Goal: Task Accomplishment & Management: Use online tool/utility

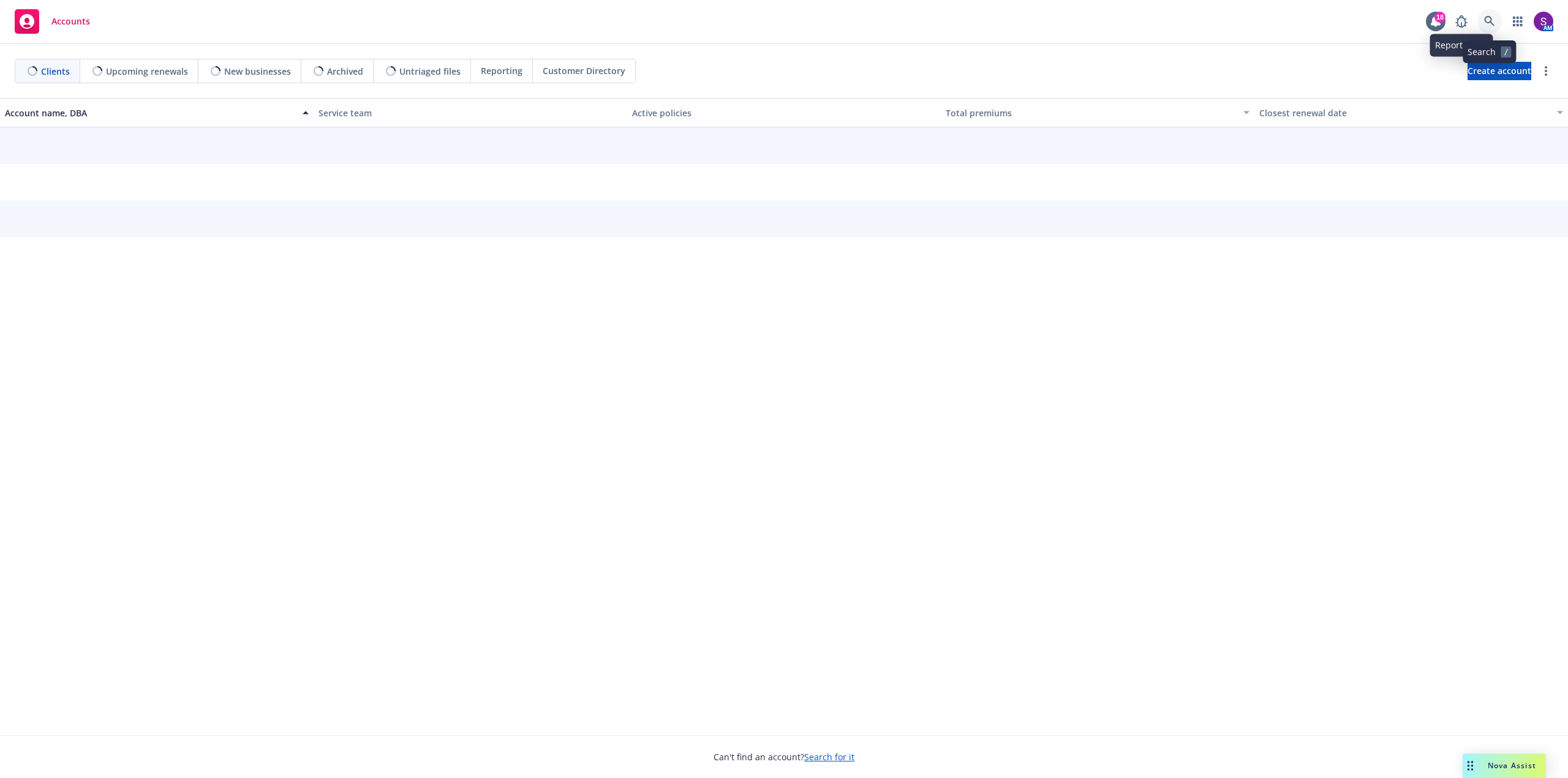
click at [1497, 12] on link at bounding box center [1489, 22] width 24 height 24
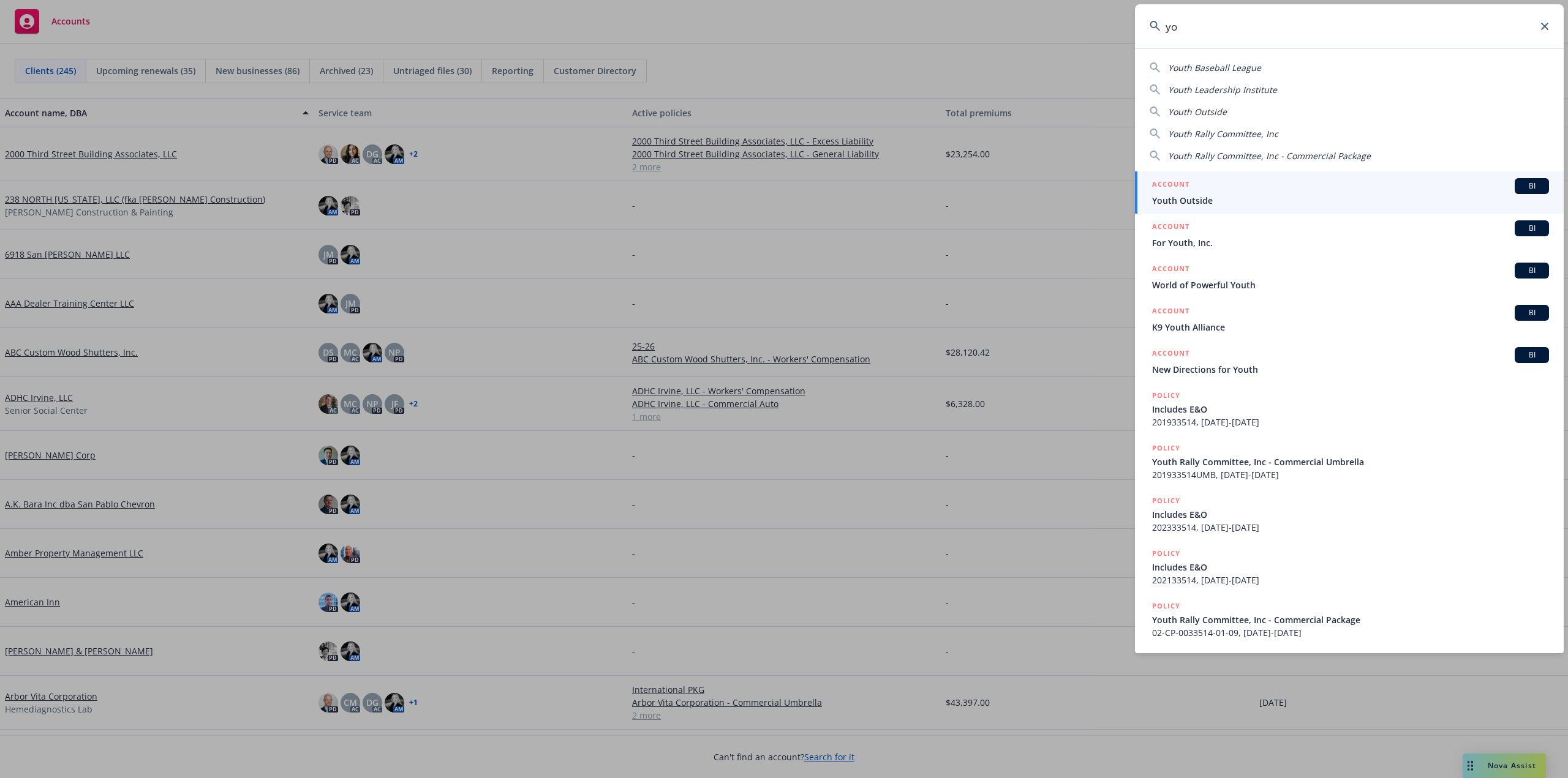
type input "y"
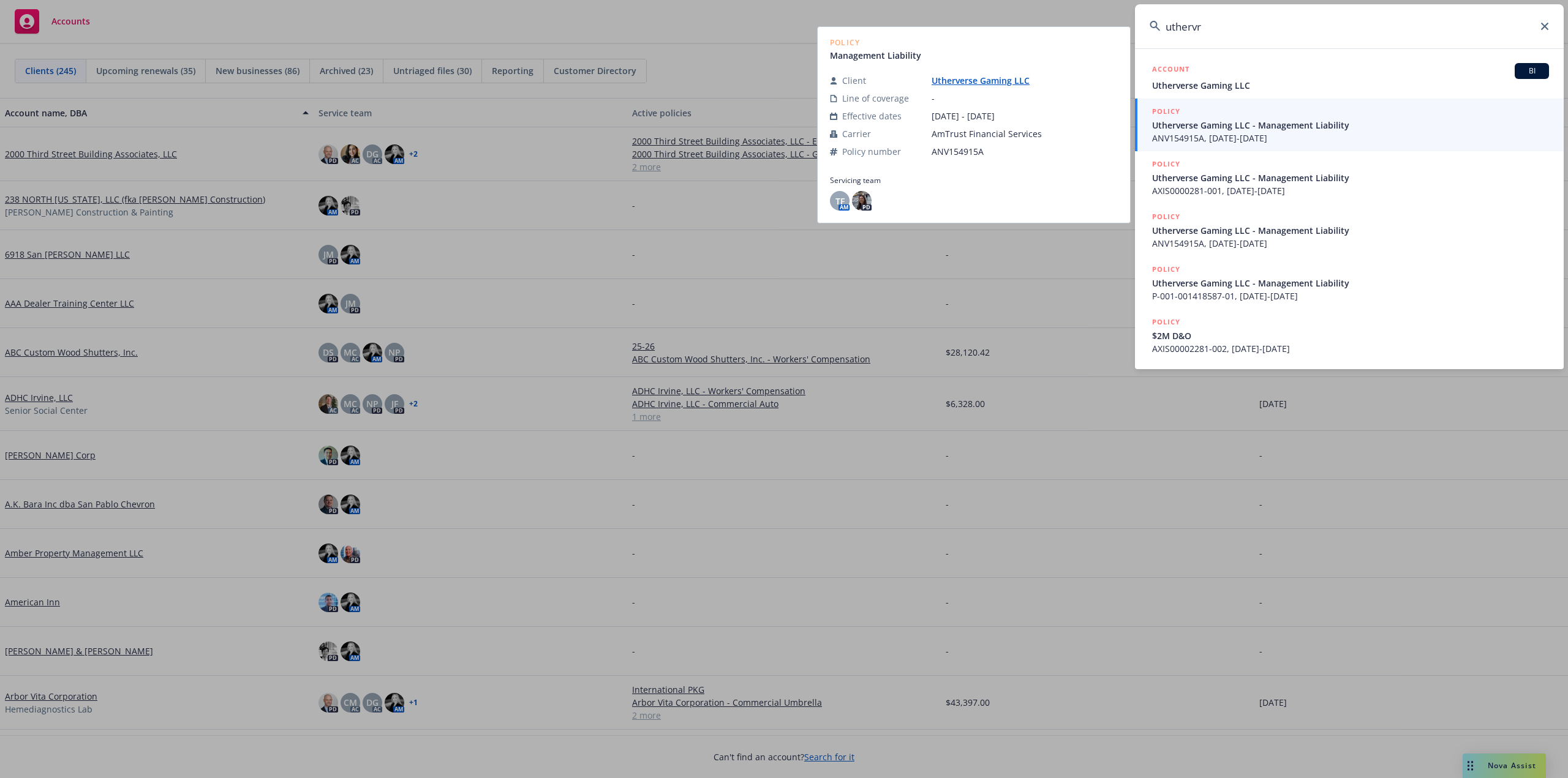
type input "uthervr"
click at [1197, 131] on span "ANV154915A, 07/02/2022-07/02/2023" at bounding box center [1350, 137] width 397 height 13
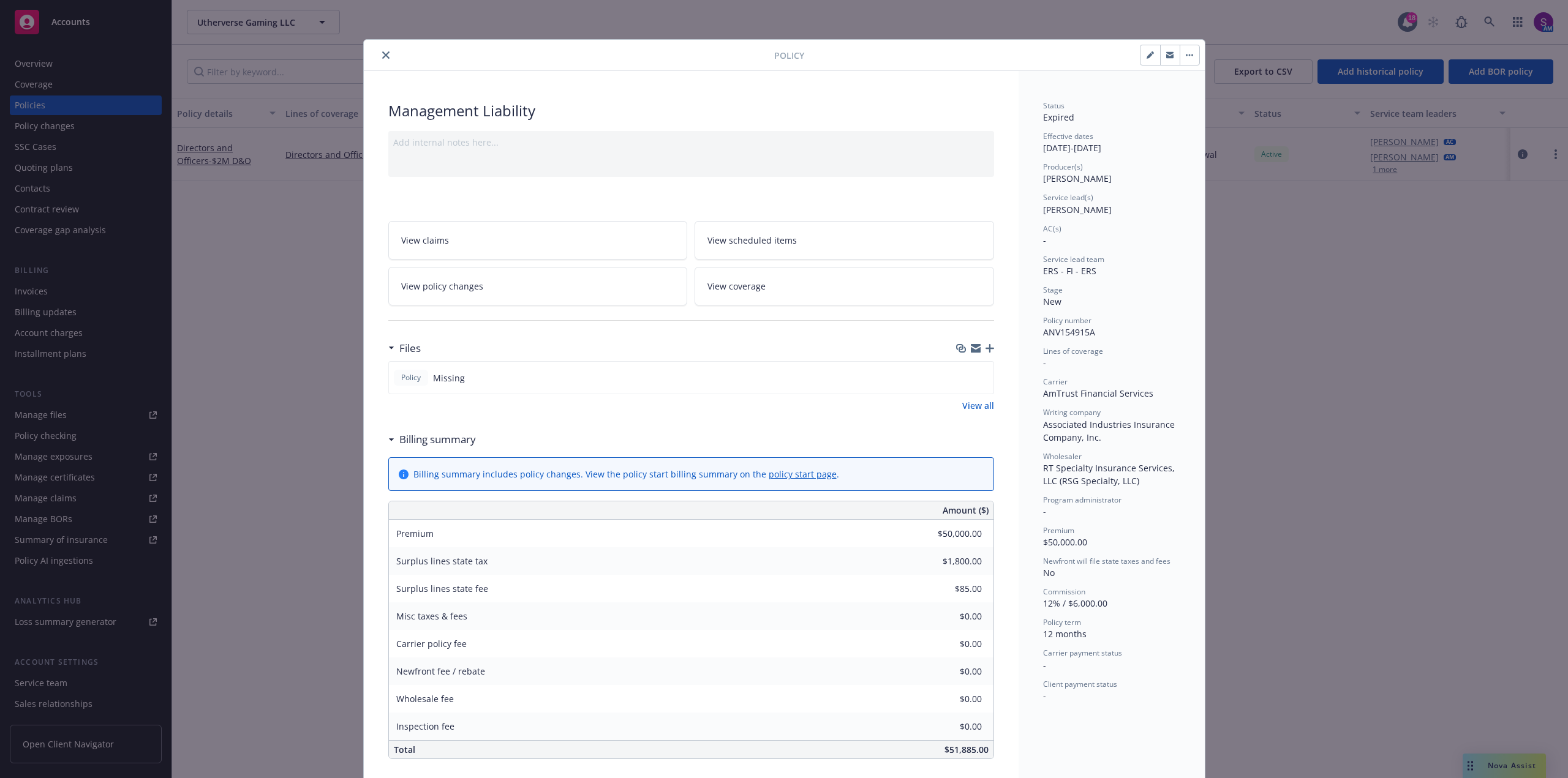
click at [382, 57] on icon "close" at bounding box center [385, 55] width 7 height 7
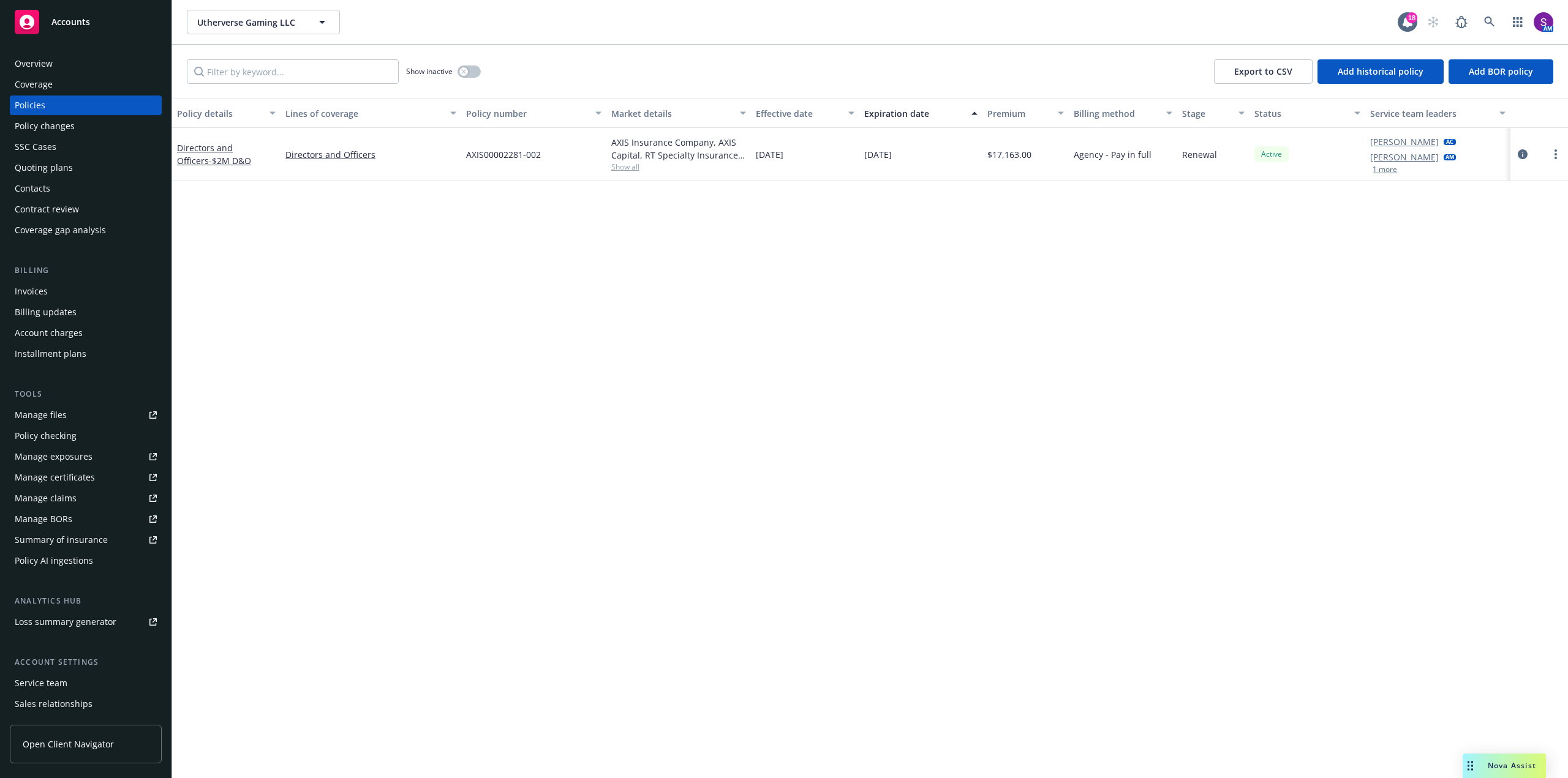
click at [1383, 167] on button "1 more" at bounding box center [1385, 169] width 24 height 7
click at [68, 65] on div "Overview" at bounding box center [86, 63] width 142 height 20
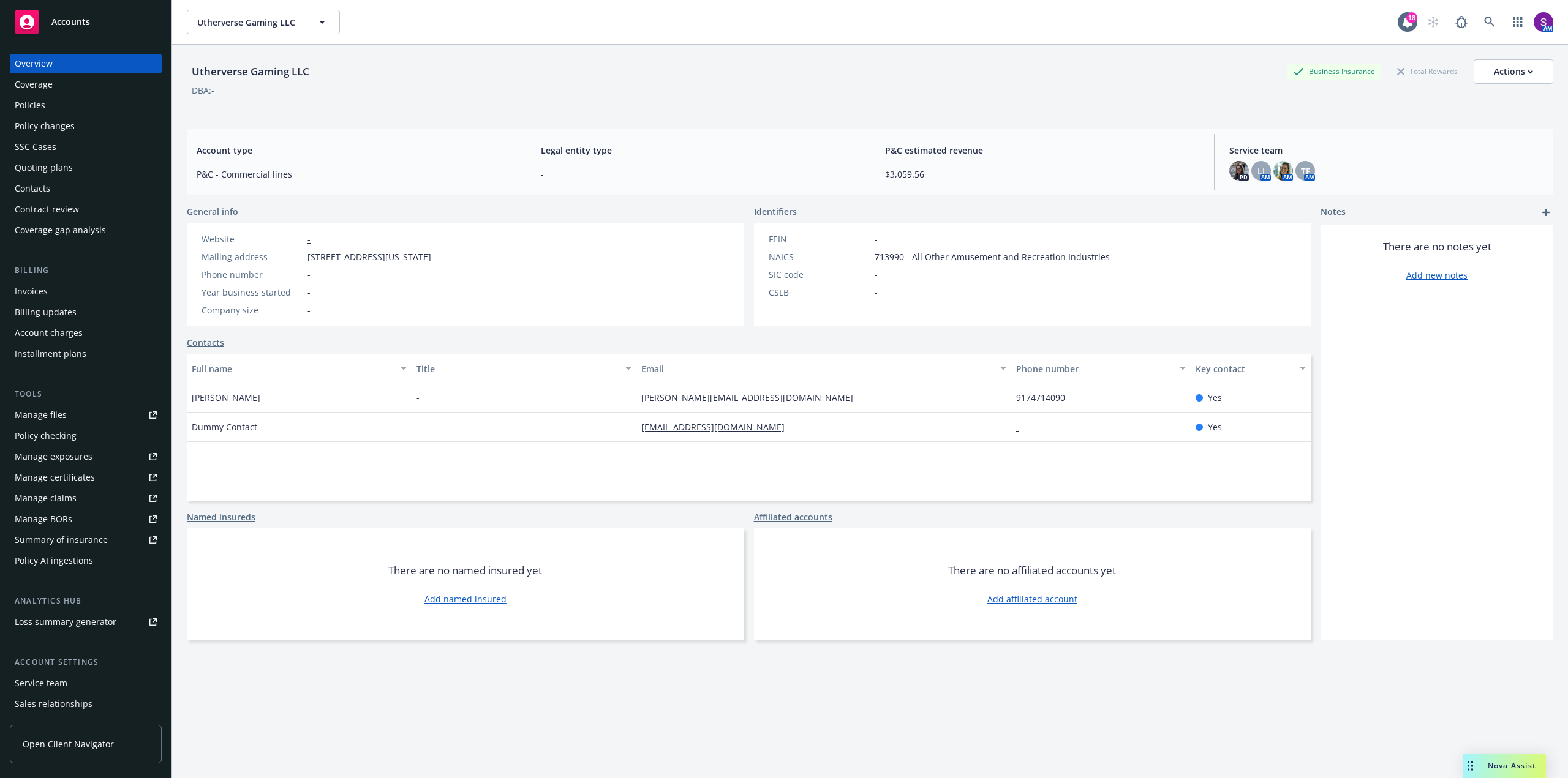
click at [57, 104] on div "Policies" at bounding box center [86, 105] width 142 height 20
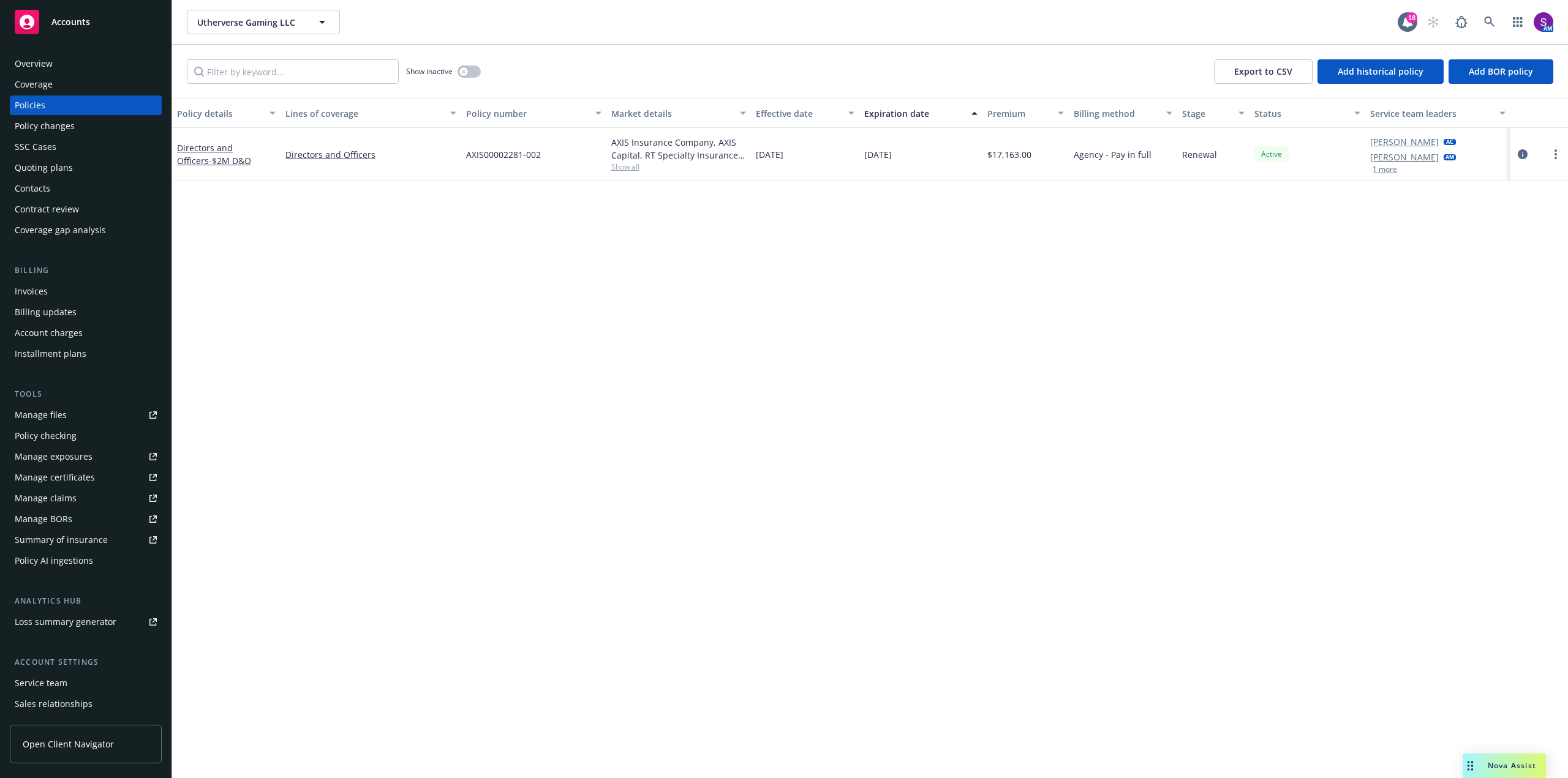
drag, startPoint x: 313, startPoint y: 1, endPoint x: 280, endPoint y: 354, distance: 354.5
click at [280, 354] on div "Policy details Lines of coverage Policy number Market details Effective date Ex…" at bounding box center [869, 438] width 1395 height 680
click at [59, 416] on div "Manage files" at bounding box center [40, 415] width 52 height 20
click at [65, 61] on div "Overview" at bounding box center [86, 63] width 142 height 20
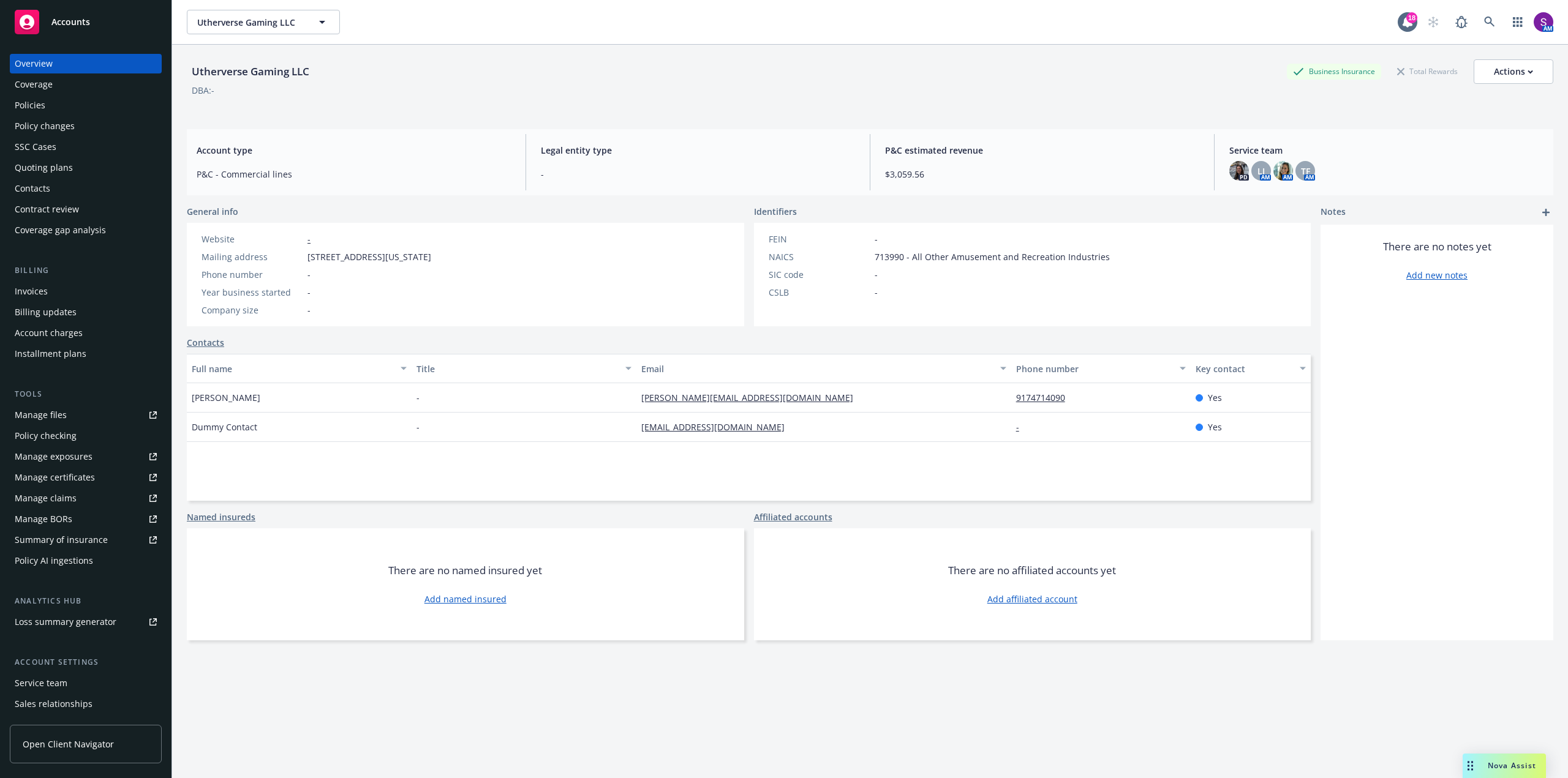
click at [34, 110] on div "Policies" at bounding box center [30, 105] width 30 height 20
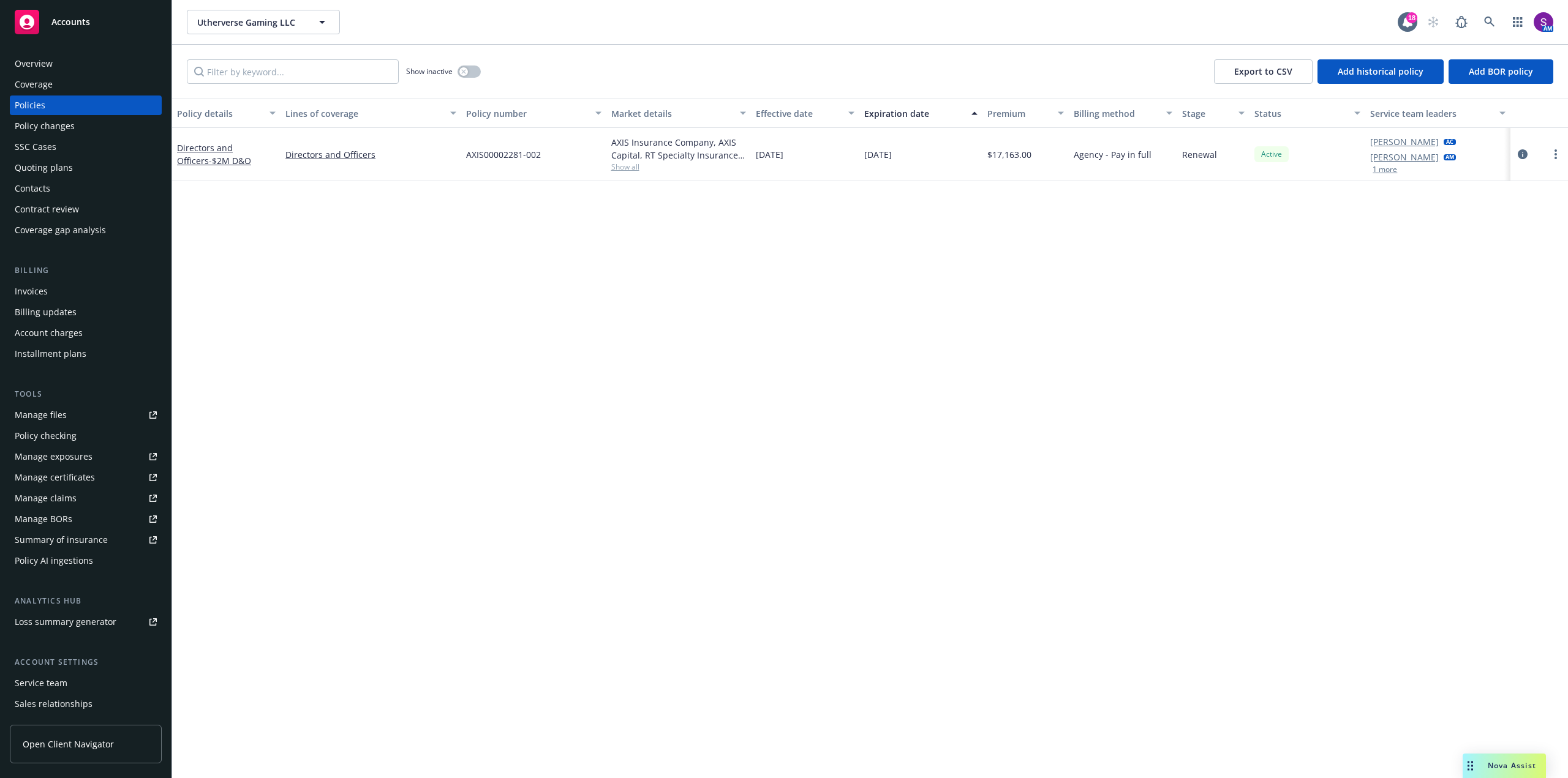
click at [1373, 168] on button "1 more" at bounding box center [1385, 169] width 24 height 7
click at [1388, 160] on link "Tracy Froelich" at bounding box center [1404, 157] width 69 height 13
click at [1042, 346] on div "Policy details Lines of coverage Policy number Market details Effective date Ex…" at bounding box center [869, 438] width 1395 height 680
click at [54, 415] on div "Manage files" at bounding box center [40, 415] width 52 height 20
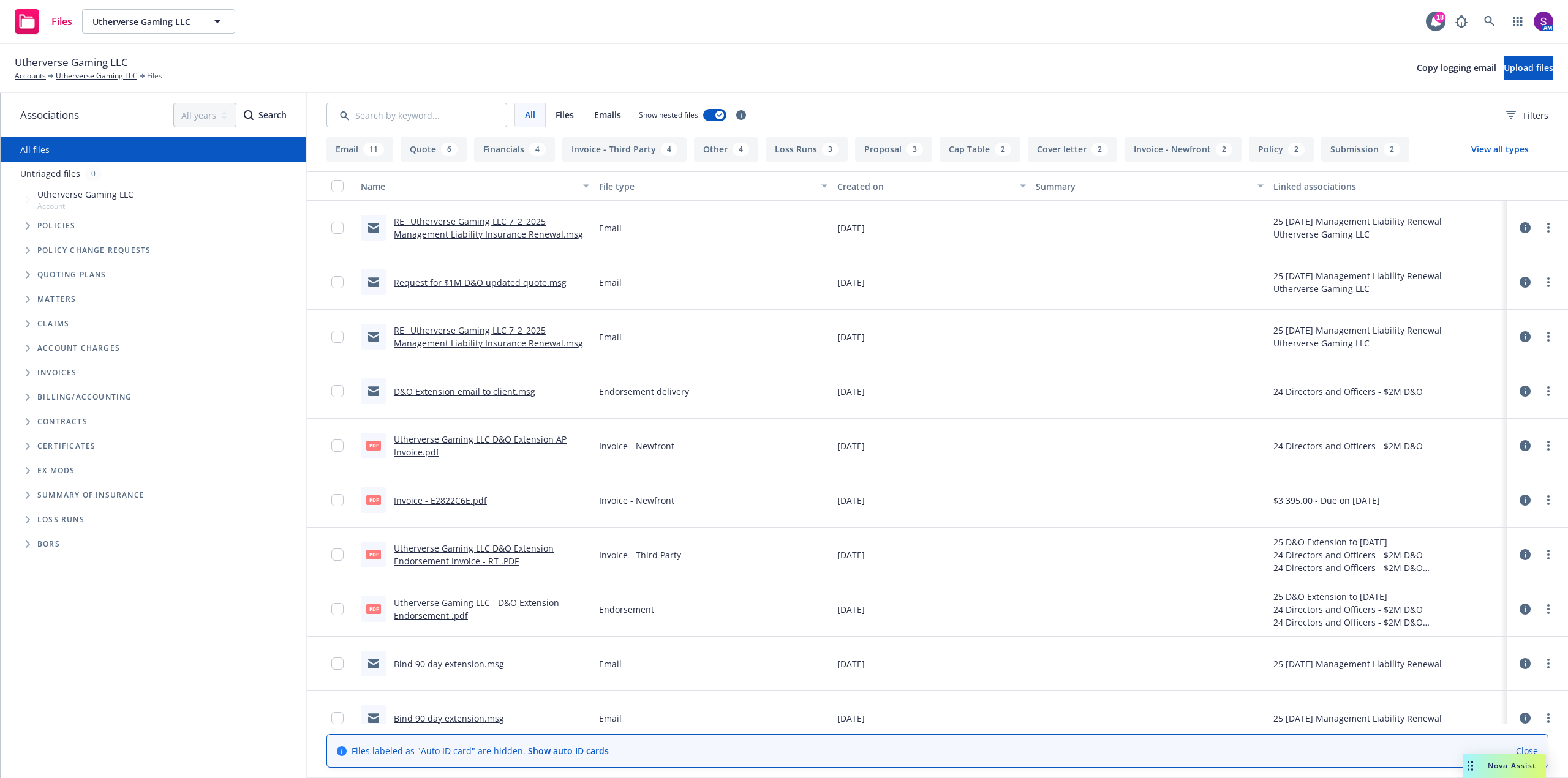
click at [506, 228] on div "RE_ Utherverse Gaming LLC 7_2_2025 Management Liability Insurance Renewal.msg" at bounding box center [491, 228] width 195 height 26
click at [467, 279] on link "Request for $1M D&O updated quote.msg" at bounding box center [480, 282] width 173 height 11
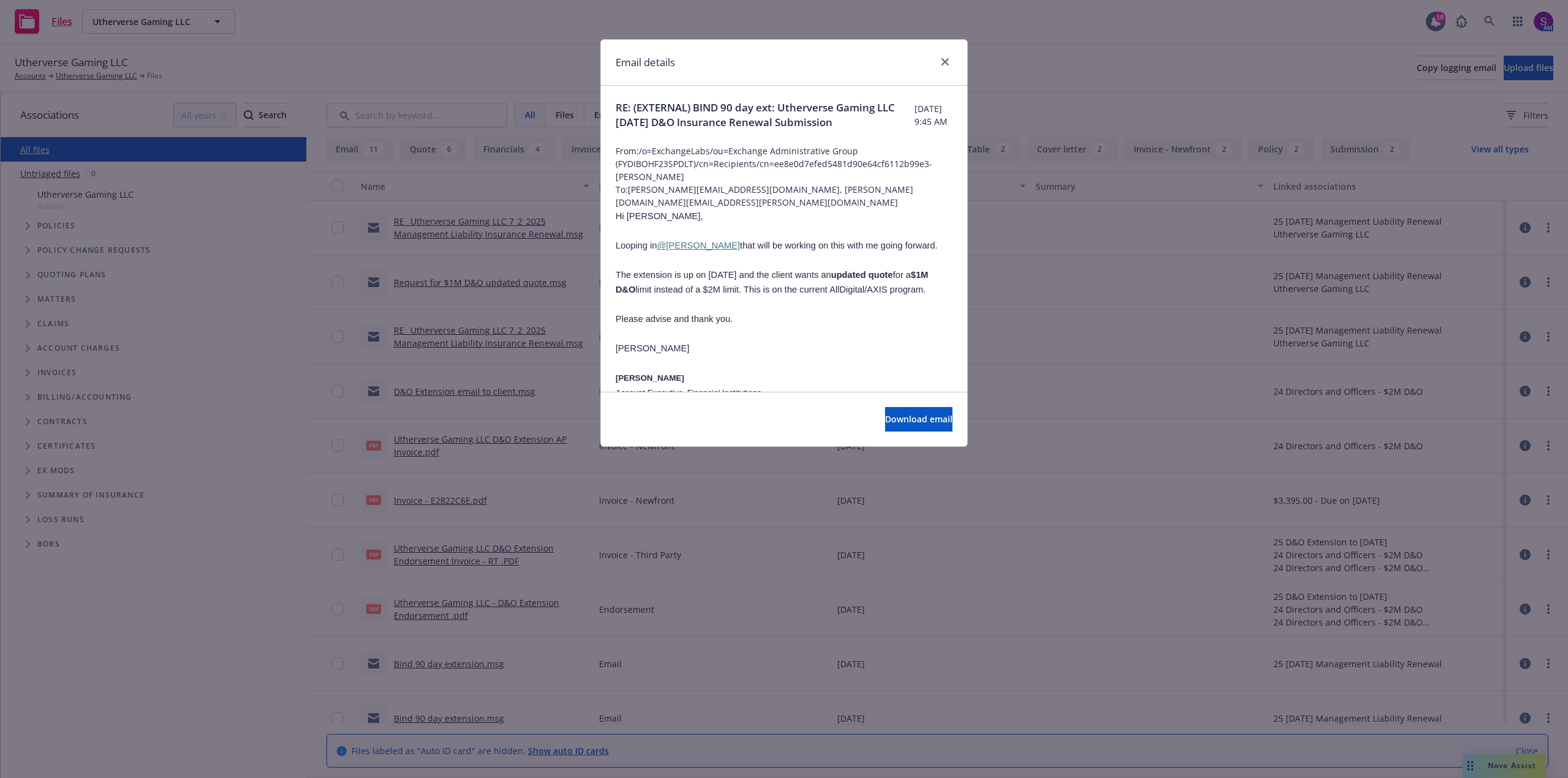
click at [473, 309] on div "Email details RE: (EXTERNAL) BIND 90 day ext: Utherverse Gaming LLC 07/02/2025 …" at bounding box center [784, 389] width 1568 height 778
click at [946, 64] on icon "close" at bounding box center [945, 61] width 7 height 7
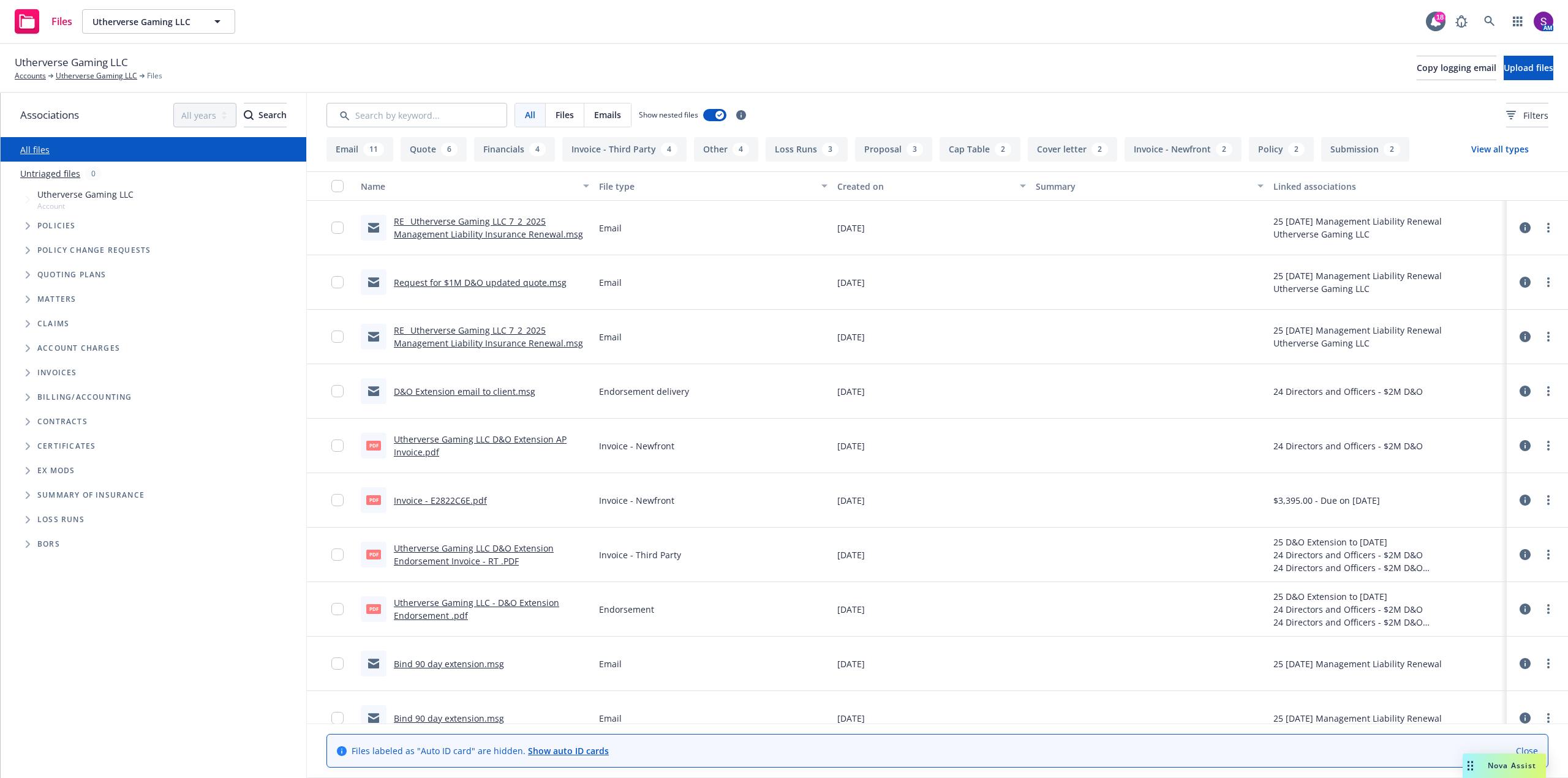
click at [447, 666] on link "Bind 90 day extension.msg" at bounding box center [449, 663] width 111 height 11
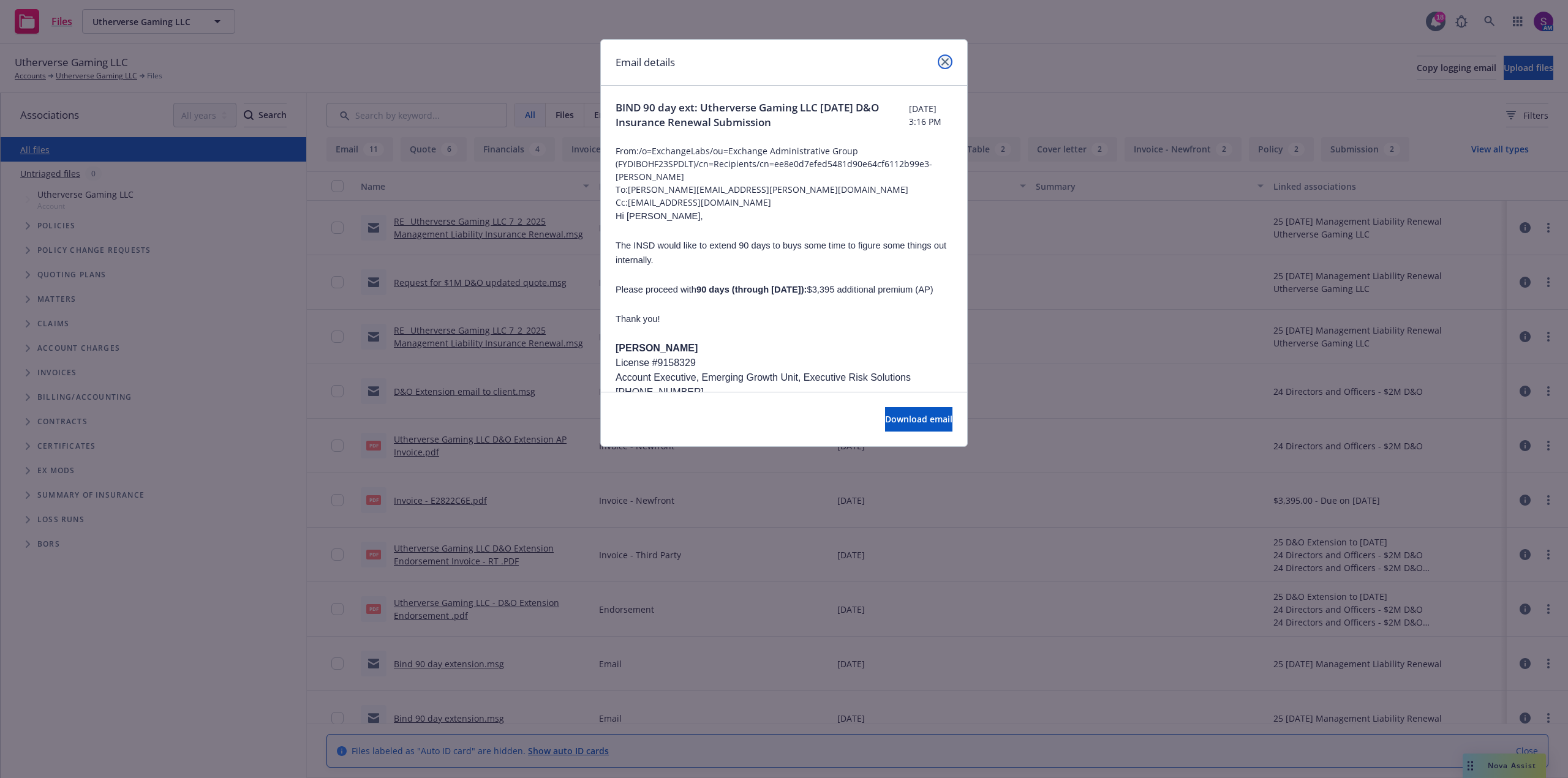
click at [943, 66] on link "close" at bounding box center [945, 62] width 15 height 15
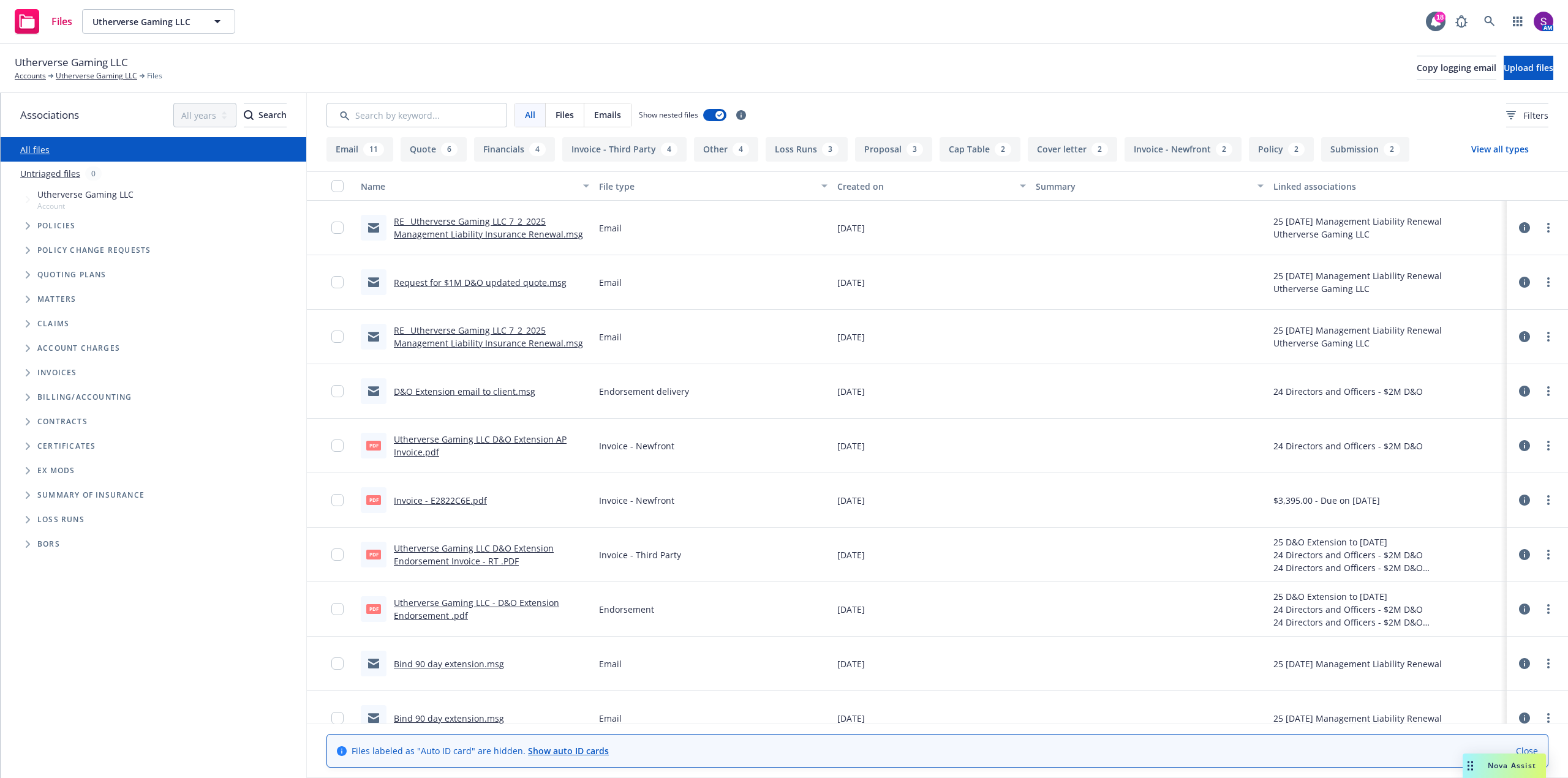
click at [470, 285] on link "Request for $1M D&O updated quote.msg" at bounding box center [480, 282] width 173 height 11
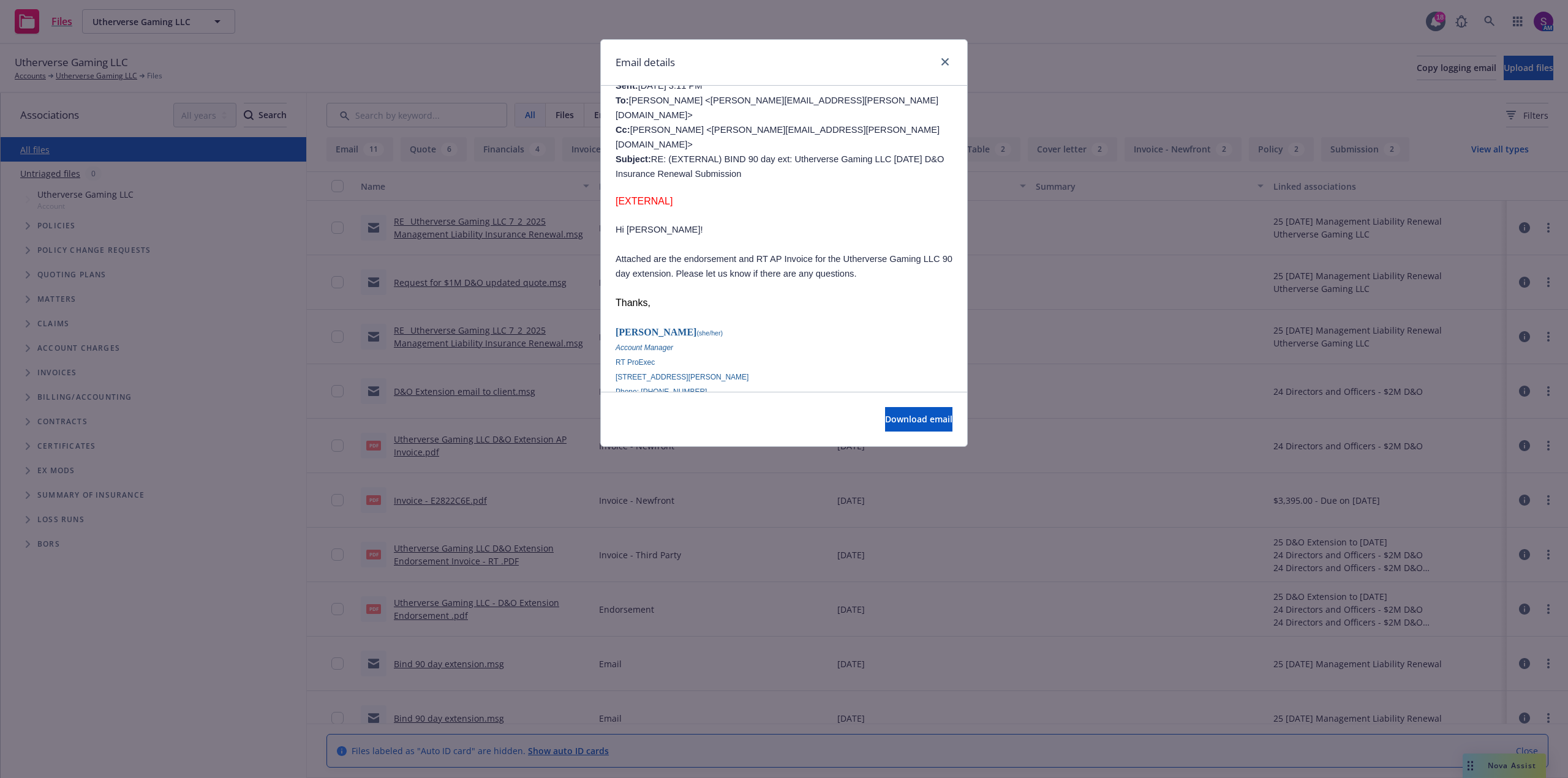
scroll to position [551, 0]
click at [946, 63] on icon "close" at bounding box center [945, 61] width 7 height 7
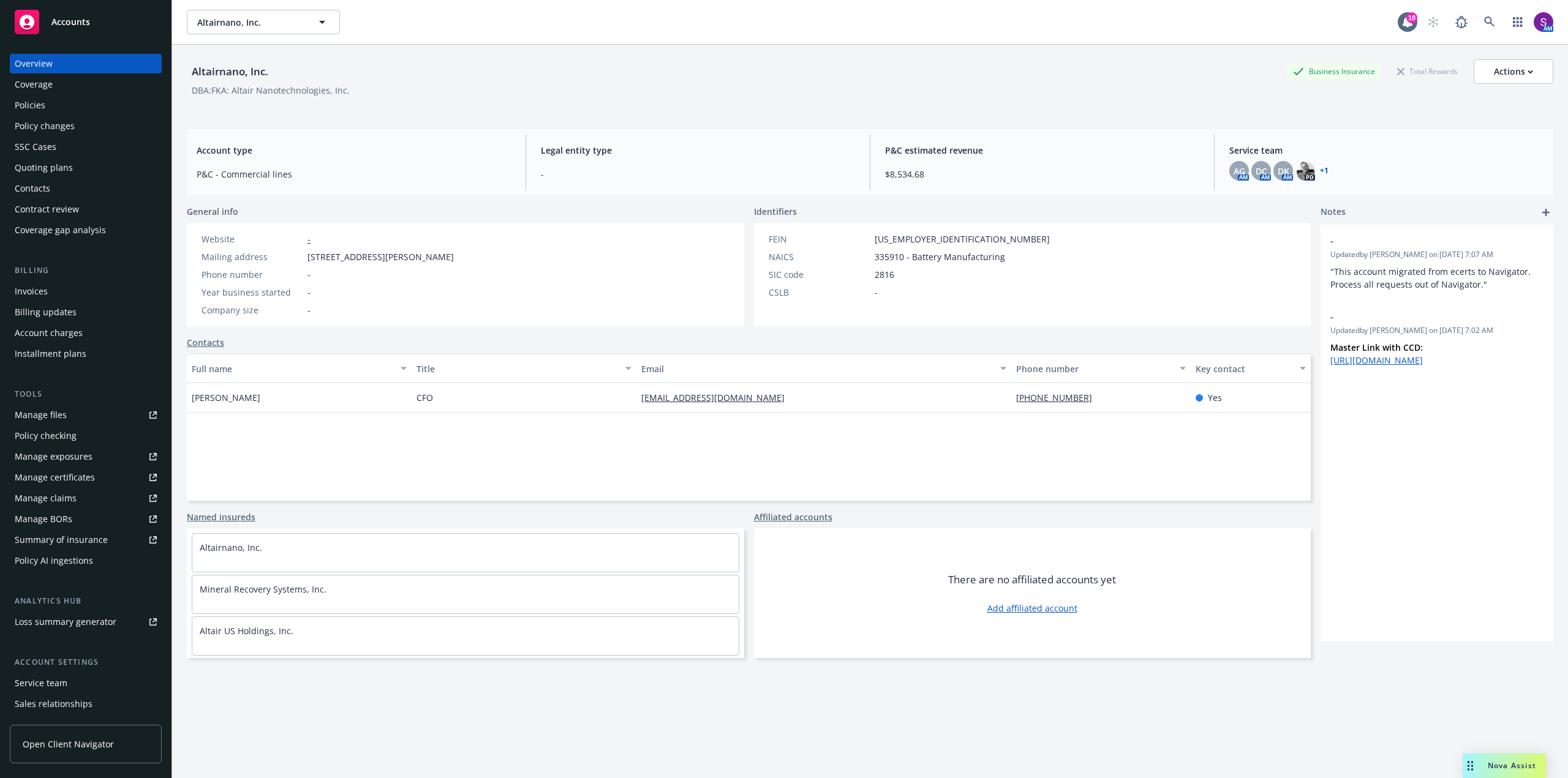
click at [49, 102] on div "Policies" at bounding box center [86, 105] width 142 height 20
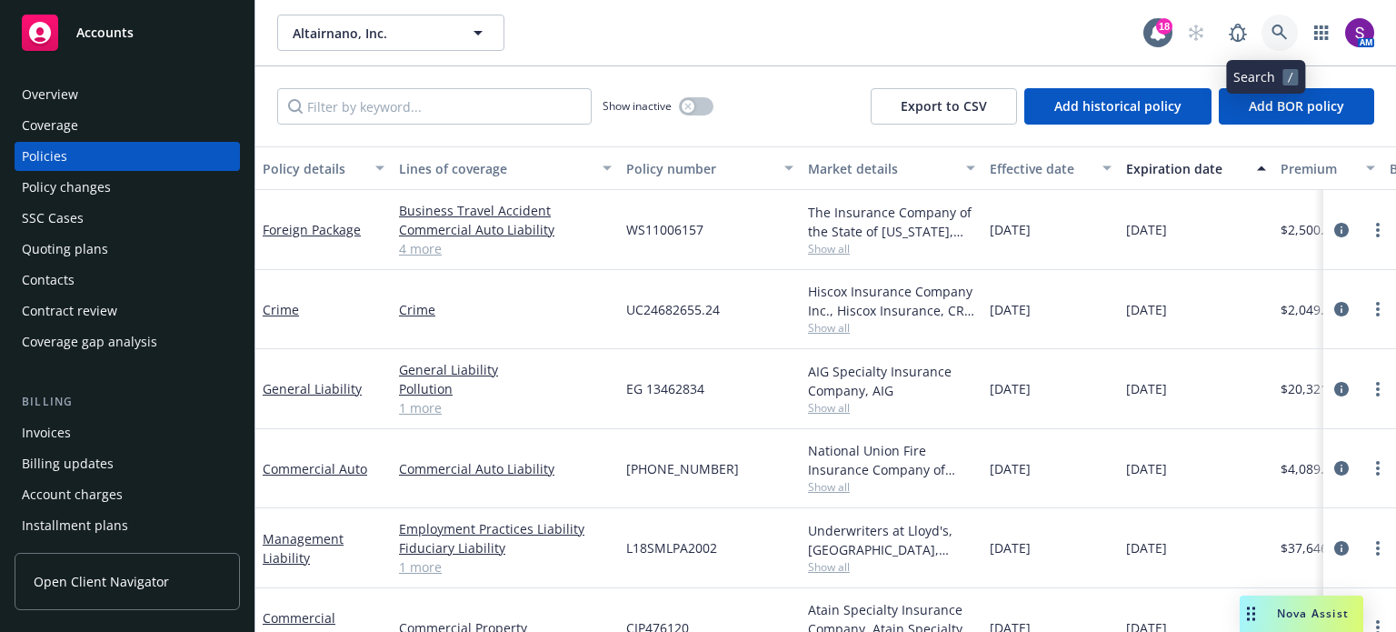
click at [1271, 29] on icon at bounding box center [1279, 33] width 16 height 16
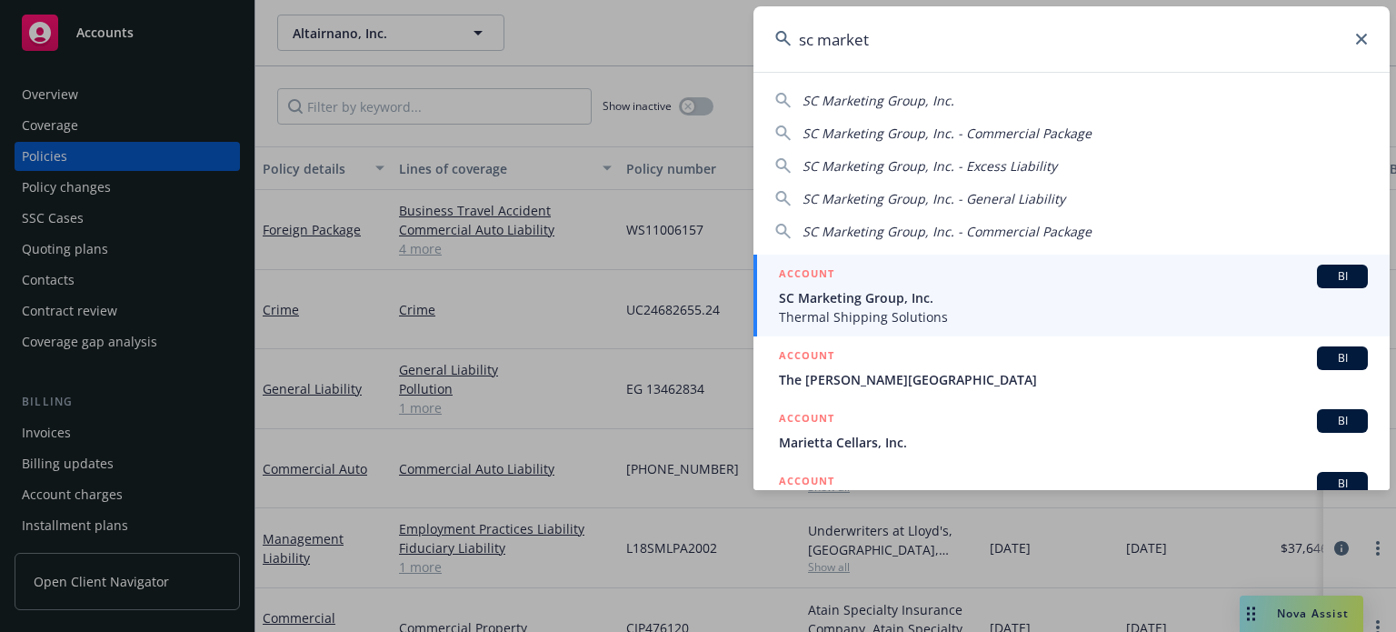
type input "sc market"
click at [860, 279] on div "ACCOUNT BI" at bounding box center [1073, 276] width 589 height 24
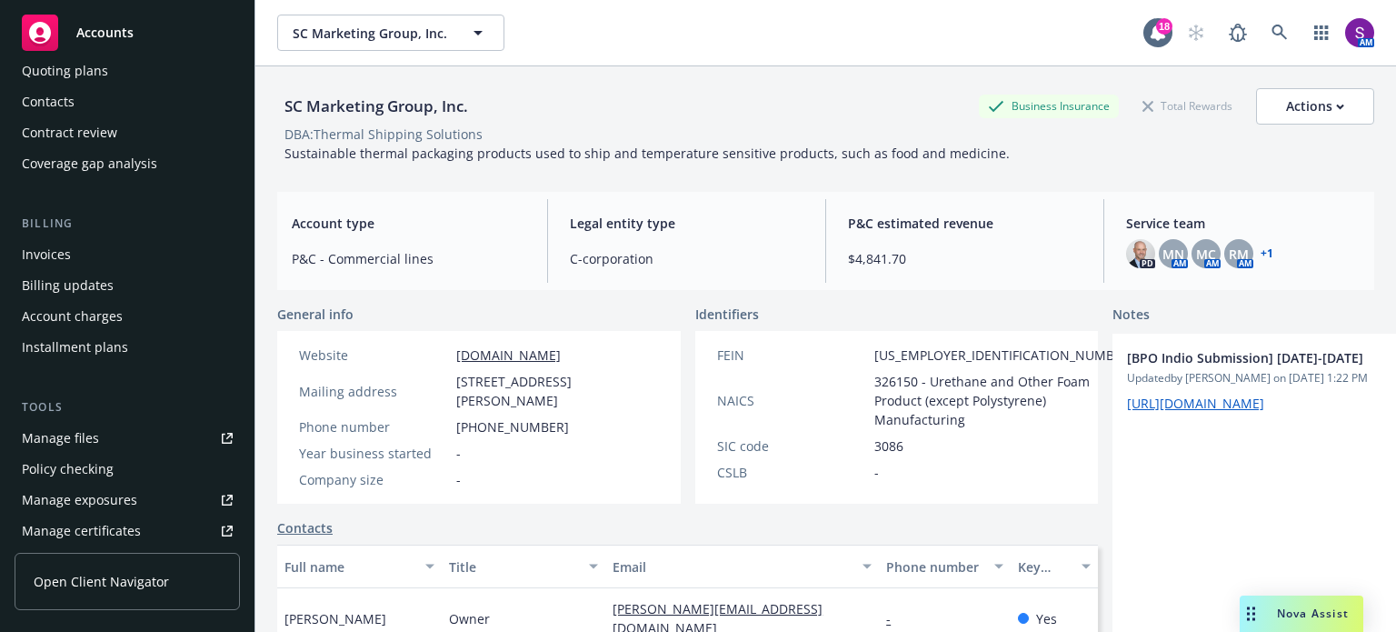
scroll to position [182, 0]
click at [66, 252] on div "Invoices" at bounding box center [46, 250] width 49 height 29
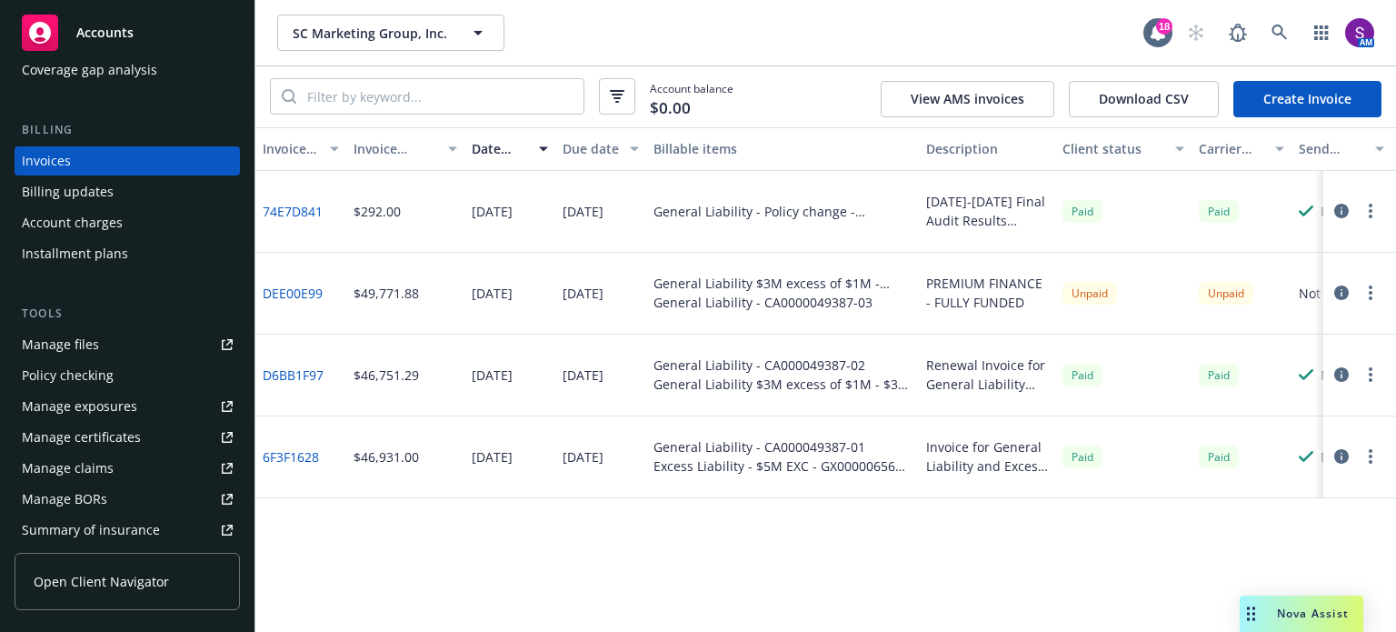
scroll to position [273, 0]
click at [95, 342] on div "Manage files" at bounding box center [60, 343] width 77 height 29
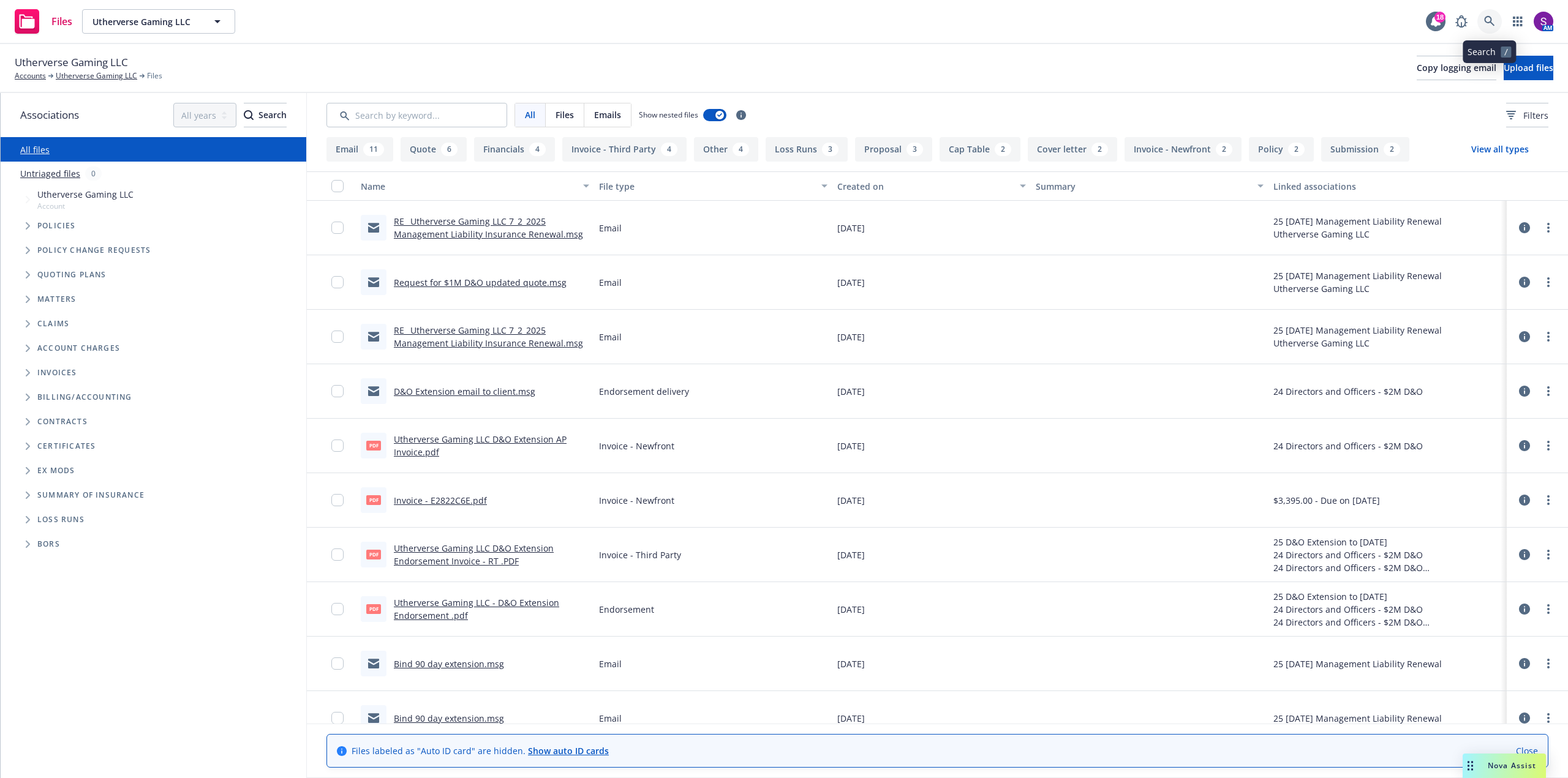
click at [1486, 28] on link at bounding box center [1489, 22] width 24 height 24
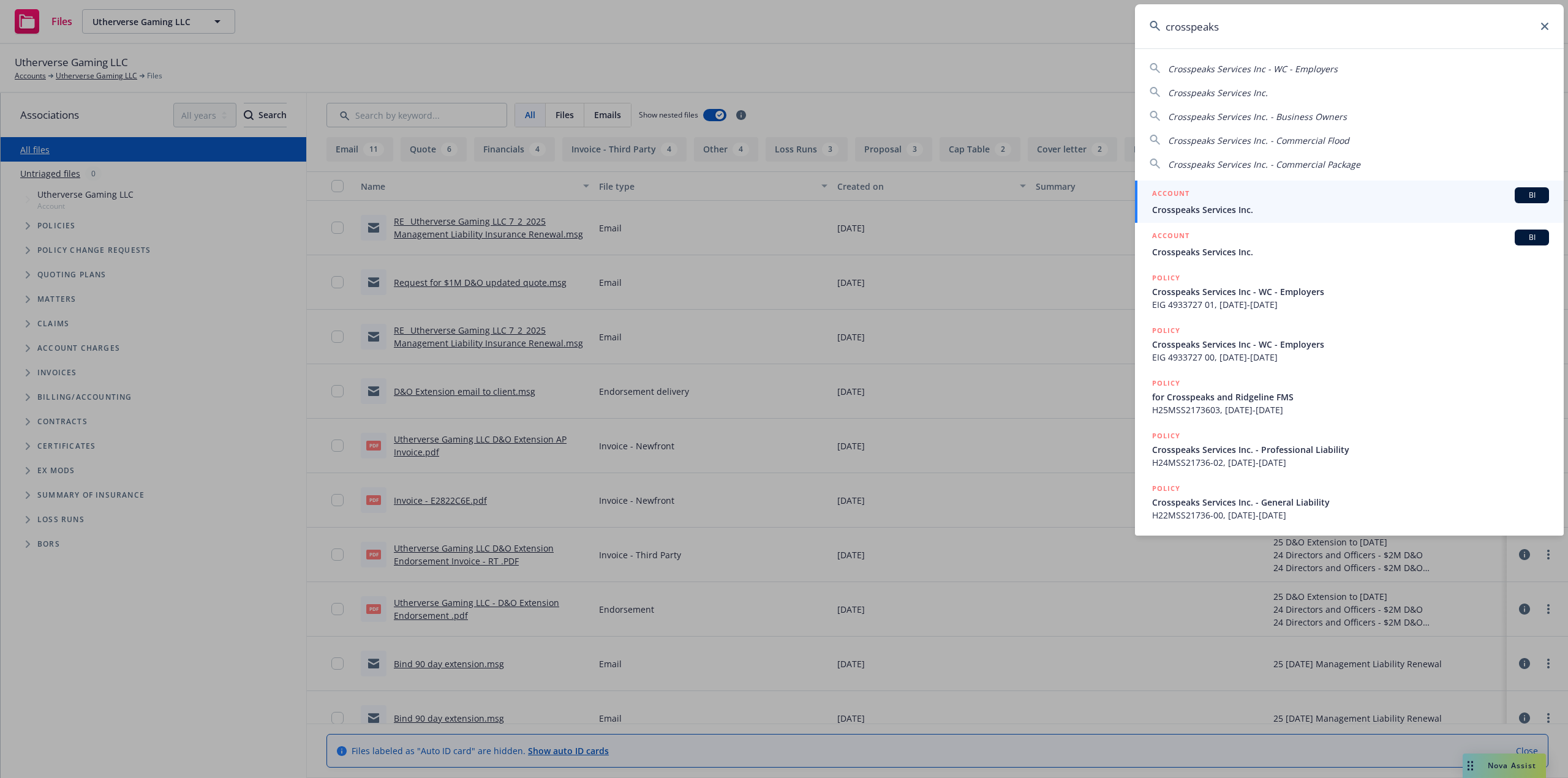
type input "crosspeaks"
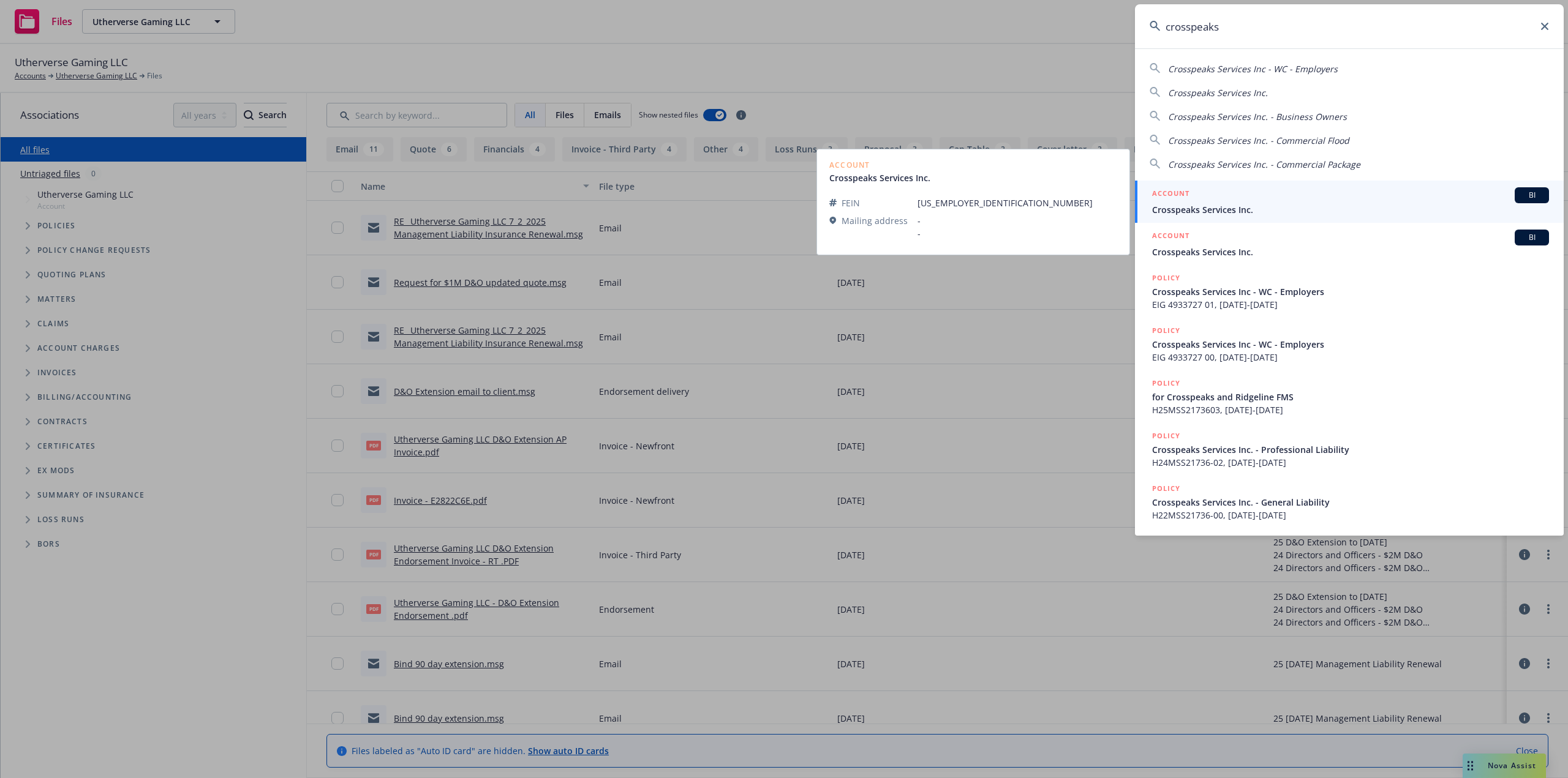
click at [1209, 212] on span "Crosspeaks Services Inc." at bounding box center [1350, 209] width 397 height 13
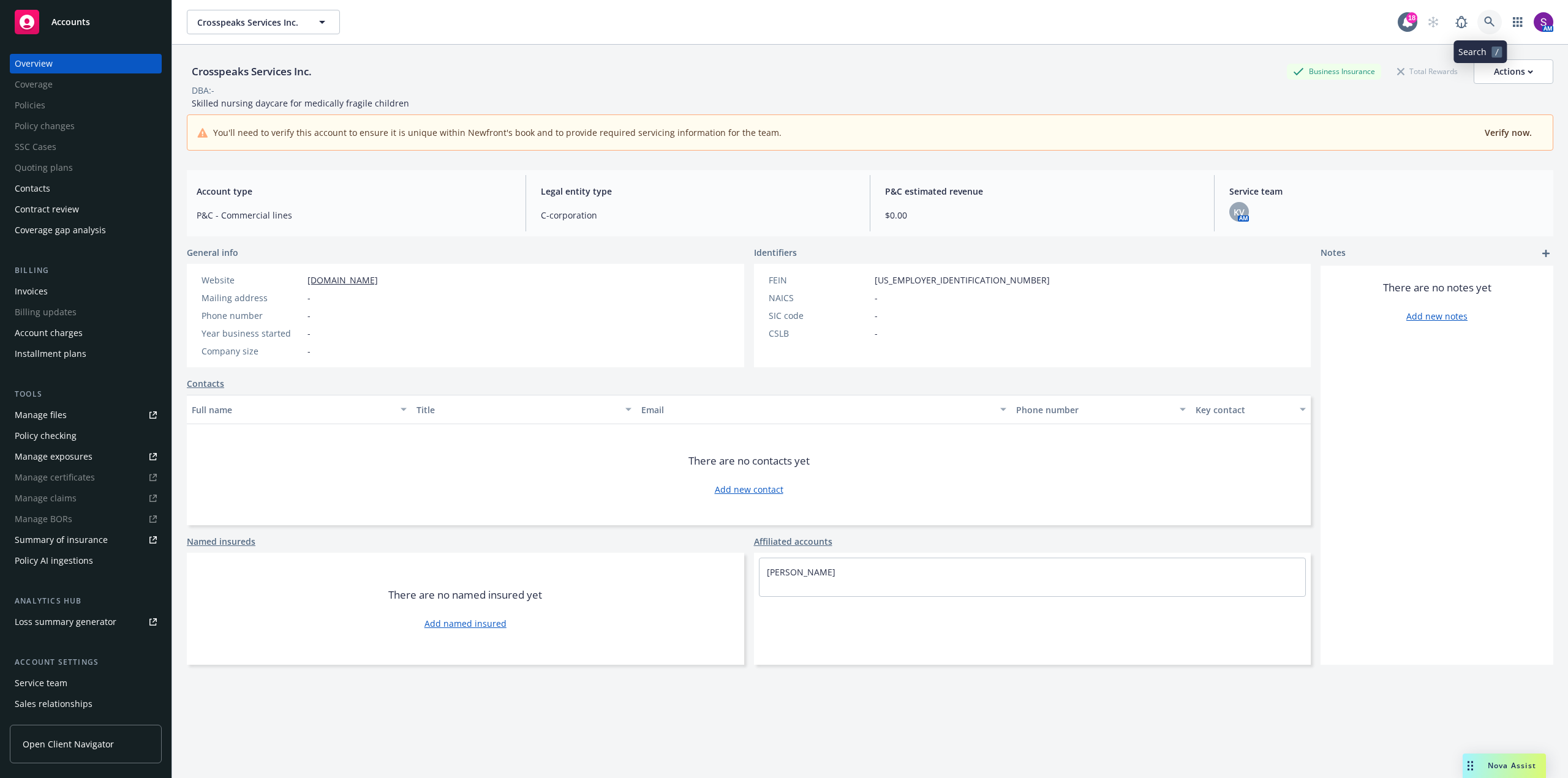
click at [1477, 14] on link at bounding box center [1489, 22] width 24 height 24
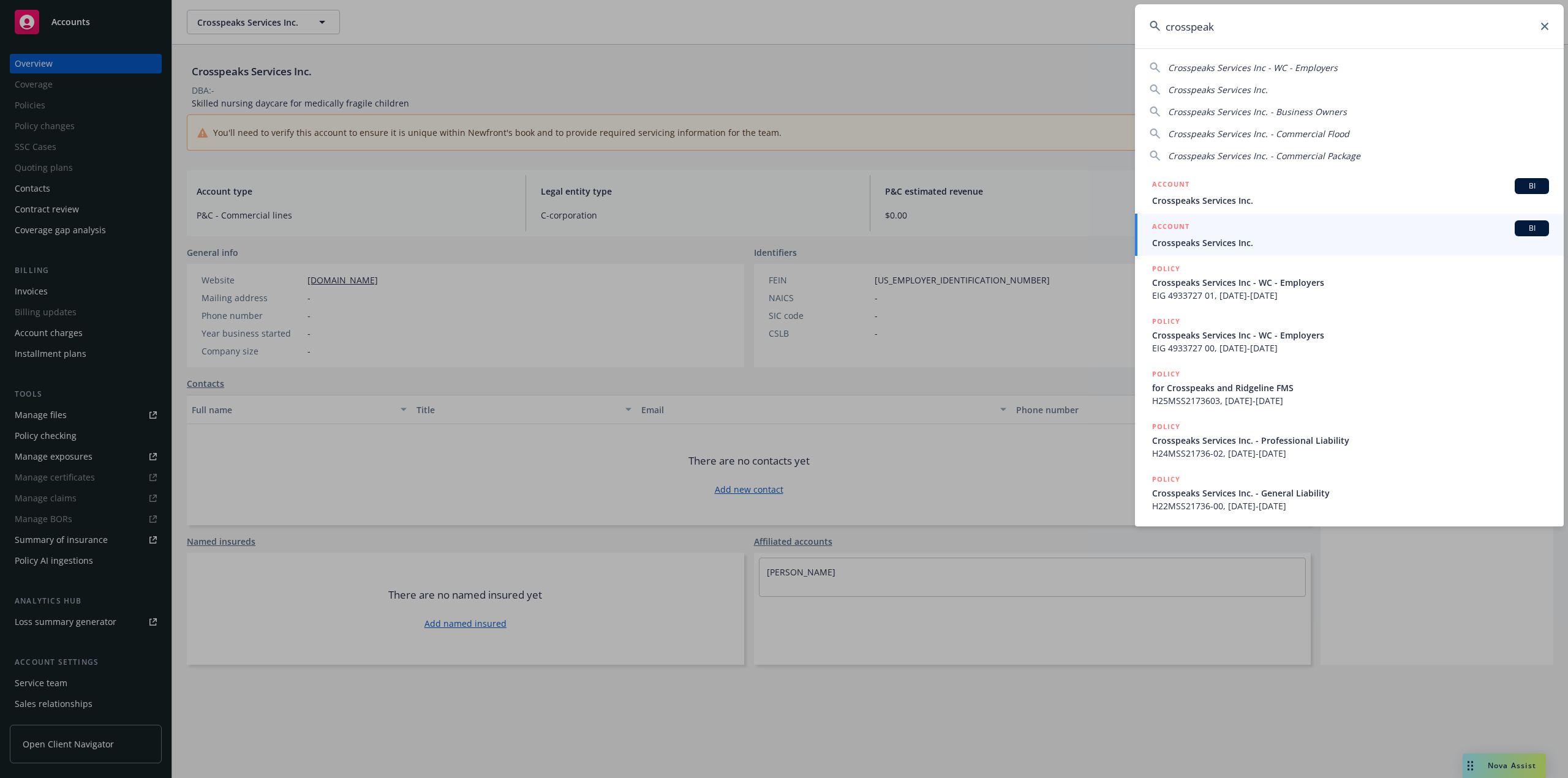
type input "crosspeak"
click at [1212, 238] on span "Crosspeaks Services Inc." at bounding box center [1350, 242] width 397 height 13
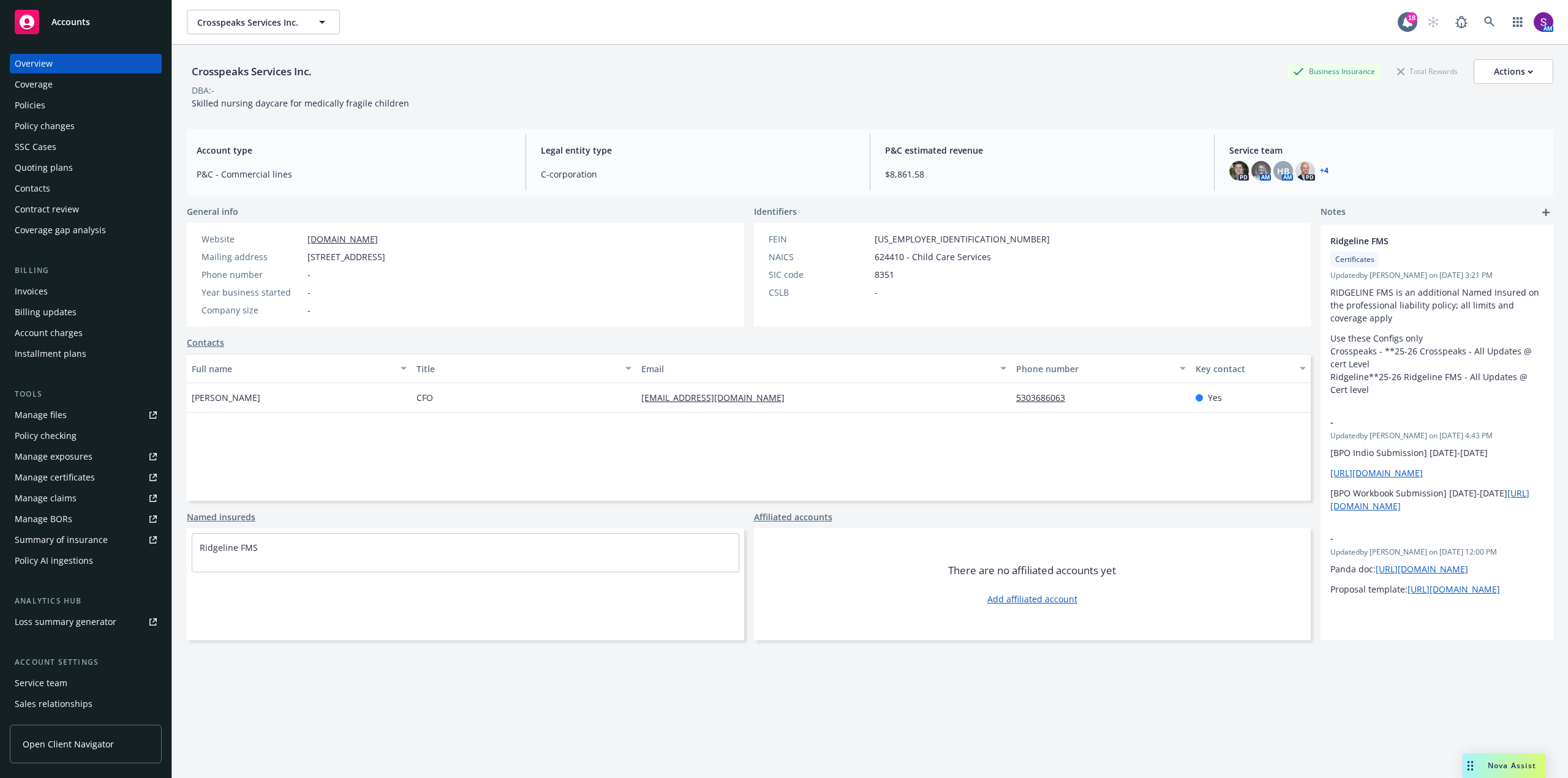
click at [108, 102] on div "Policies" at bounding box center [86, 105] width 142 height 20
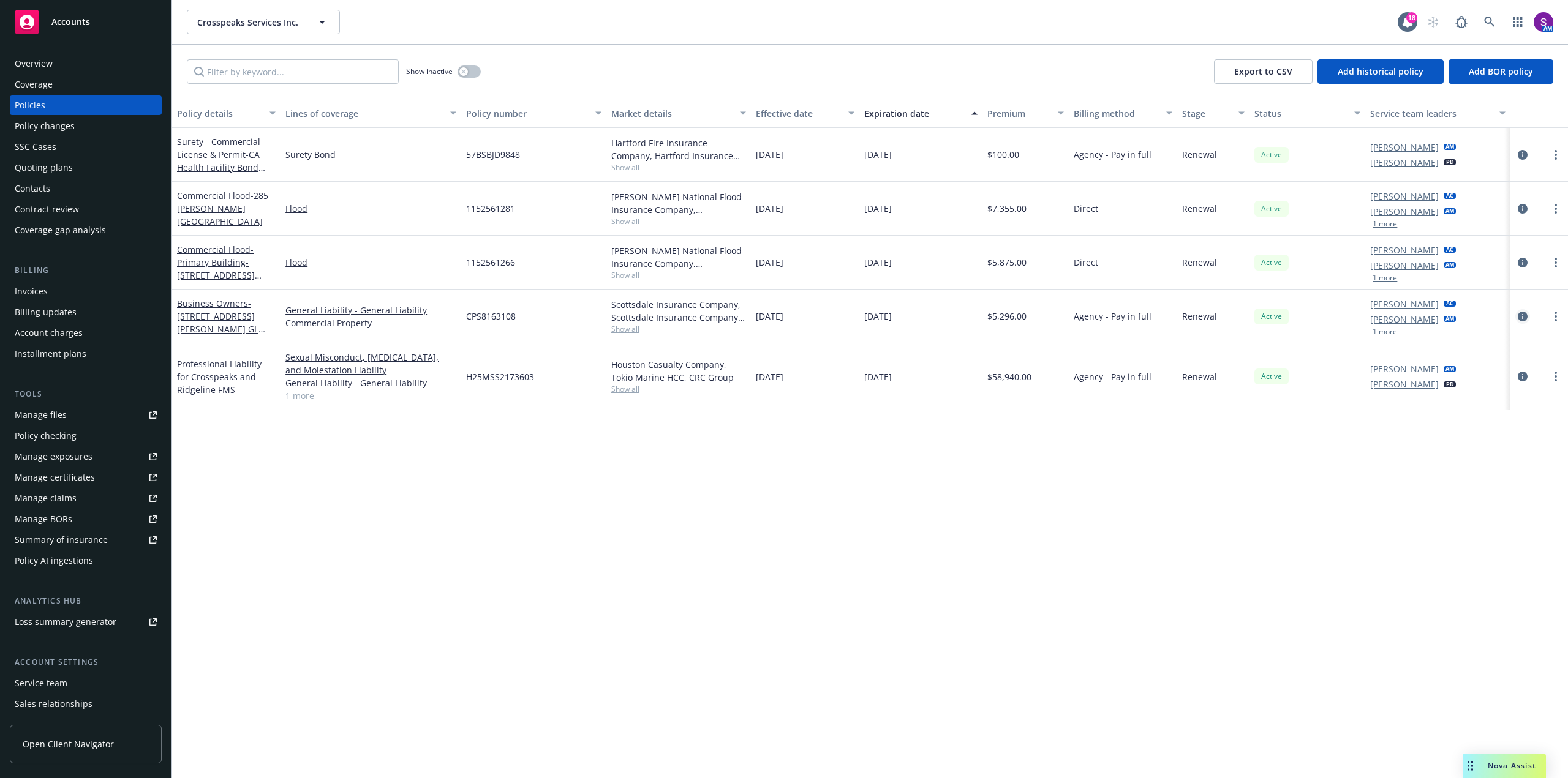
click at [1517, 312] on icon "circleInformation" at bounding box center [1522, 317] width 10 height 10
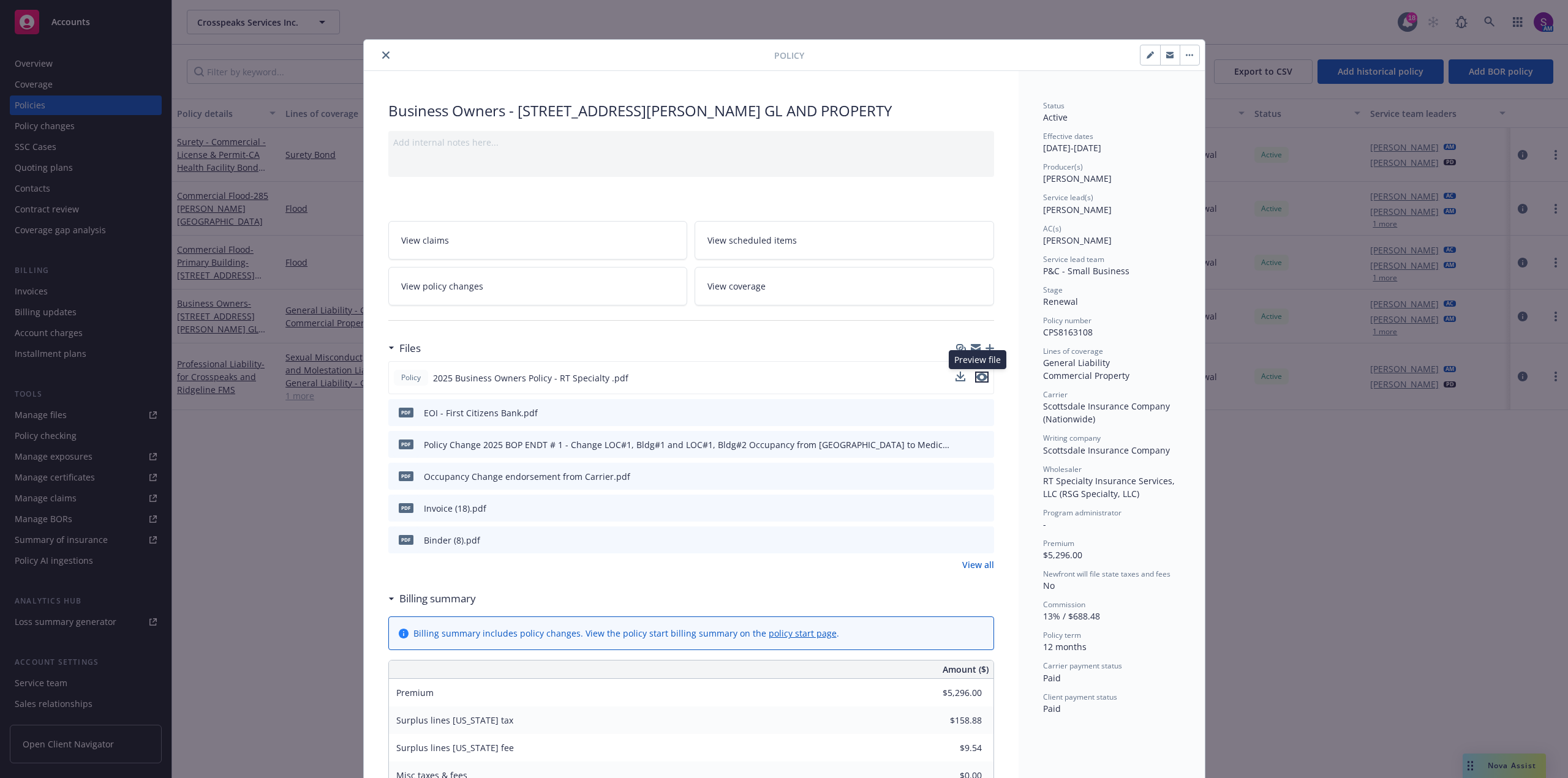
click at [978, 380] on icon "preview file" at bounding box center [982, 377] width 11 height 9
click at [383, 51] on button "close" at bounding box center [386, 55] width 15 height 15
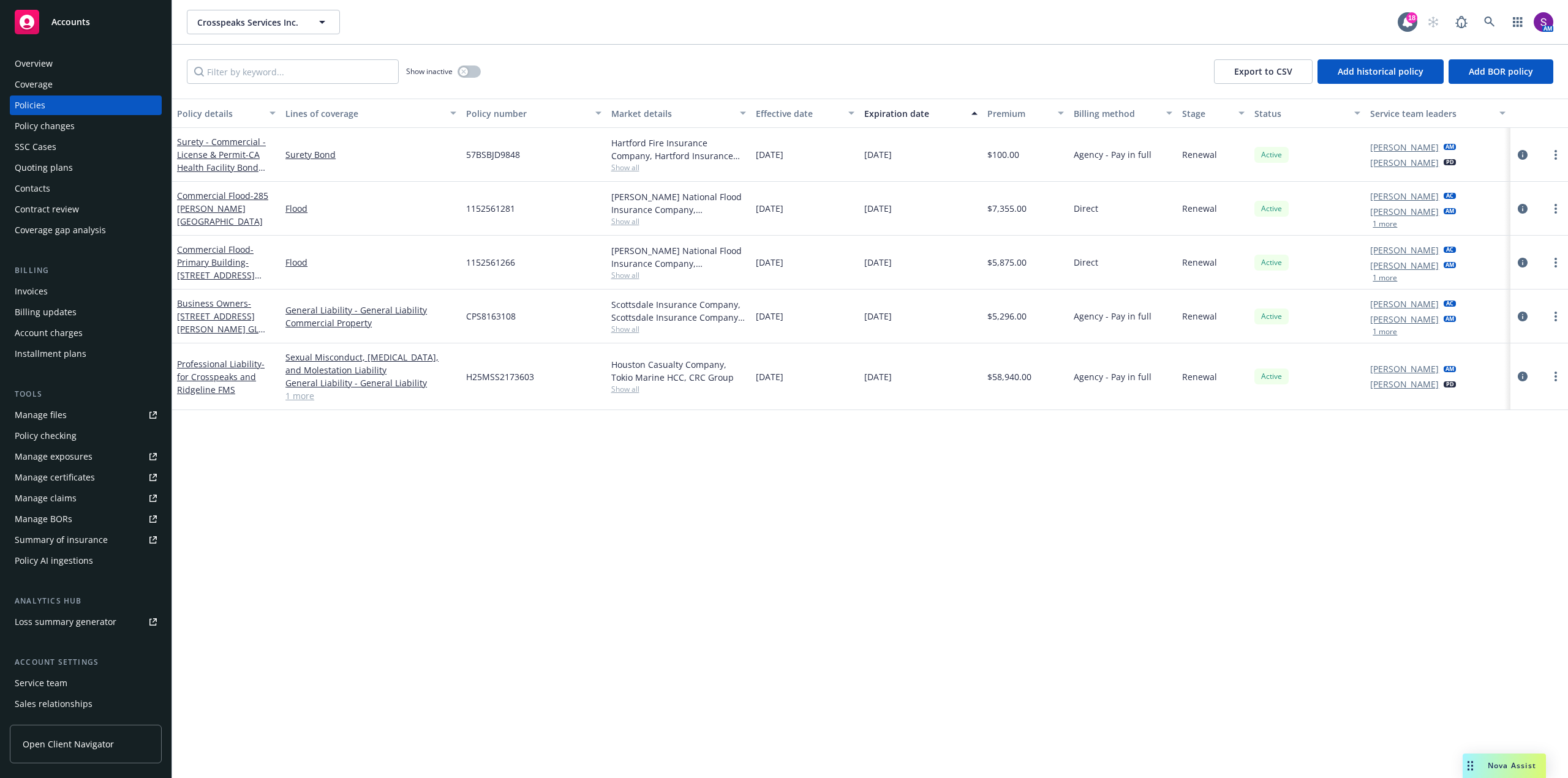
click at [114, 64] on div "Overview" at bounding box center [86, 63] width 142 height 20
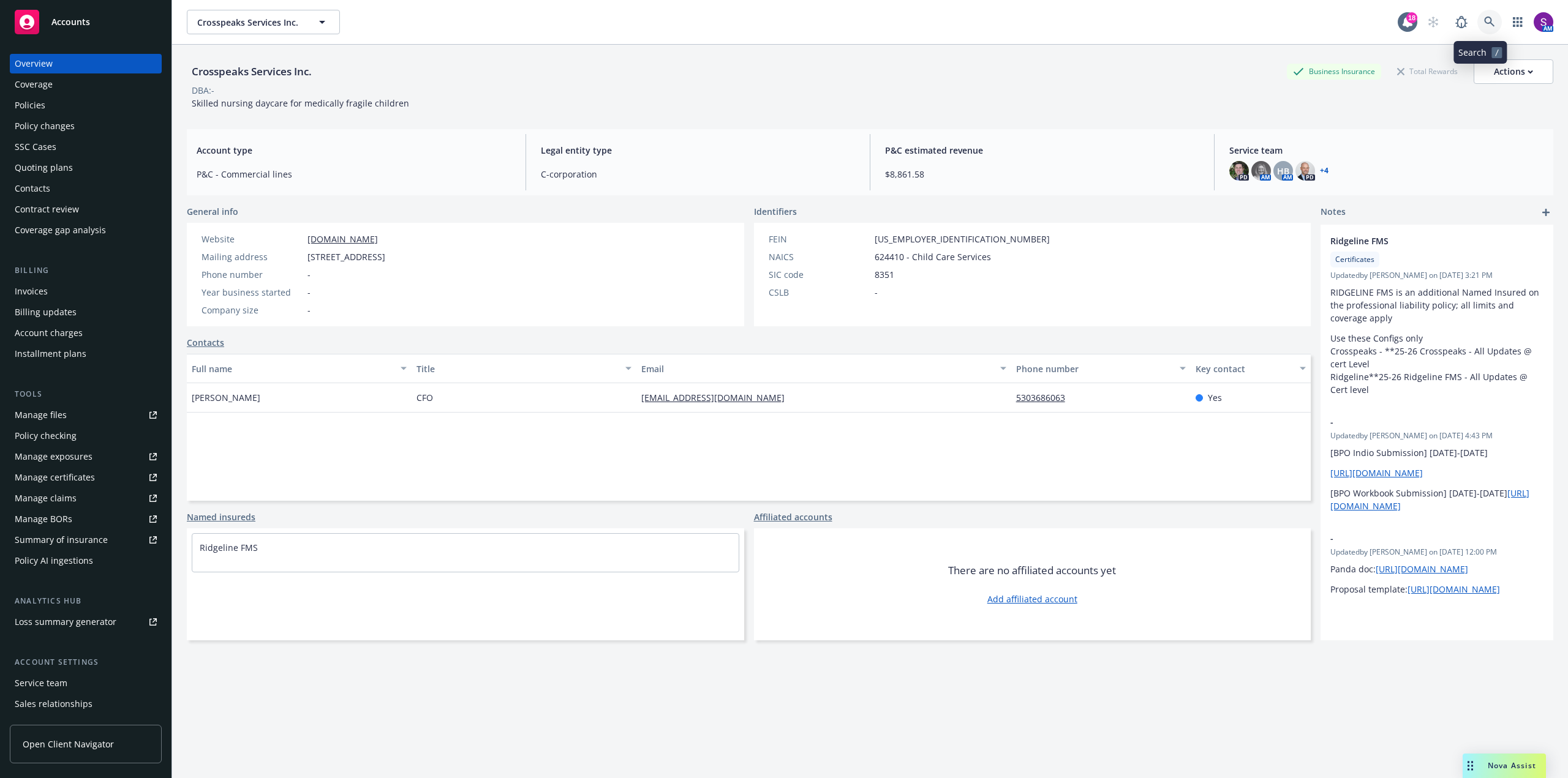
click at [1484, 22] on icon at bounding box center [1489, 22] width 11 height 11
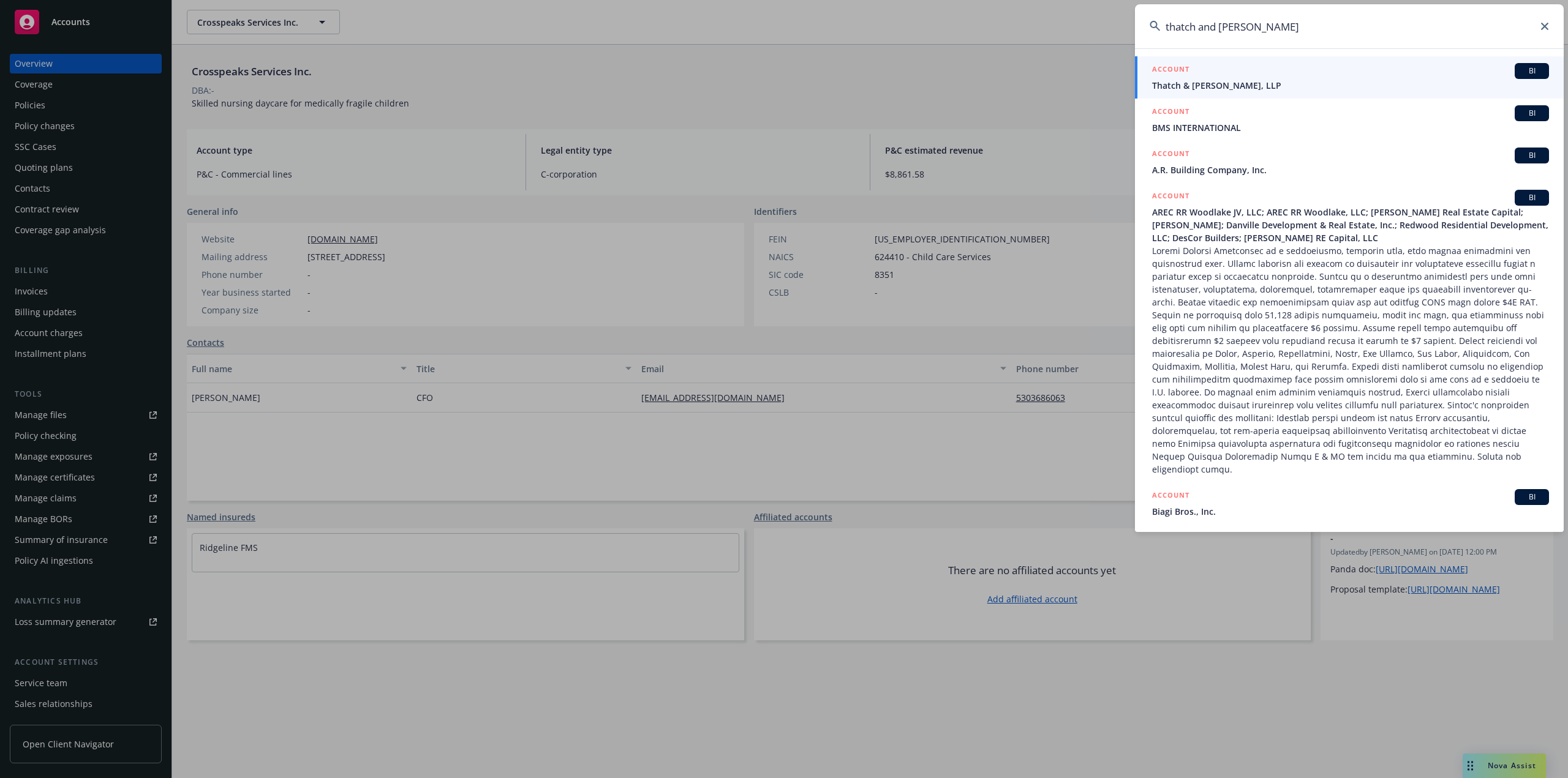
type input "thatch and hooper"
click at [1246, 71] on div "ACCOUNT BI" at bounding box center [1350, 71] width 397 height 16
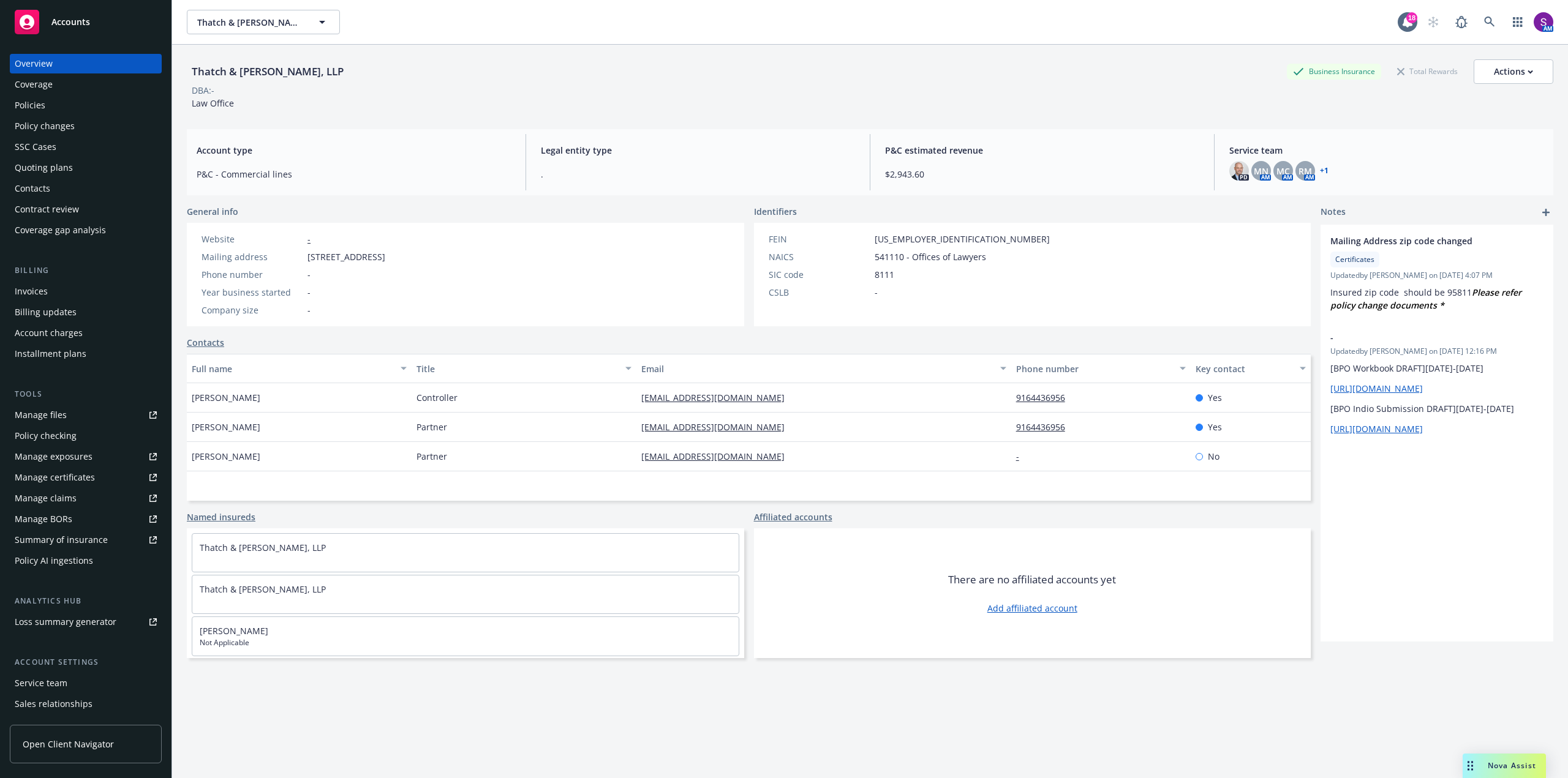
click at [44, 104] on div "Policies" at bounding box center [30, 105] width 30 height 20
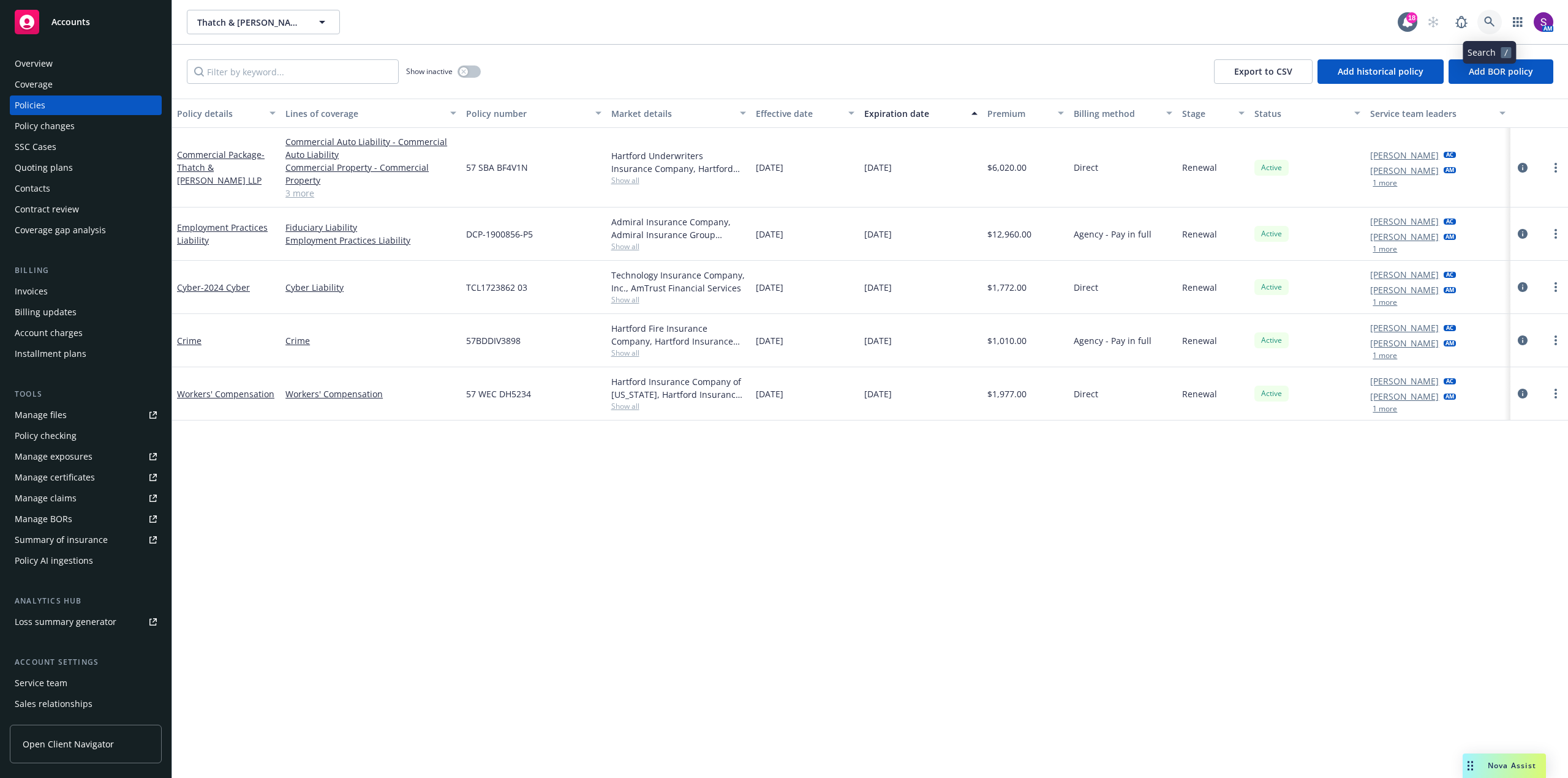
click at [1485, 22] on icon at bounding box center [1488, 22] width 10 height 10
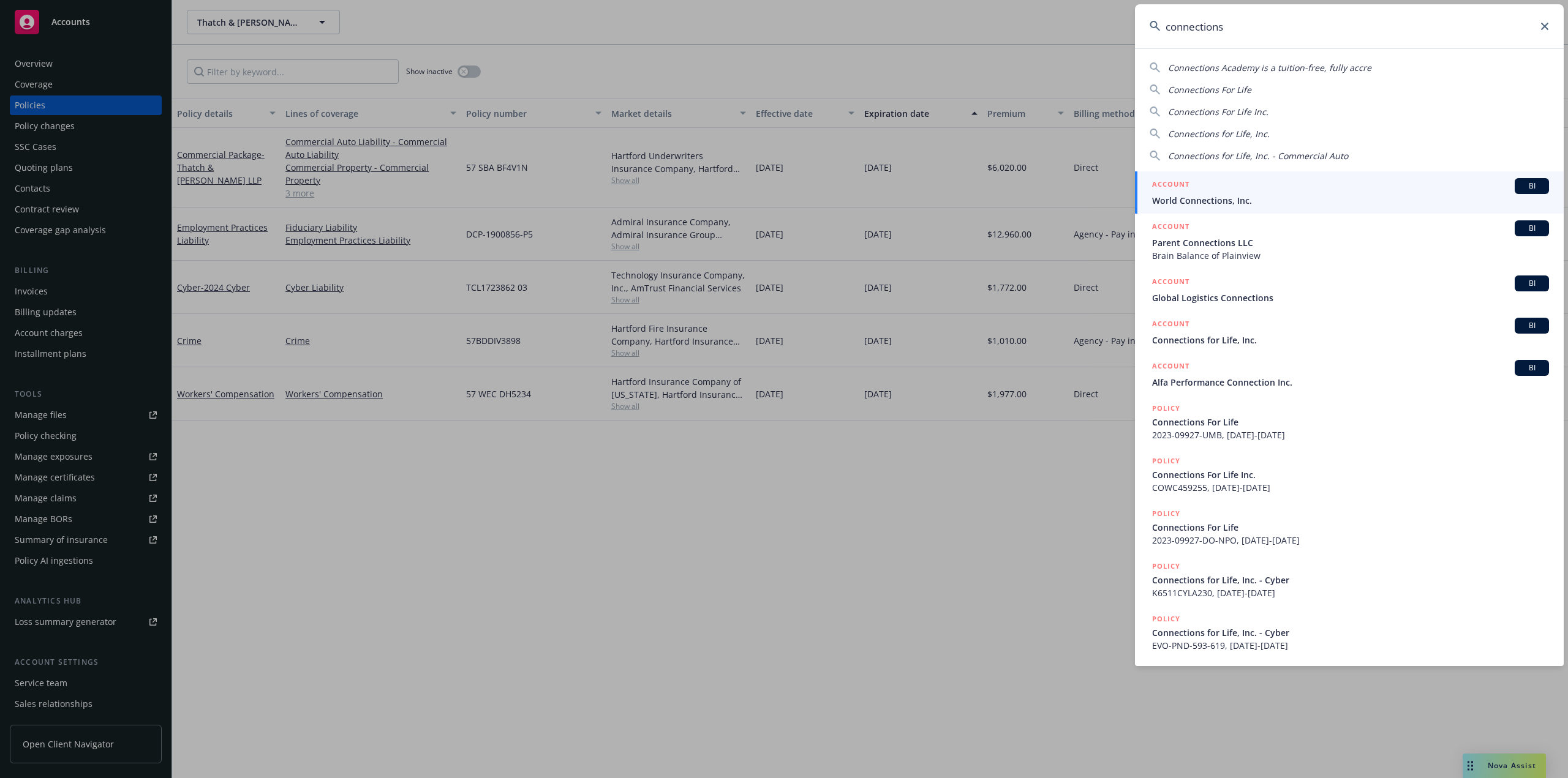
click at [1205, 93] on span "Connections For Life" at bounding box center [1210, 90] width 84 height 11
type input "Connections For Life"
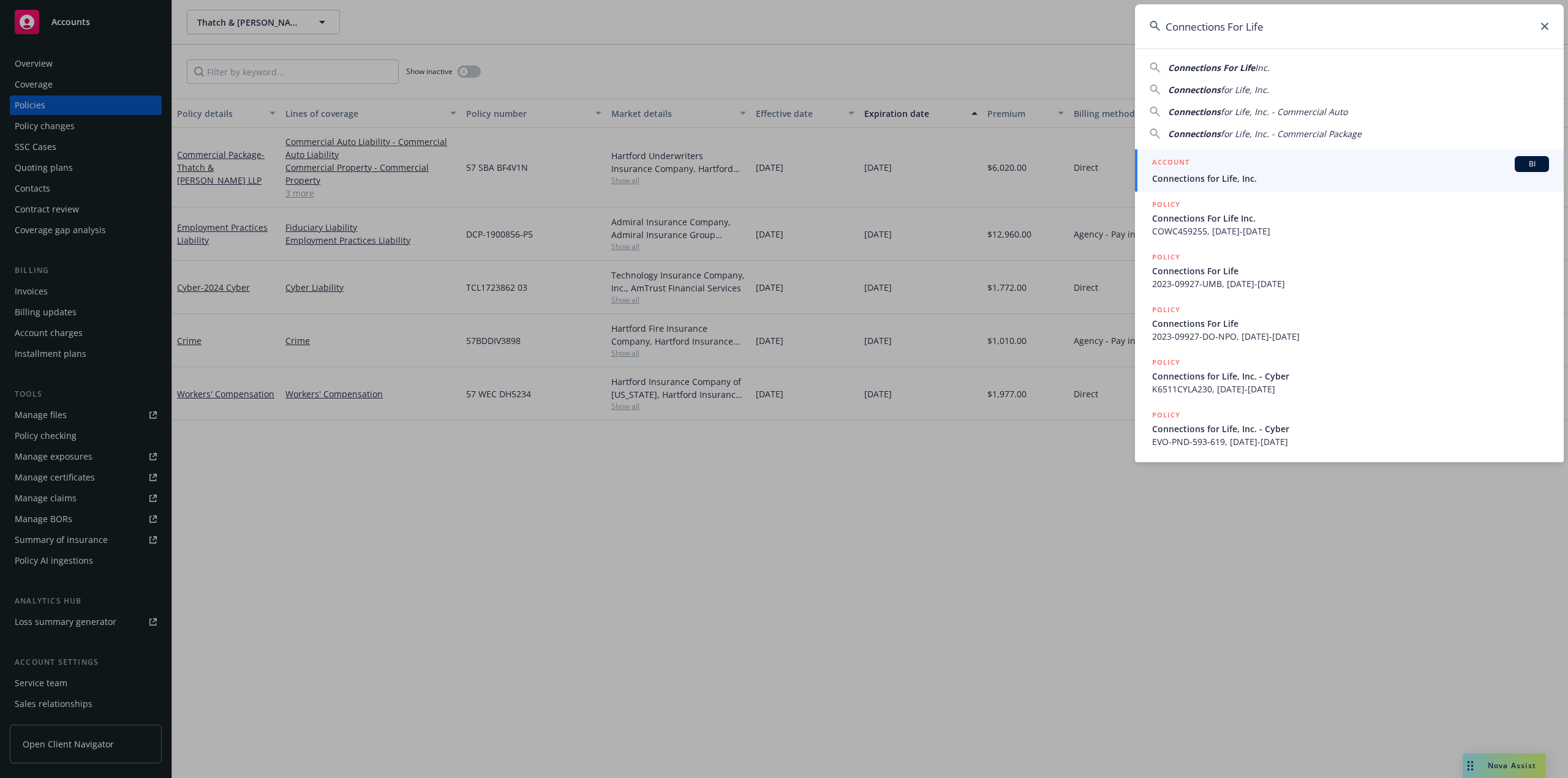
click at [1210, 186] on link "ACCOUNT BI Connections for Life, Inc." at bounding box center [1349, 170] width 429 height 42
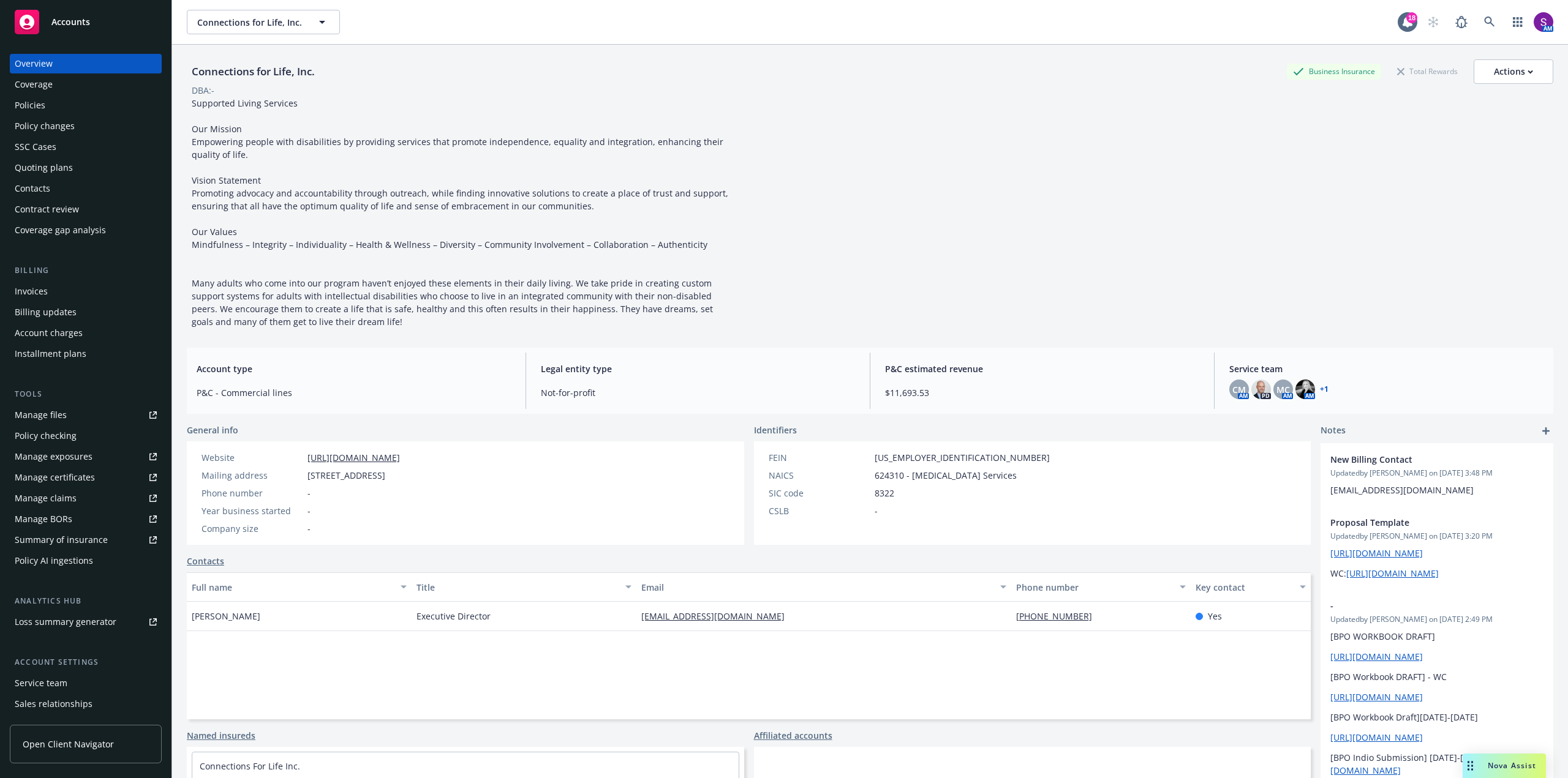
click at [57, 100] on div "Policies" at bounding box center [86, 105] width 142 height 20
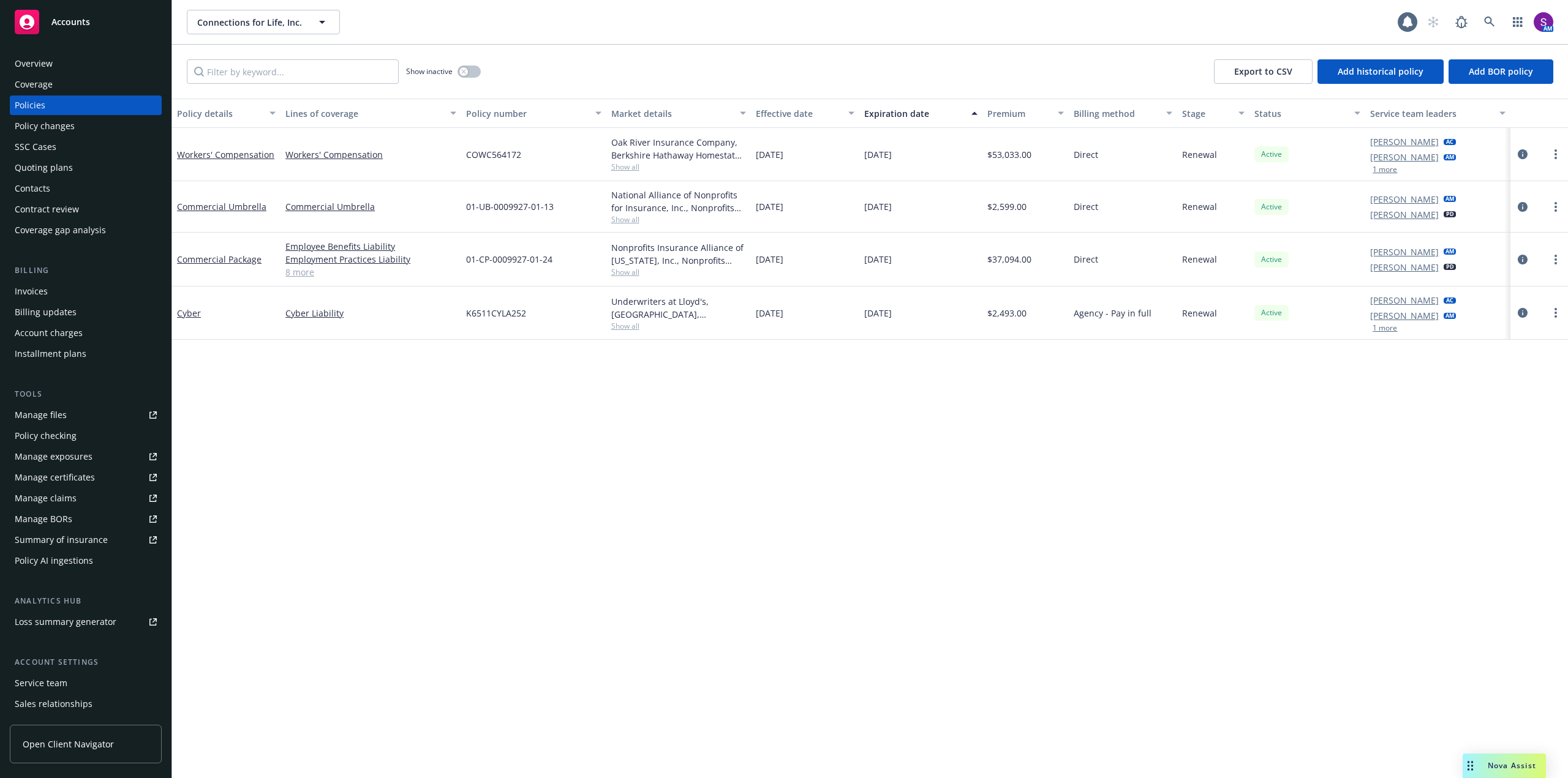
click at [58, 61] on div "Overview" at bounding box center [86, 63] width 142 height 20
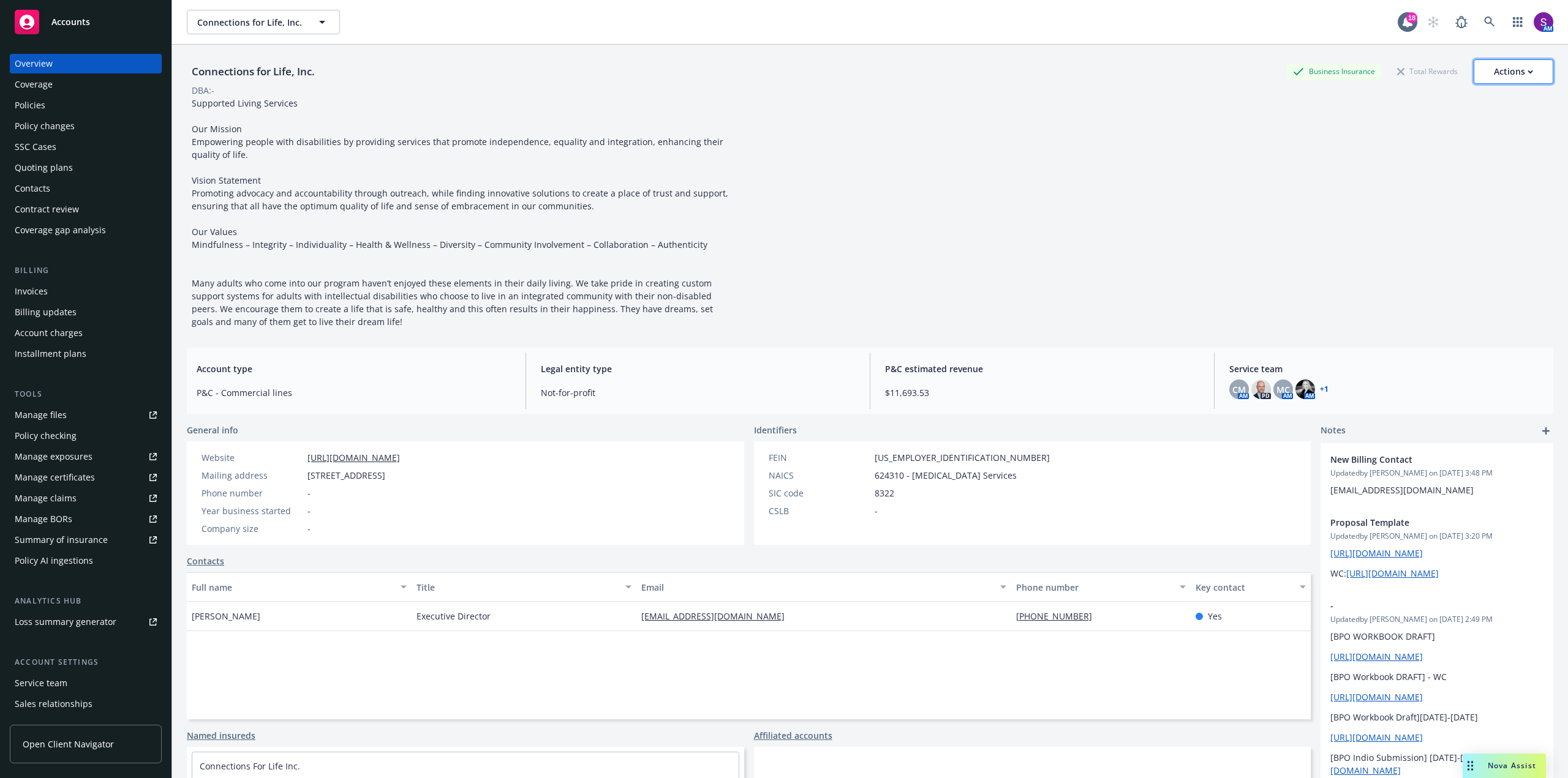
click at [1494, 79] on div "Actions" at bounding box center [1513, 71] width 39 height 24
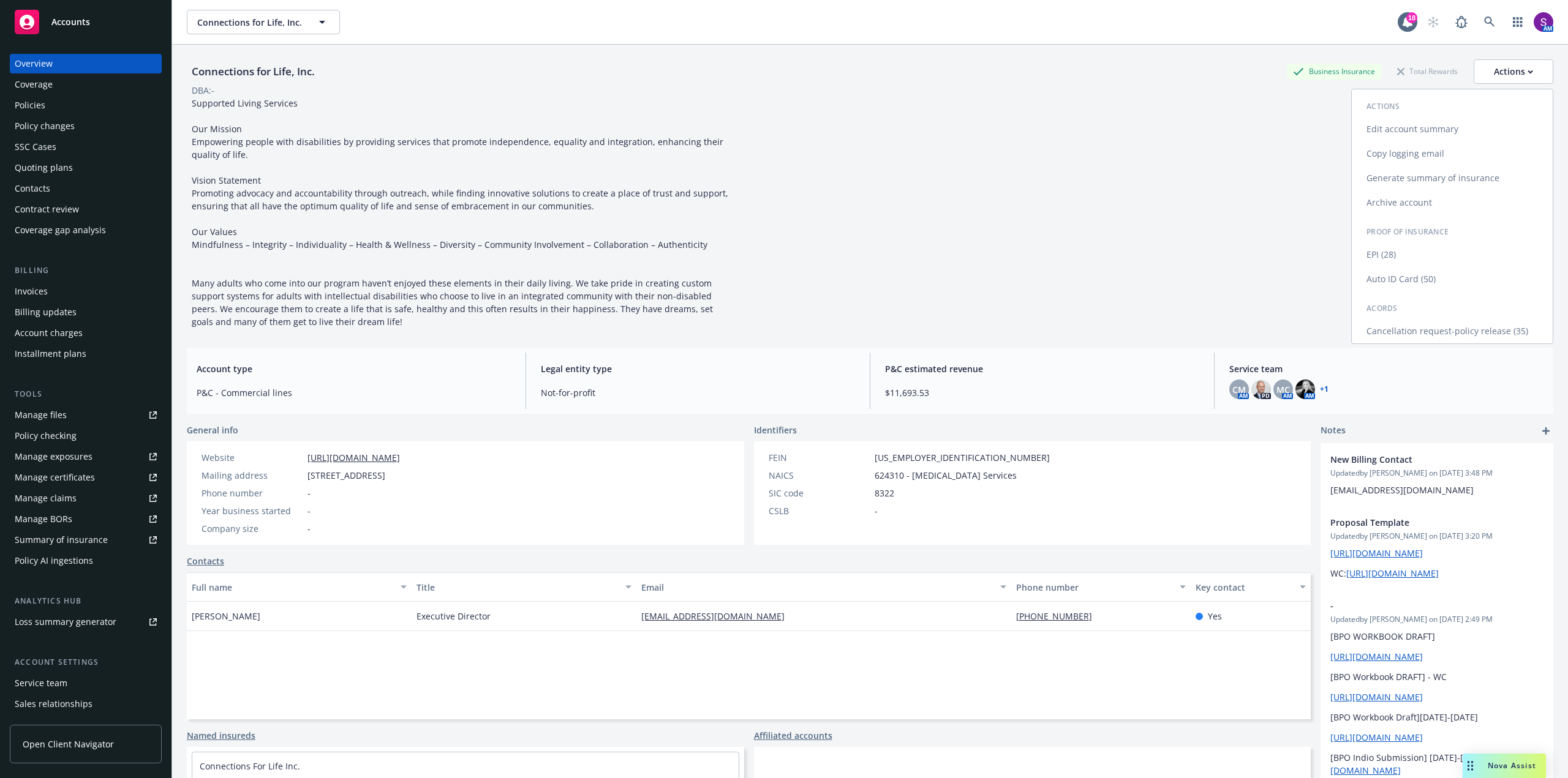
click at [1407, 155] on link "Copy logging email" at bounding box center [1452, 154] width 201 height 24
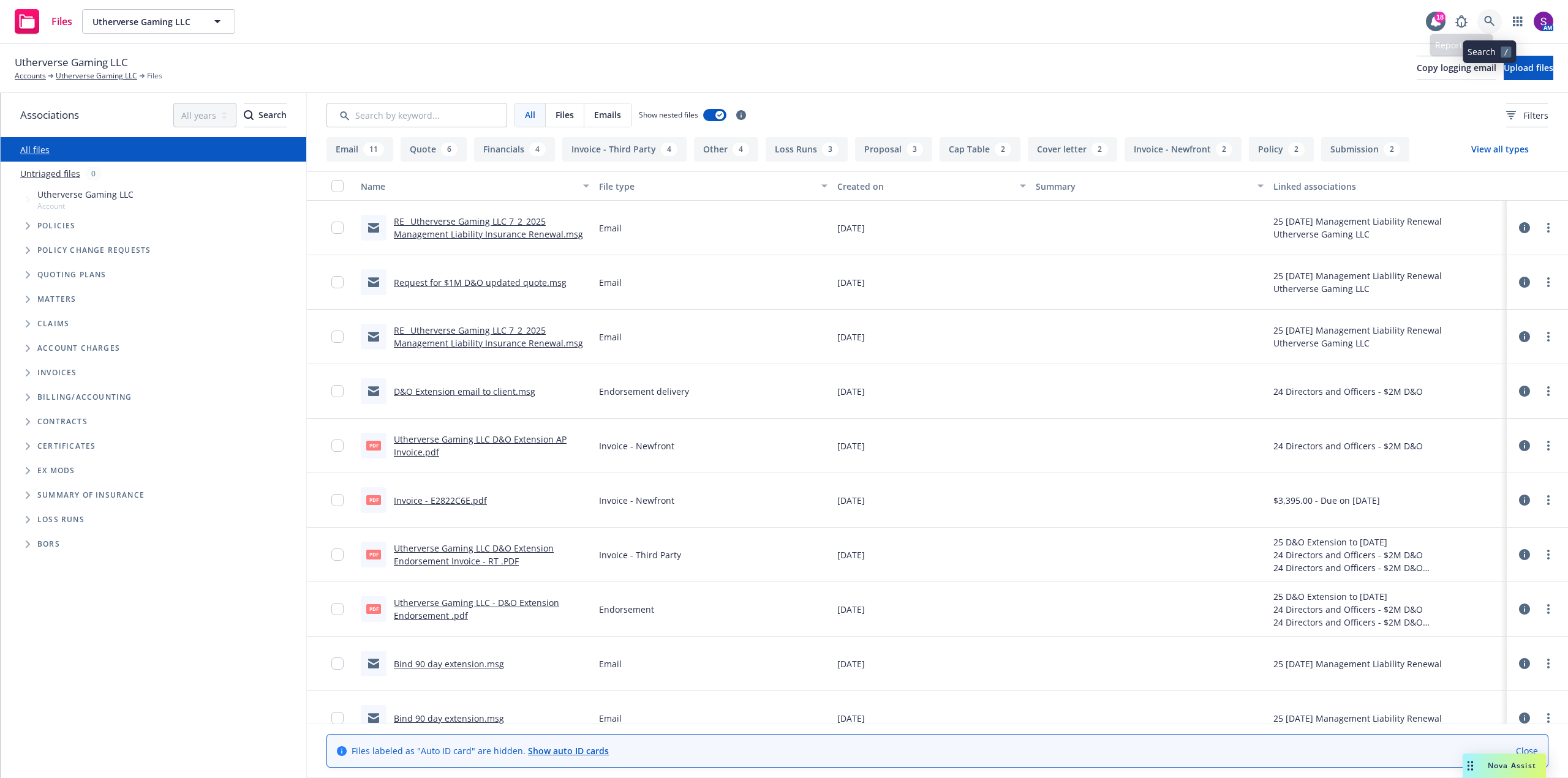
click at [1481, 21] on link at bounding box center [1489, 22] width 24 height 24
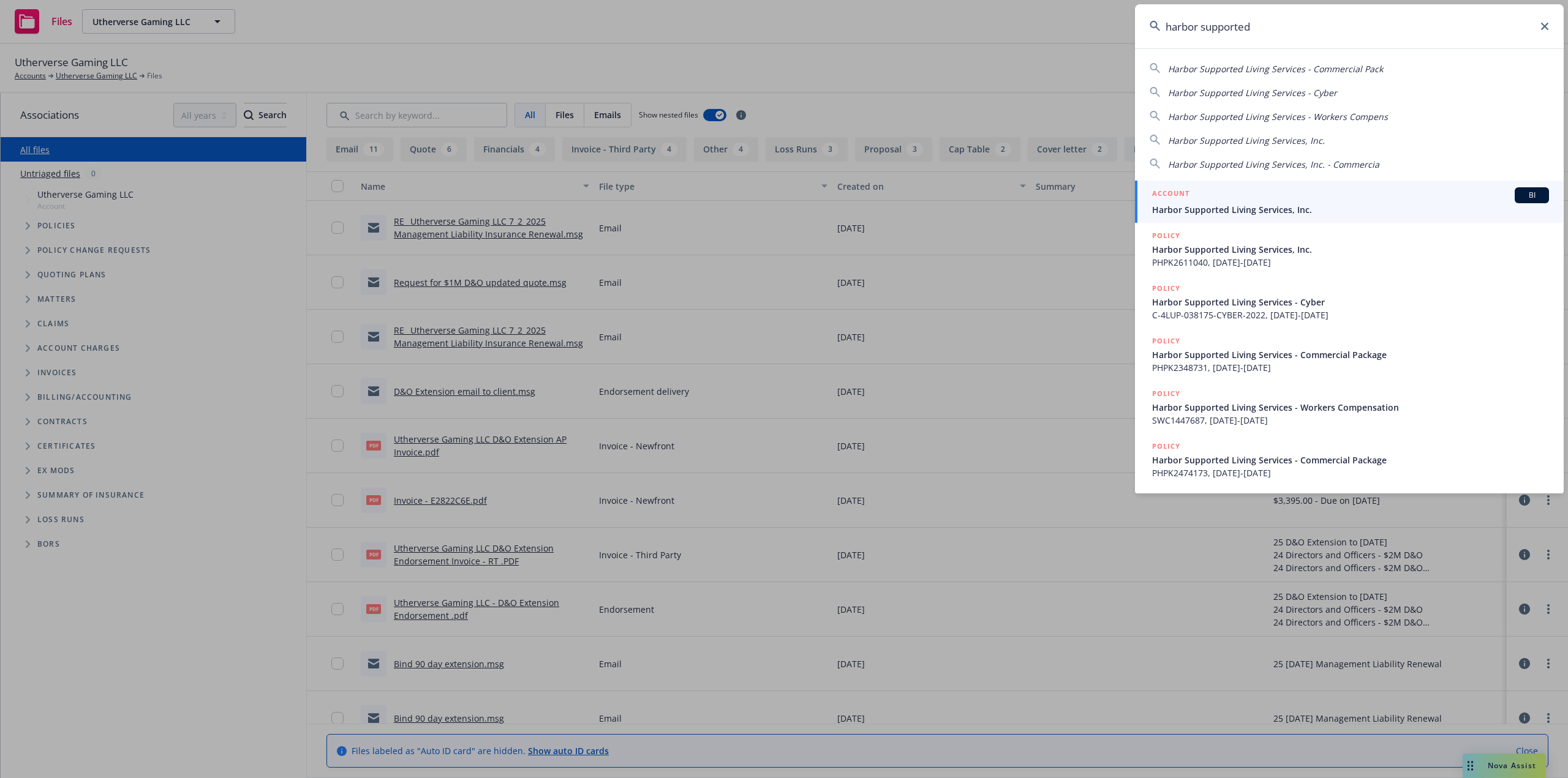
type input "harbor supported"
click at [1279, 205] on span "Harbor Supported Living Services, Inc." at bounding box center [1350, 209] width 397 height 13
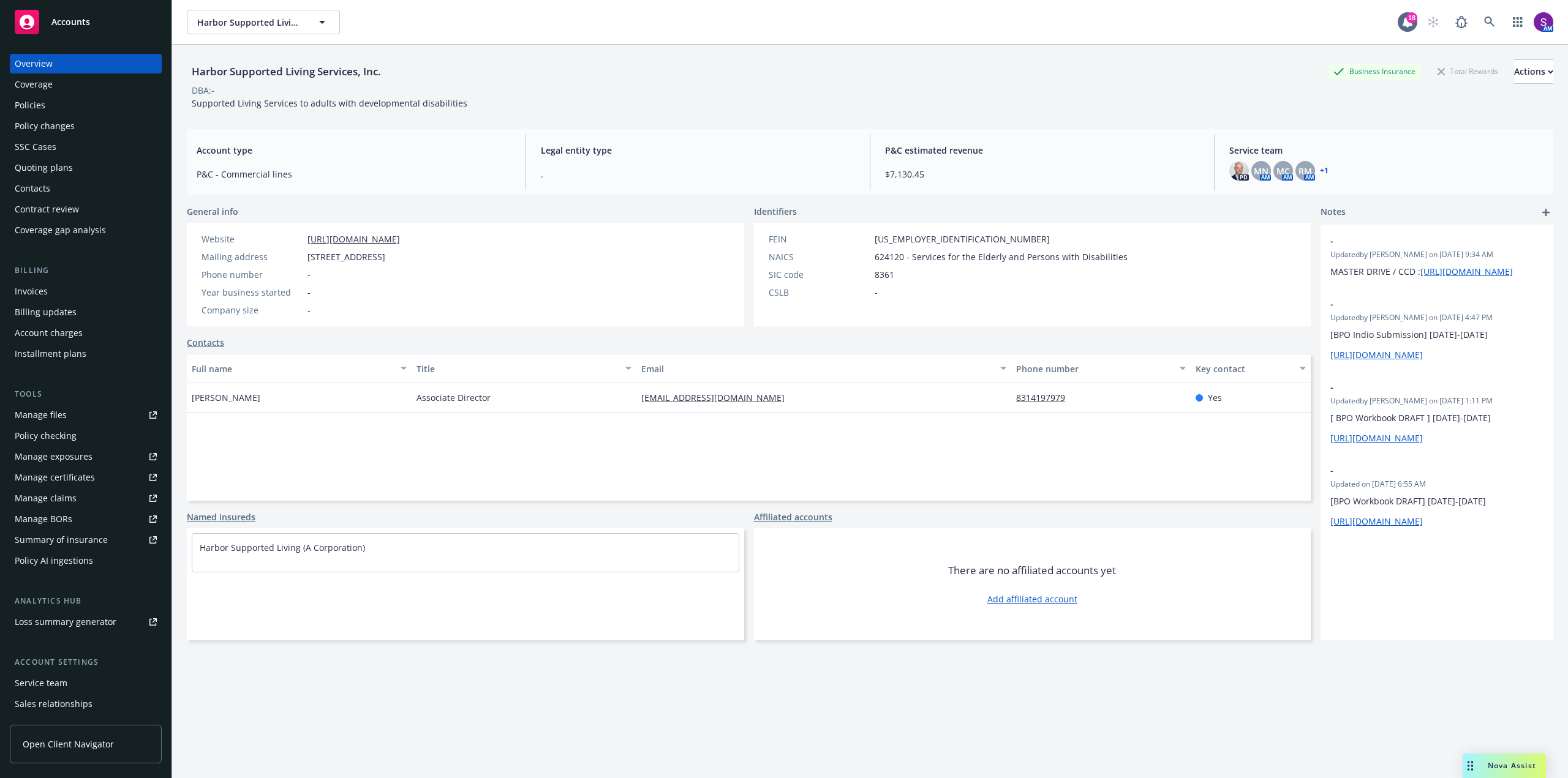
click at [42, 102] on div "Policies" at bounding box center [30, 105] width 30 height 20
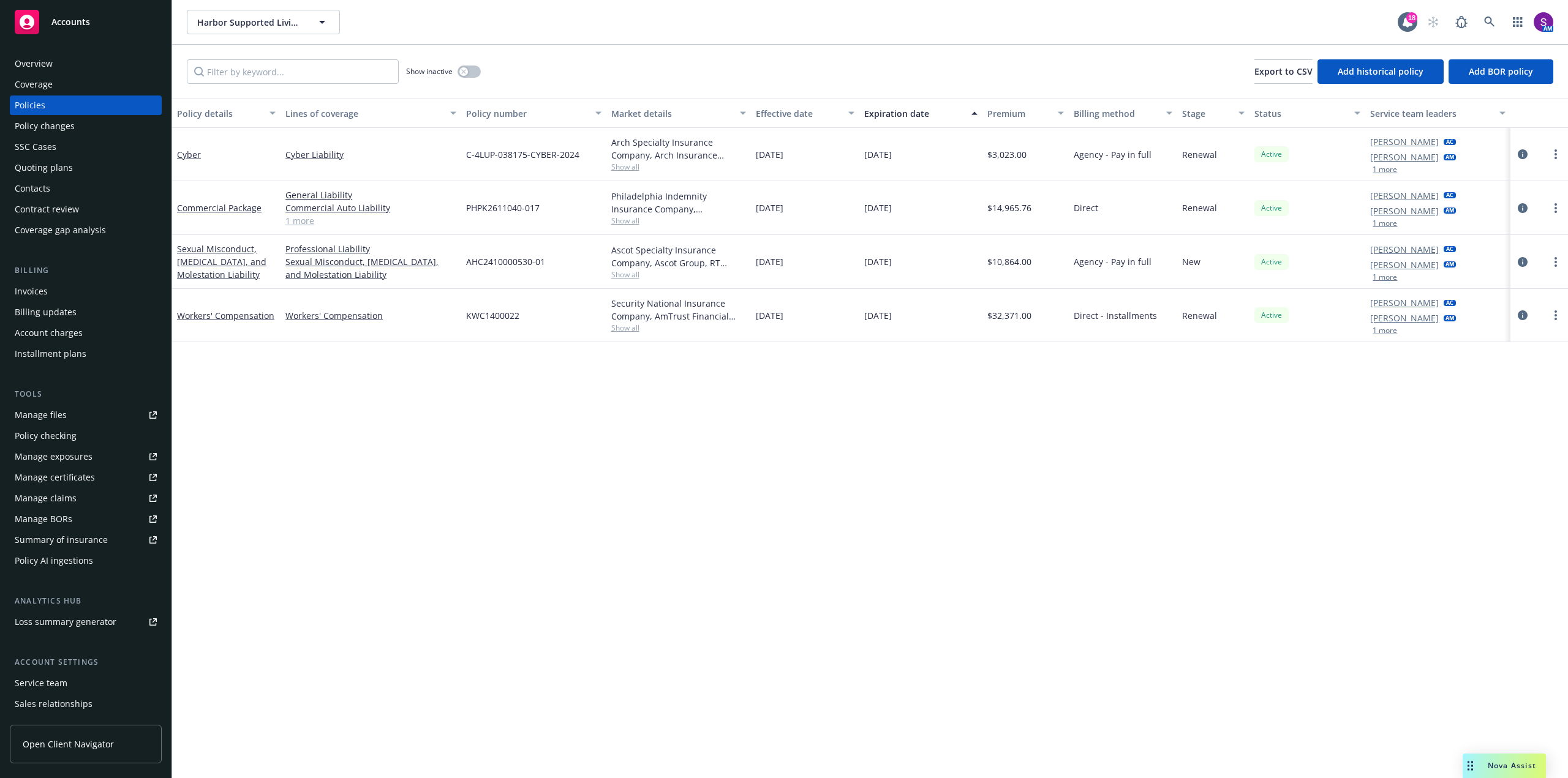
click at [308, 216] on link "1 more" at bounding box center [371, 220] width 171 height 13
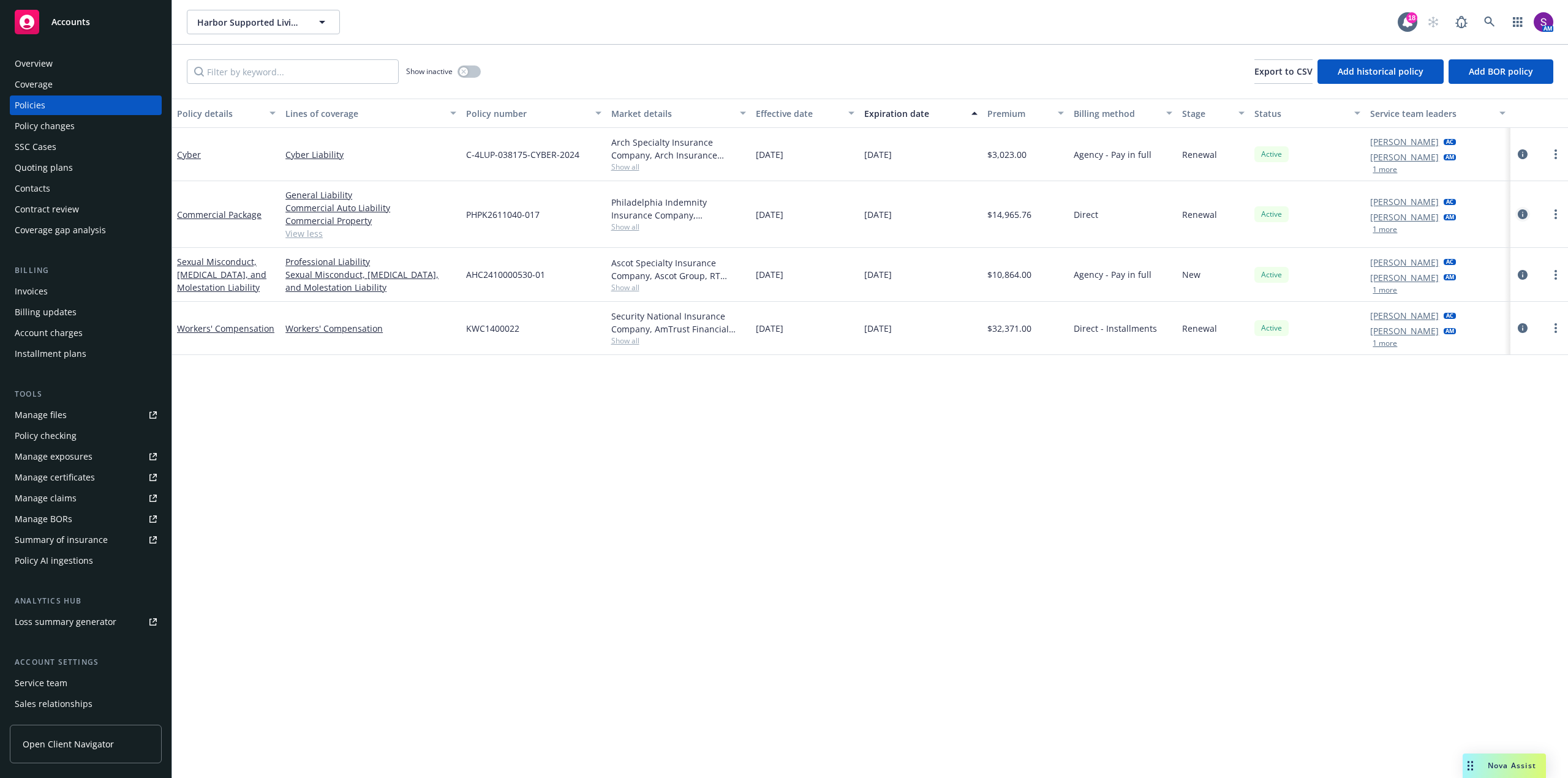
click at [1520, 212] on icon "circleInformation" at bounding box center [1522, 214] width 10 height 10
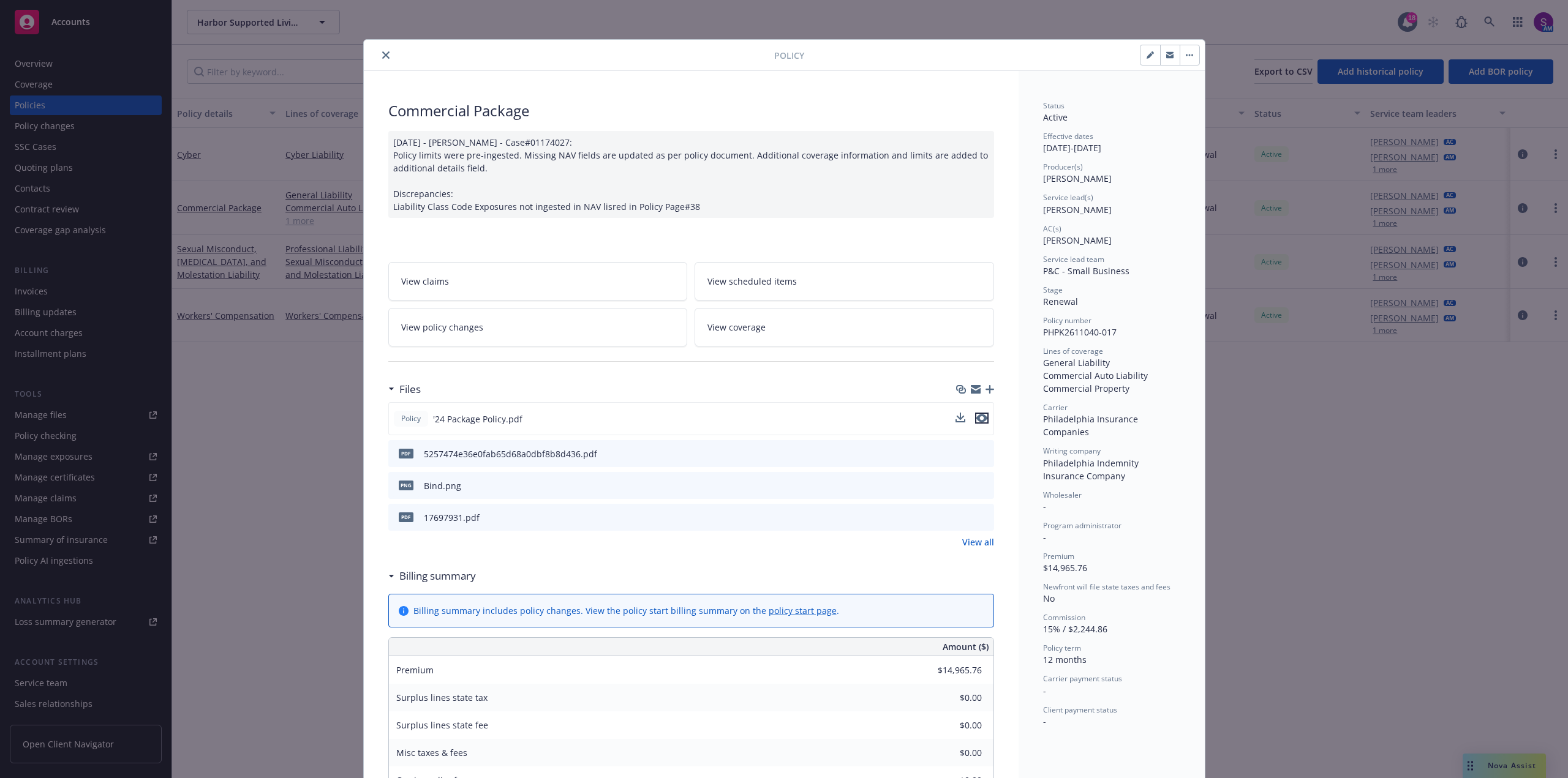
click at [981, 418] on icon "preview file" at bounding box center [982, 418] width 11 height 9
click at [385, 59] on button "close" at bounding box center [386, 55] width 15 height 15
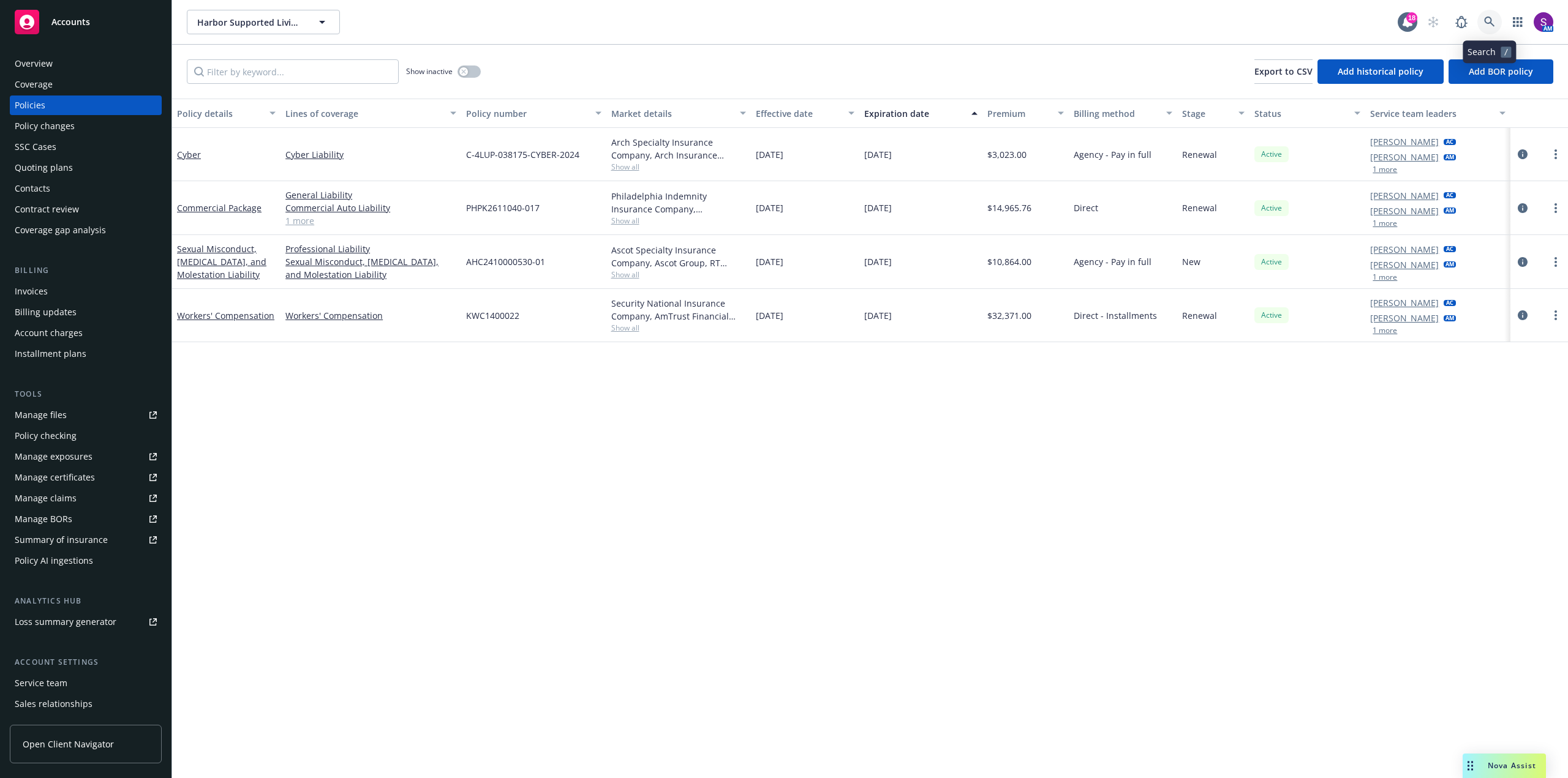
click at [1481, 28] on link at bounding box center [1489, 22] width 24 height 24
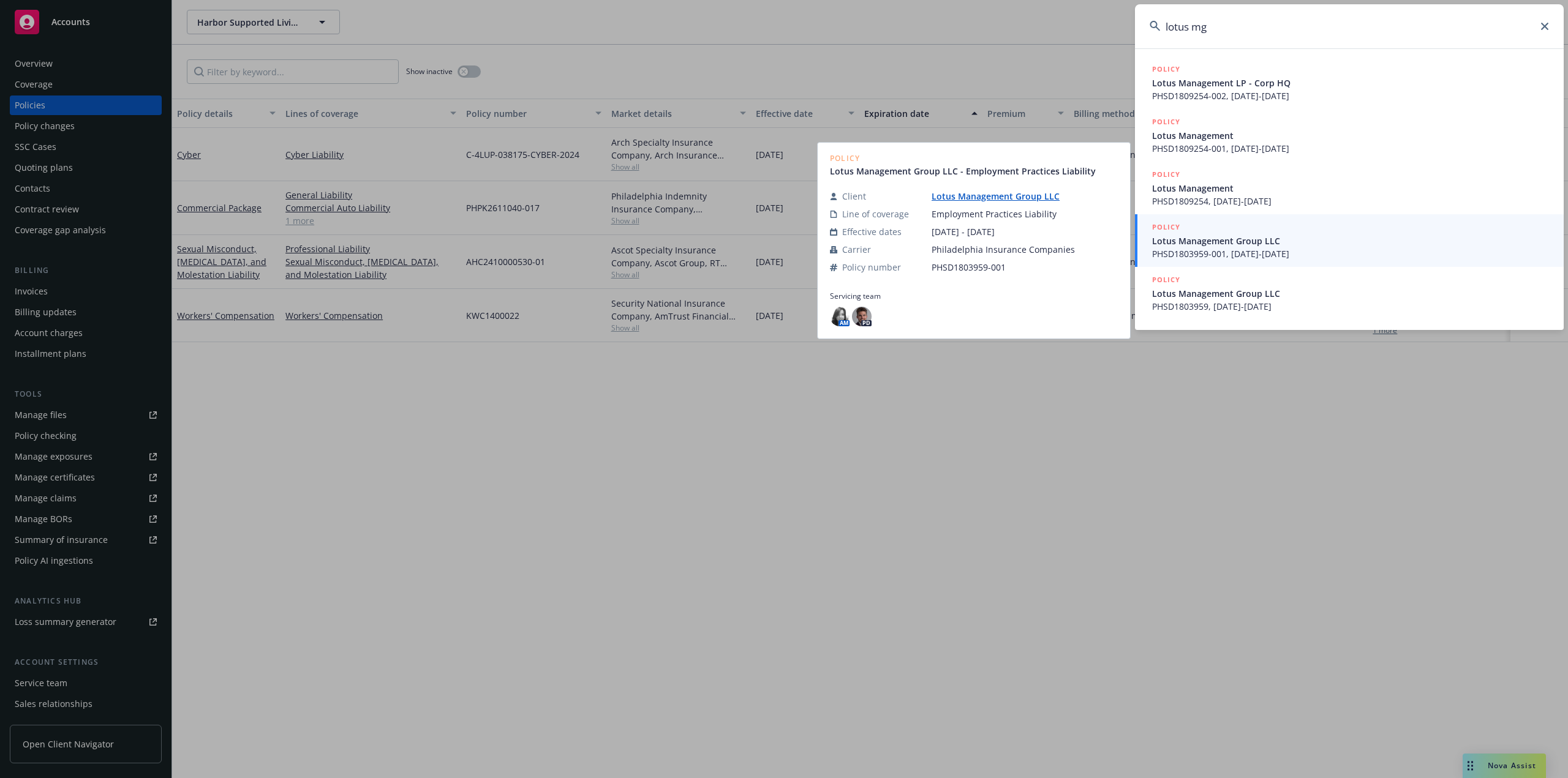
type input "lotus mg"
click at [1216, 241] on span "Lotus Management Group LLC" at bounding box center [1350, 240] width 397 height 13
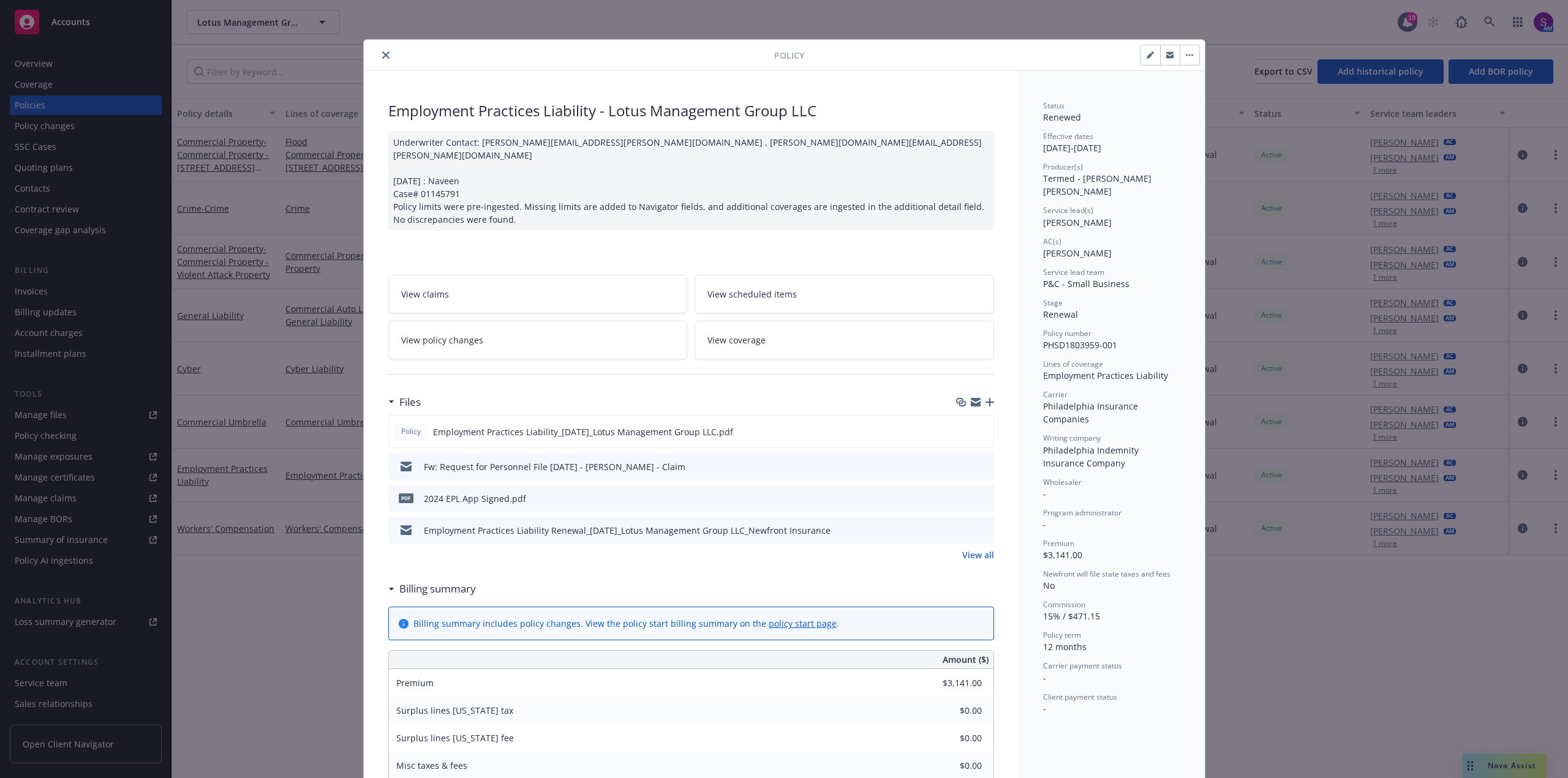
click at [382, 55] on icon "close" at bounding box center [385, 55] width 7 height 7
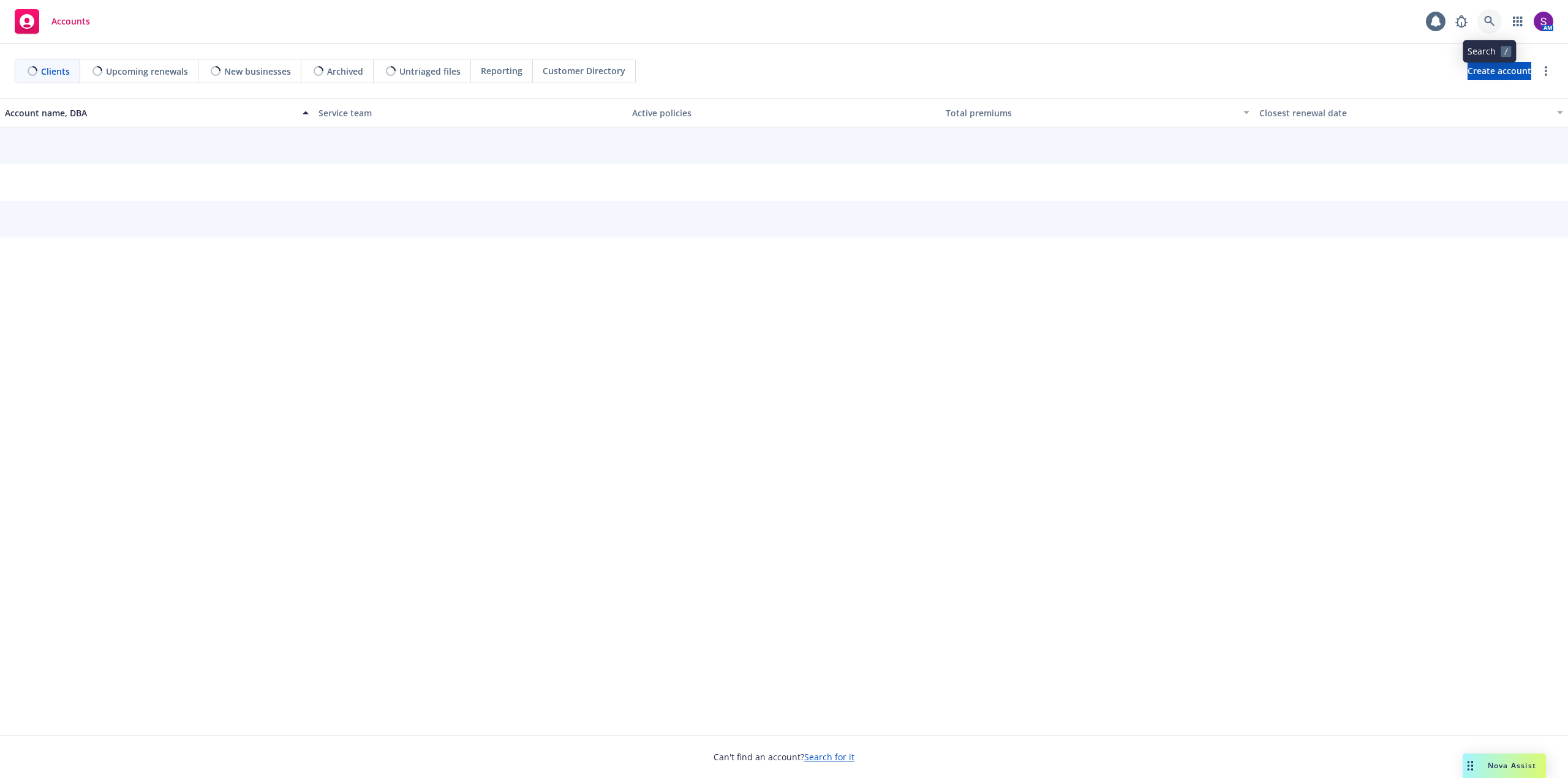
click at [1490, 19] on icon at bounding box center [1489, 22] width 11 height 11
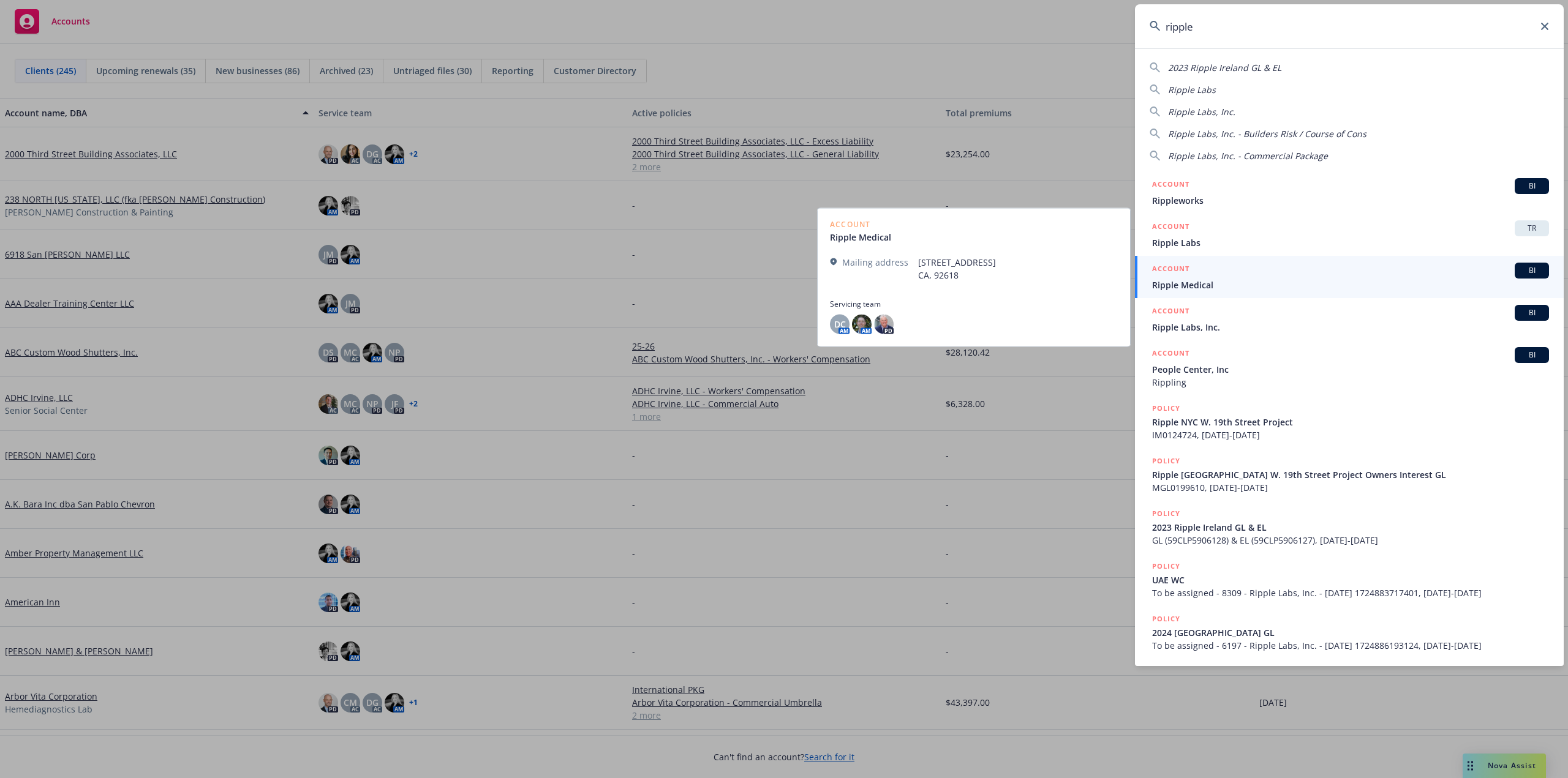
type input "ripple"
click at [1199, 282] on span "Ripple Medical" at bounding box center [1350, 285] width 397 height 13
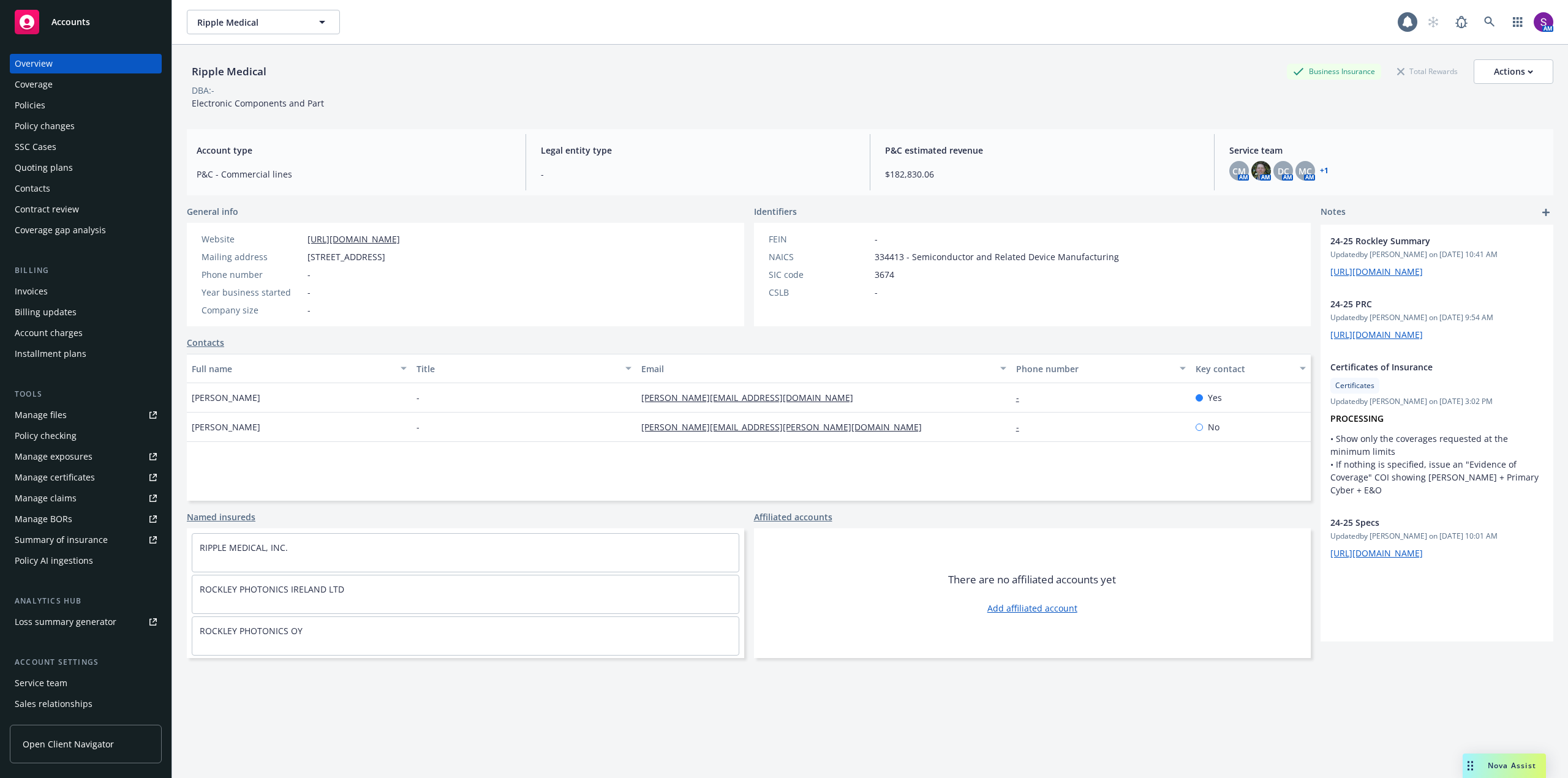
click at [40, 100] on div "Policies" at bounding box center [30, 105] width 30 height 20
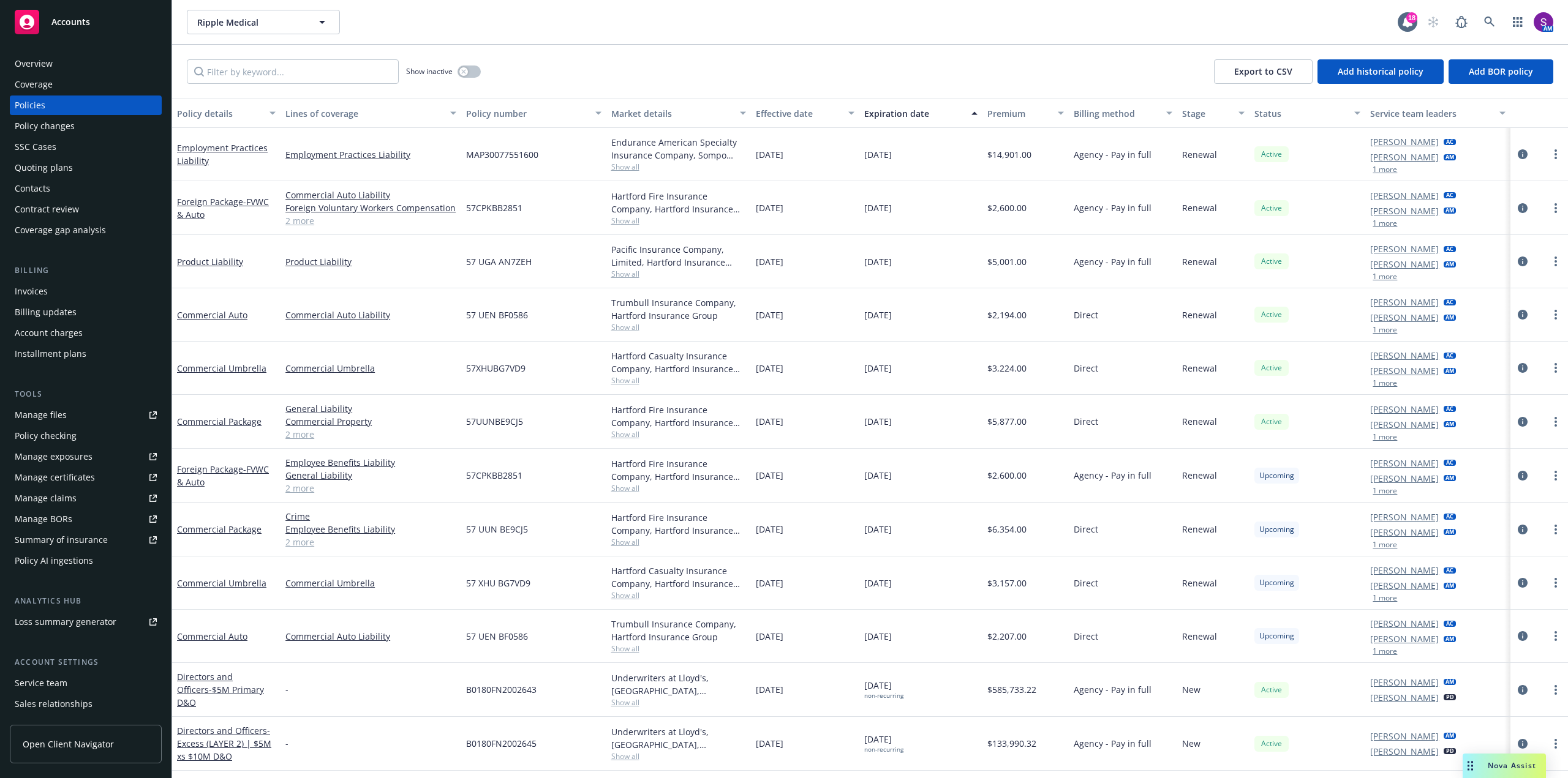
click at [71, 71] on div "Overview" at bounding box center [86, 63] width 142 height 20
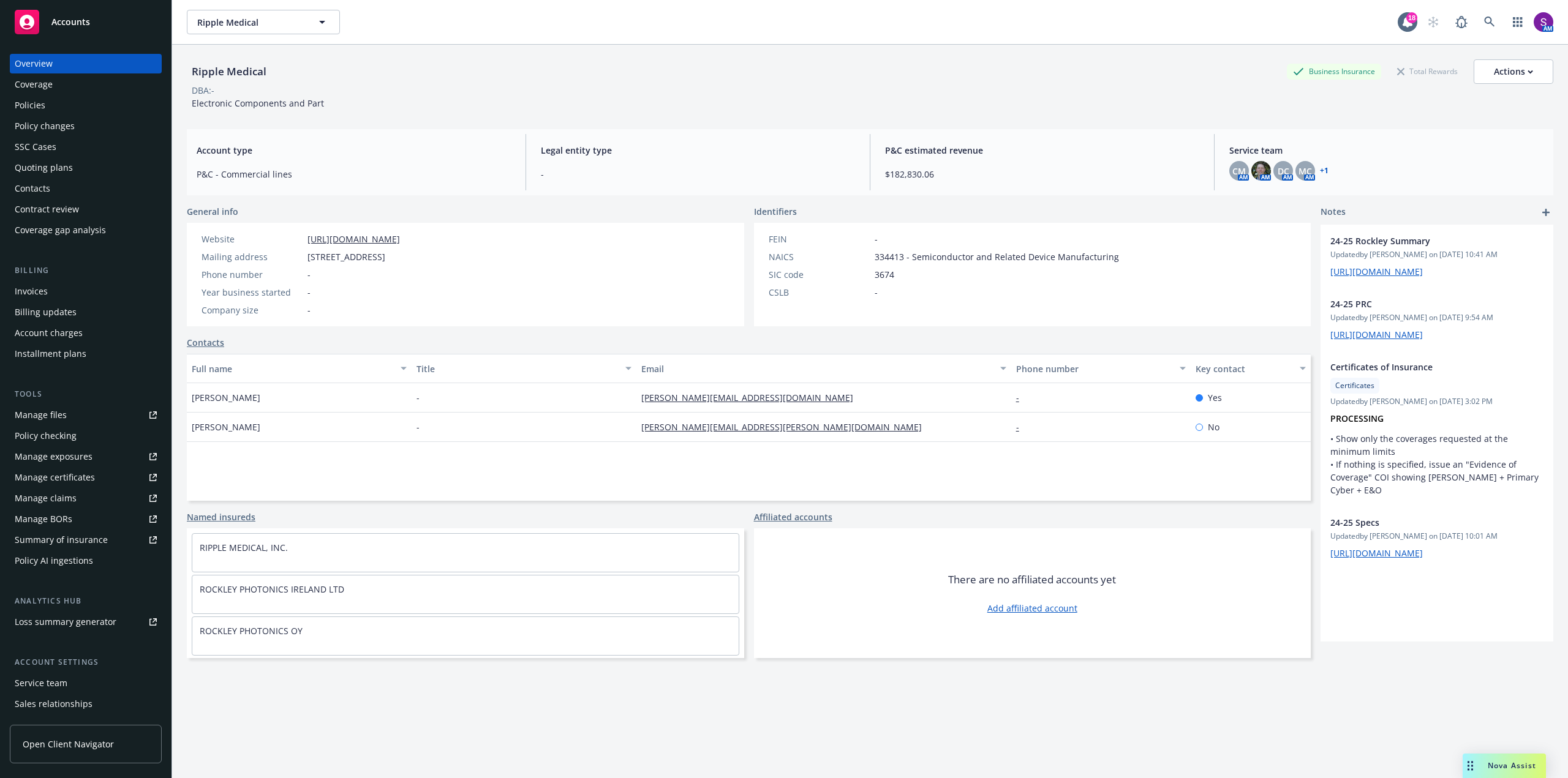
click at [63, 98] on div "Policies" at bounding box center [86, 105] width 142 height 20
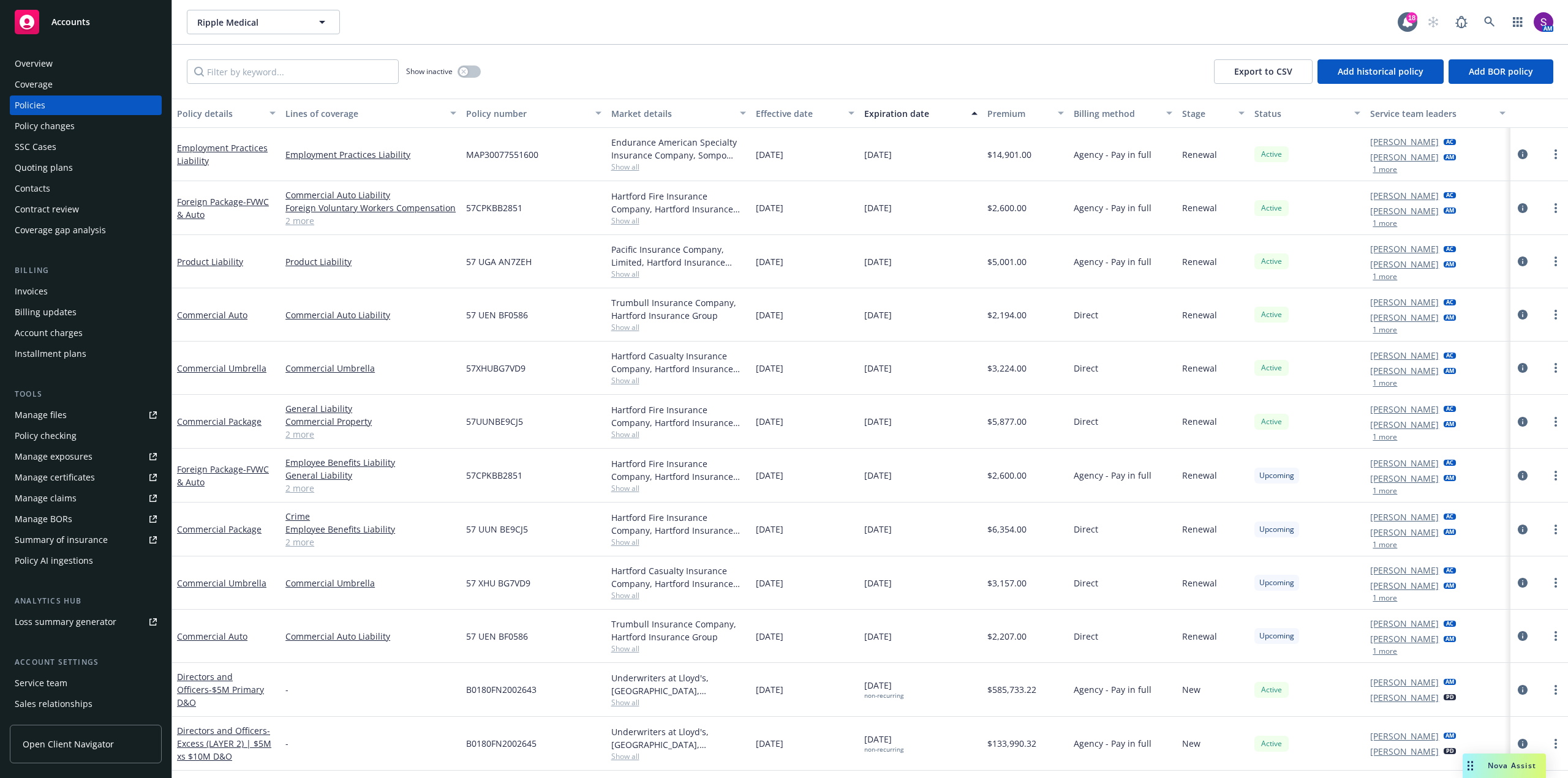
click at [69, 160] on div "Quoting plans" at bounding box center [44, 167] width 58 height 20
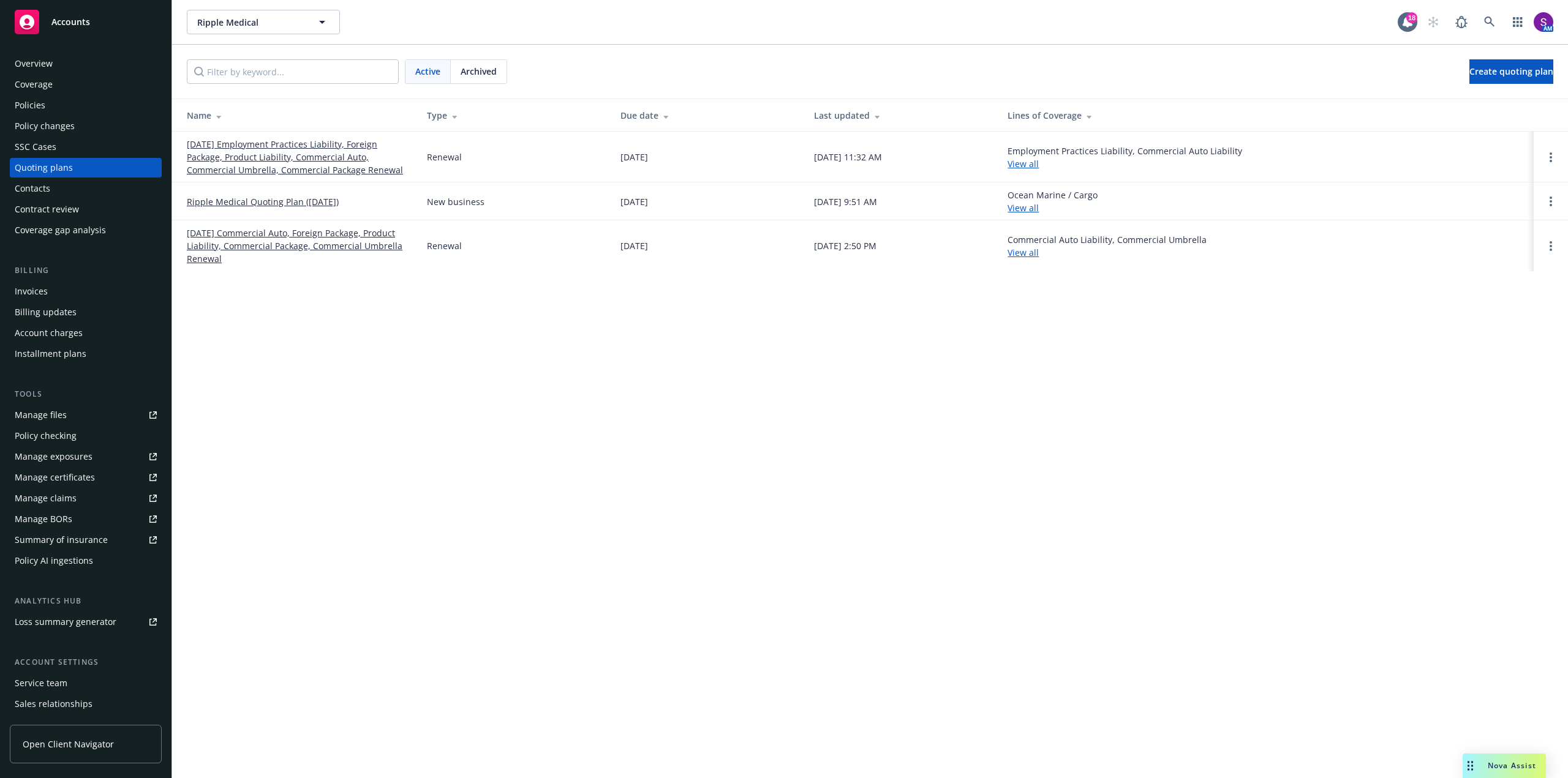
click at [299, 151] on link "[DATE] Employment Practices Liability, Foreign Package, Product Liability, Comm…" at bounding box center [296, 156] width 220 height 38
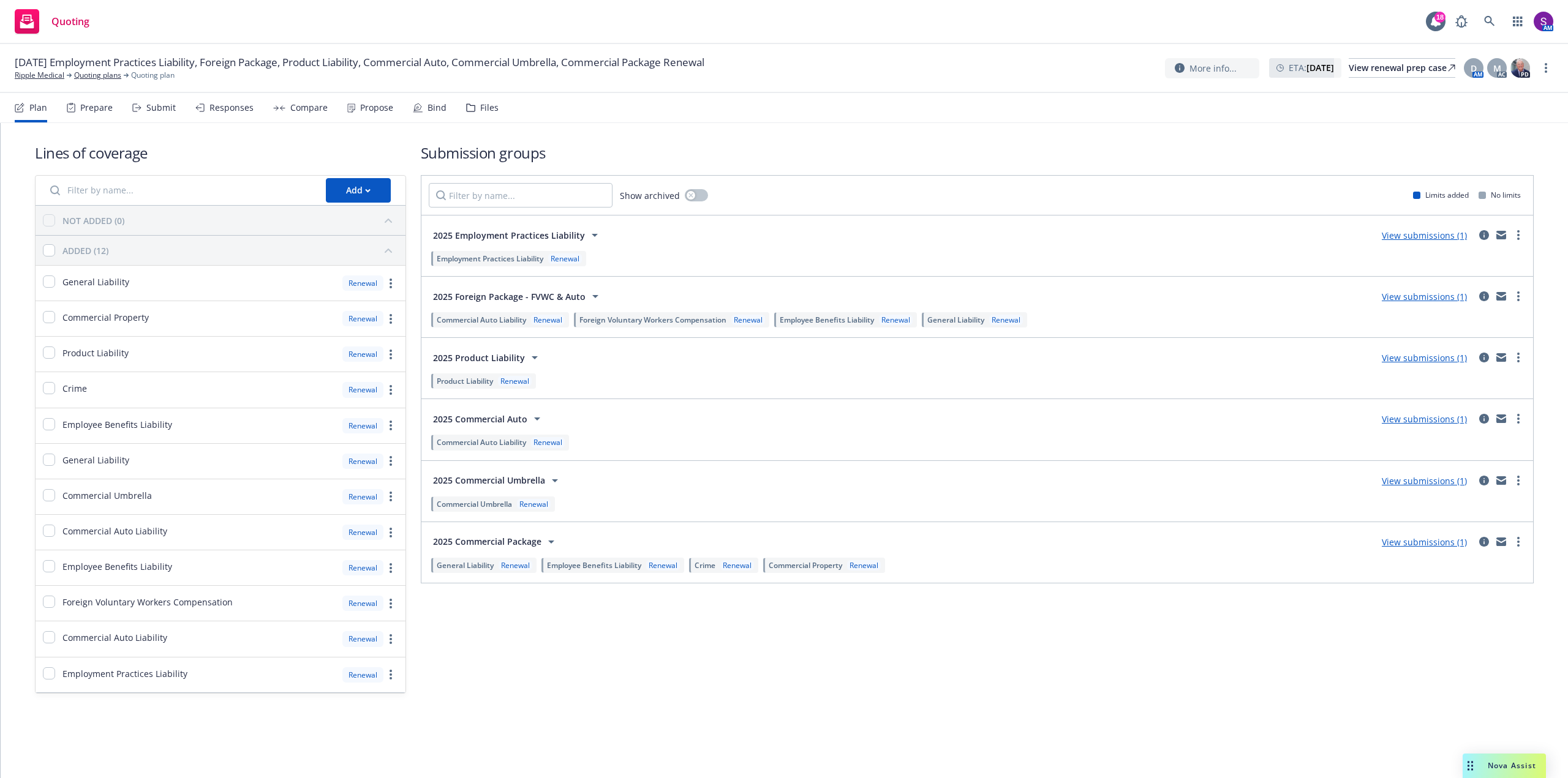
click at [374, 114] on div "Propose" at bounding box center [370, 108] width 46 height 30
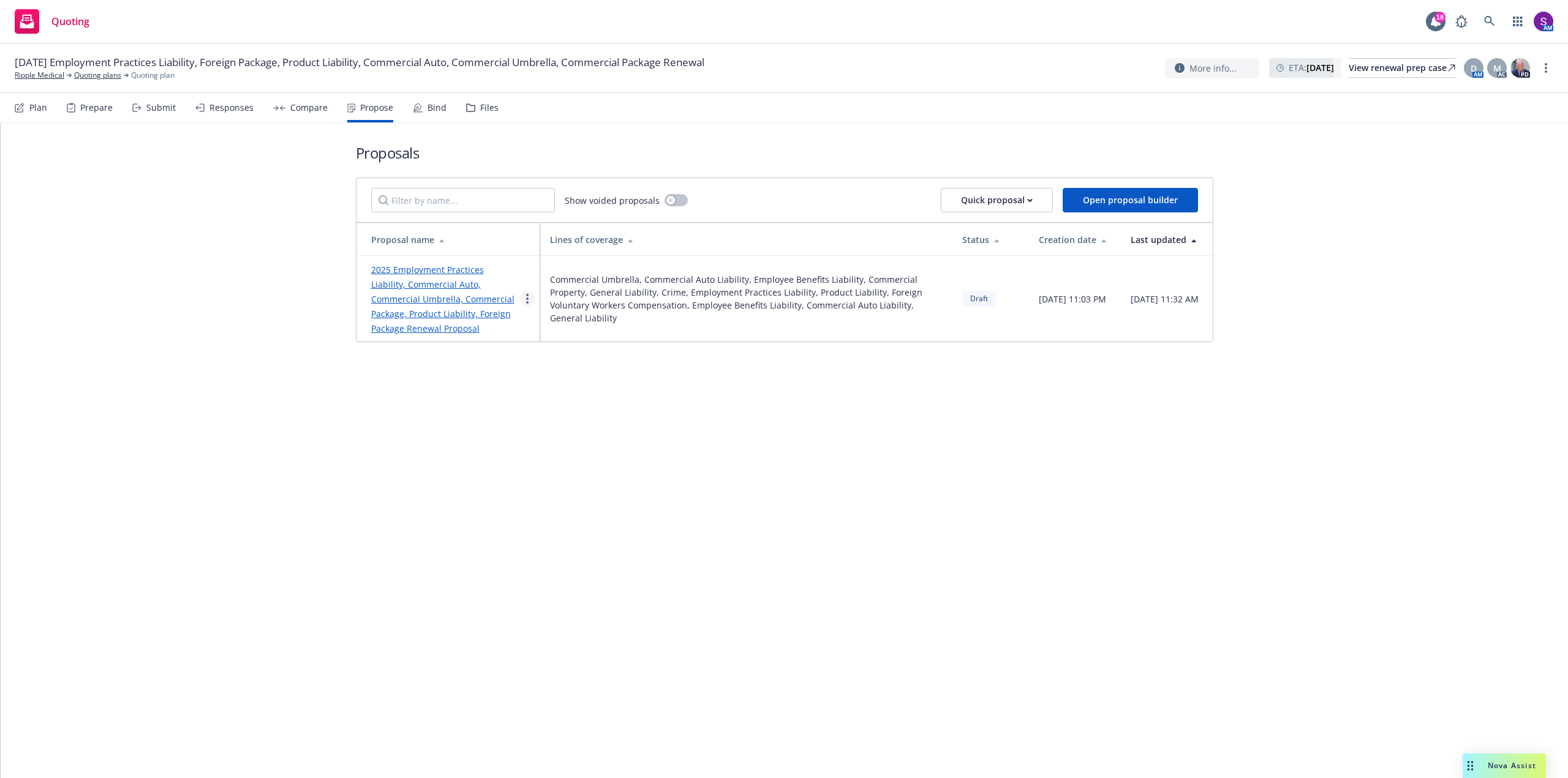
click at [526, 300] on icon "more" at bounding box center [528, 298] width 3 height 10
click at [571, 430] on span "See client view" at bounding box center [565, 426] width 90 height 11
click at [532, 297] on link "more" at bounding box center [528, 299] width 15 height 15
click at [778, 408] on div "Proposals Show voided proposals Quick proposal Open proposal builder Proposal n…" at bounding box center [784, 451] width 1567 height 655
click at [460, 282] on link "2025 Employment Practices Liability, Commercial Auto, Commercial Umbrella, Comm…" at bounding box center [443, 299] width 144 height 71
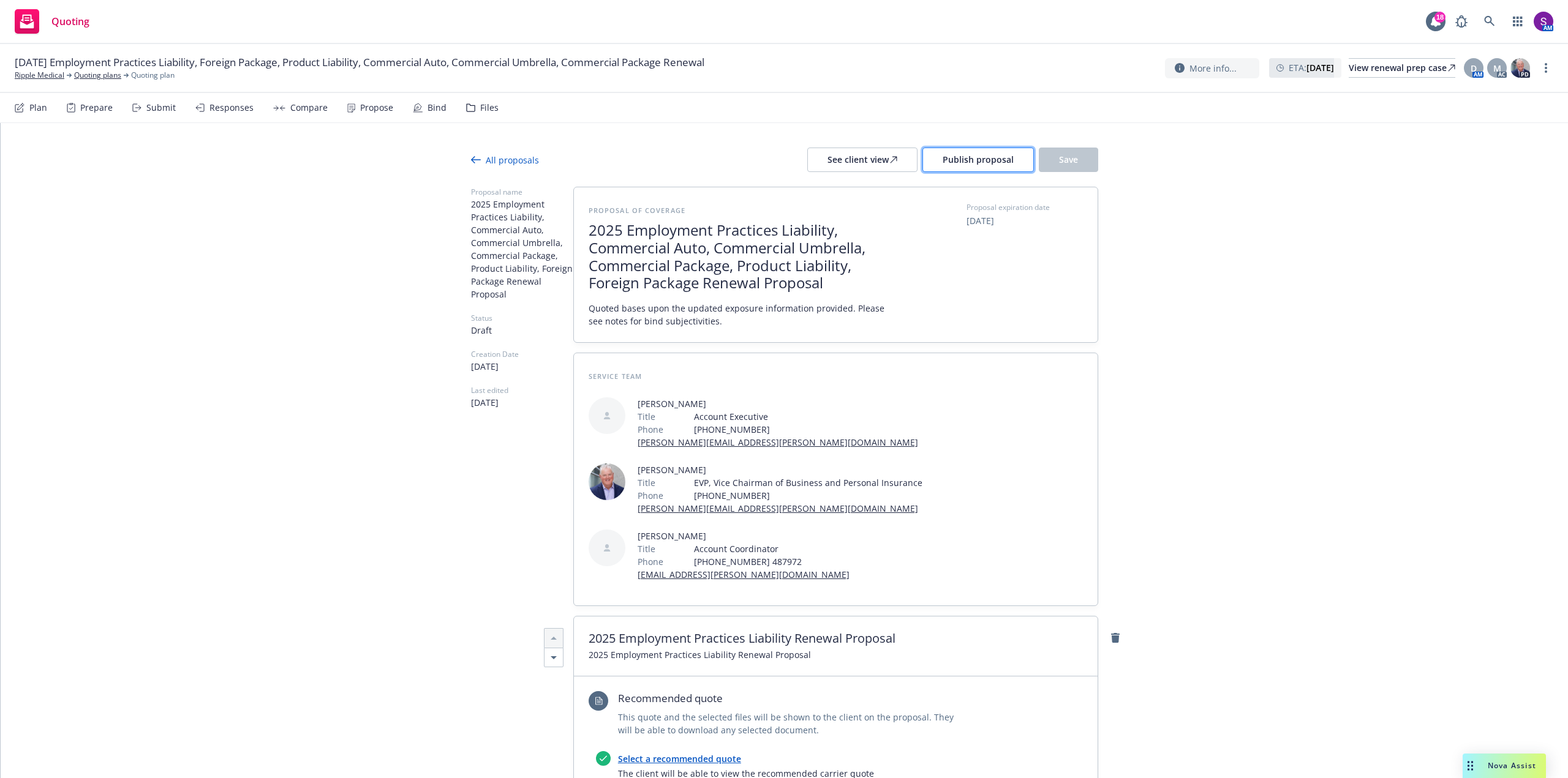
click at [977, 154] on span "Publish proposal" at bounding box center [978, 159] width 71 height 11
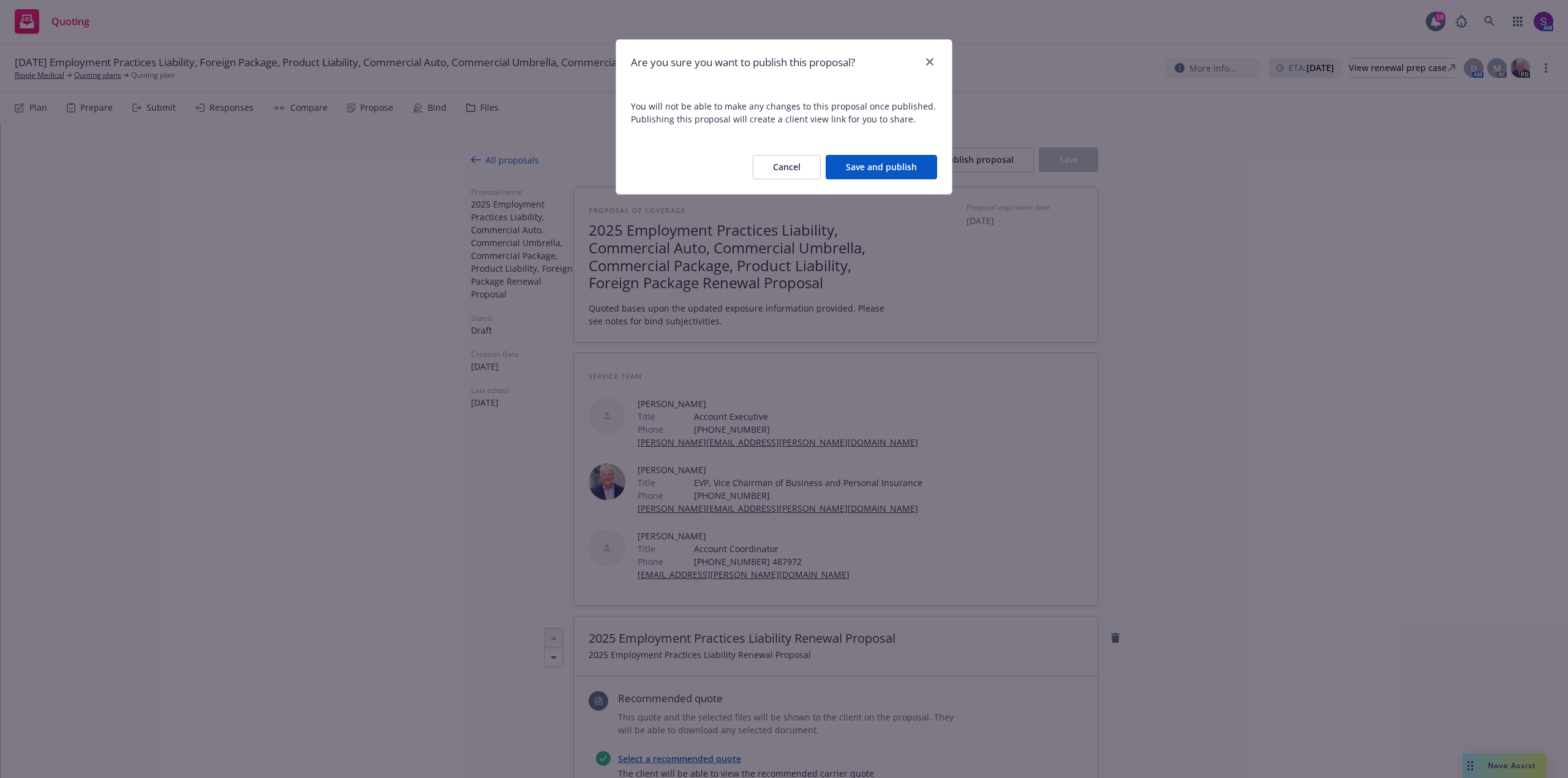
click at [926, 167] on button "Save and publish" at bounding box center [881, 167] width 111 height 24
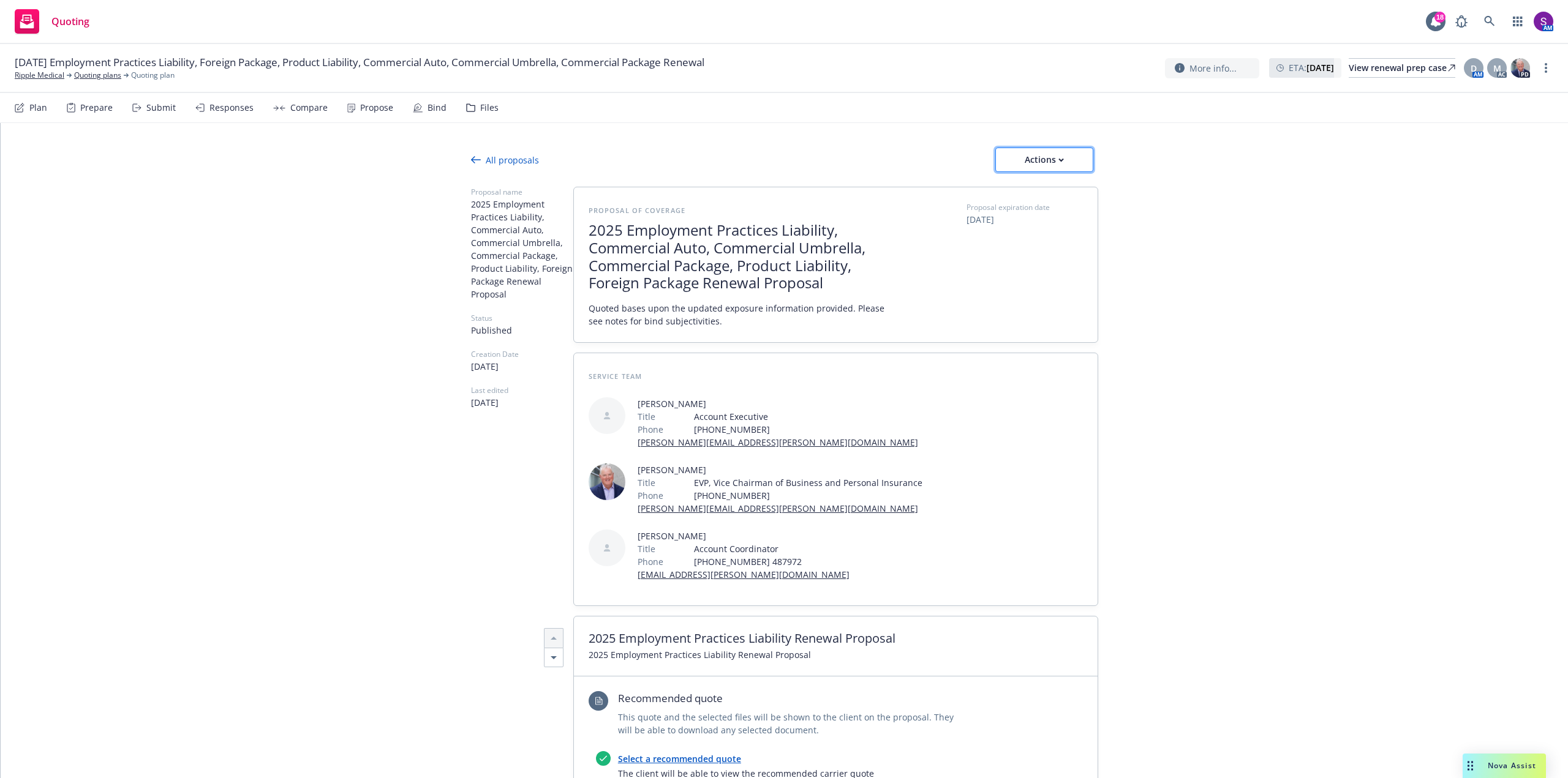
click at [1070, 160] on button "Actions" at bounding box center [1044, 160] width 98 height 24
click at [386, 109] on div "Propose" at bounding box center [376, 108] width 33 height 10
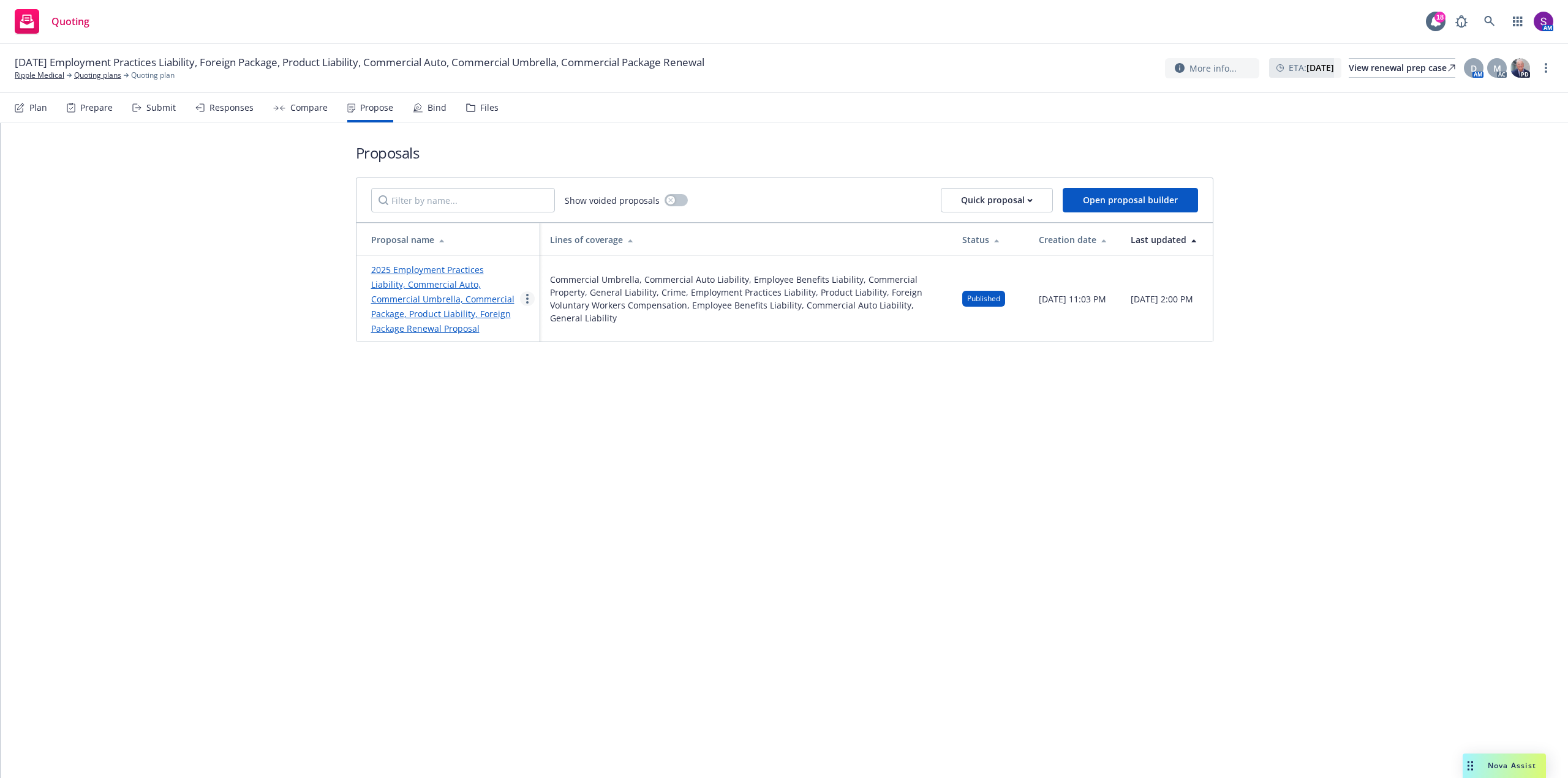
click at [527, 292] on link "more" at bounding box center [528, 299] width 15 height 15
click at [587, 427] on span "See client view" at bounding box center [565, 426] width 90 height 11
click at [522, 302] on link "more" at bounding box center [528, 299] width 15 height 15
click at [583, 430] on span "See client view" at bounding box center [565, 426] width 90 height 11
click at [1503, 771] on span "Nova Assist" at bounding box center [1512, 765] width 49 height 10
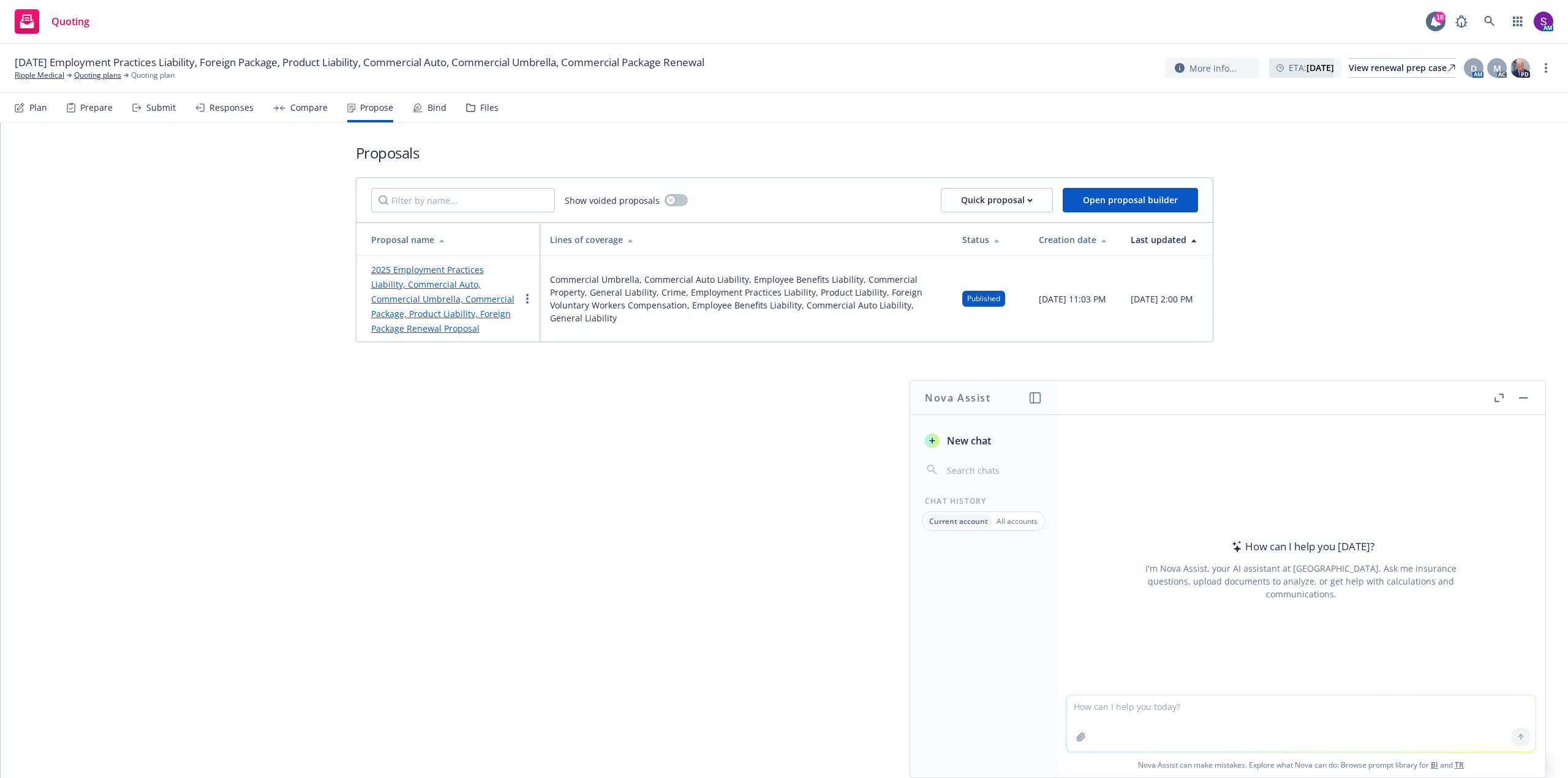
click at [1081, 740] on icon "button" at bounding box center [1081, 737] width 10 height 10
click at [472, 292] on div "2025 Employment Practices Liability, Commercial Auto, Commercial Umbrella, Comm…" at bounding box center [445, 298] width 149 height 73
click at [480, 267] on link "2025 Employment Practices Liability, Commercial Auto, Commercial Umbrella, Comm…" at bounding box center [443, 299] width 144 height 71
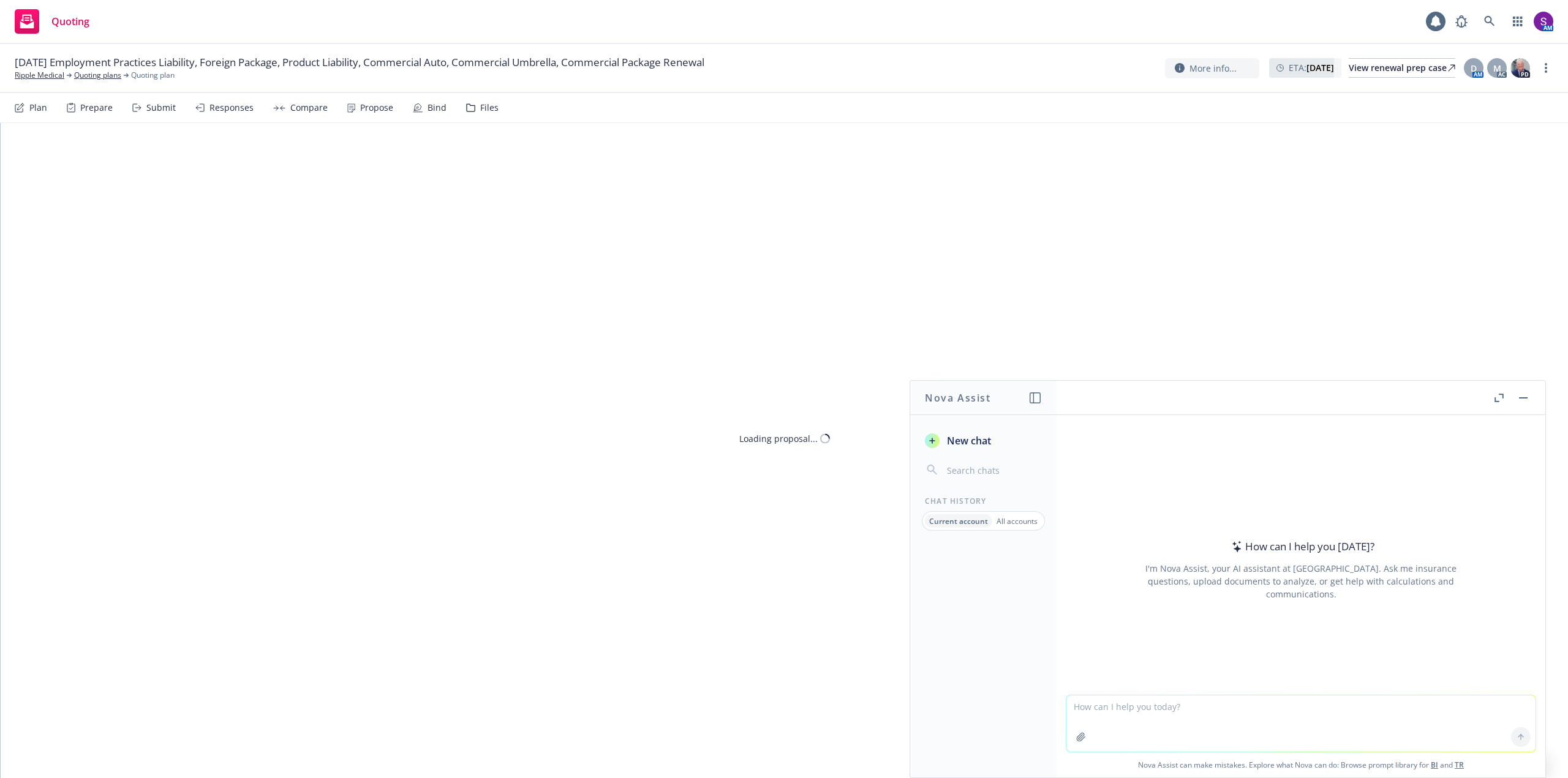
type textarea "x"
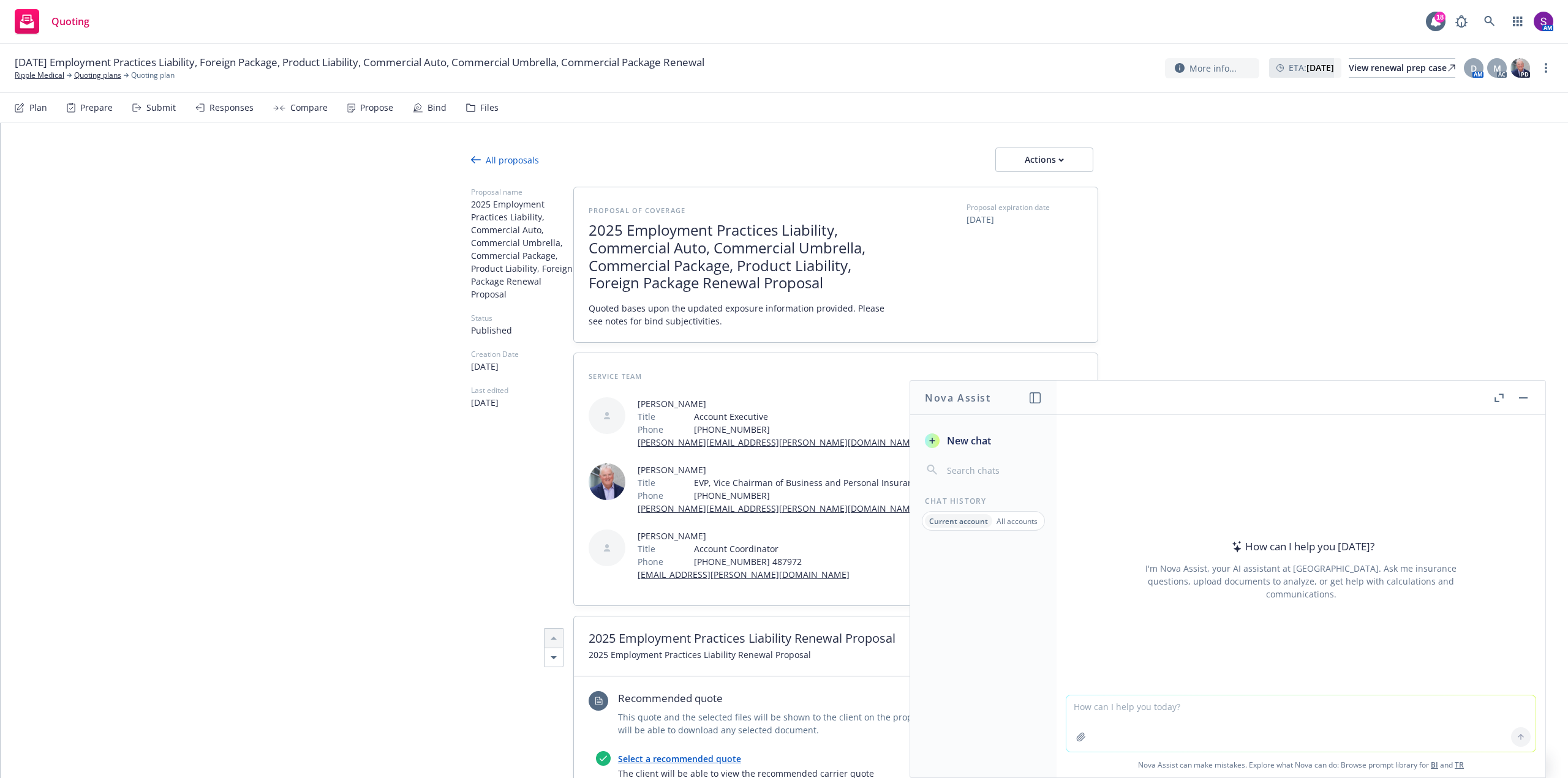
click at [373, 108] on div "Propose" at bounding box center [376, 108] width 33 height 10
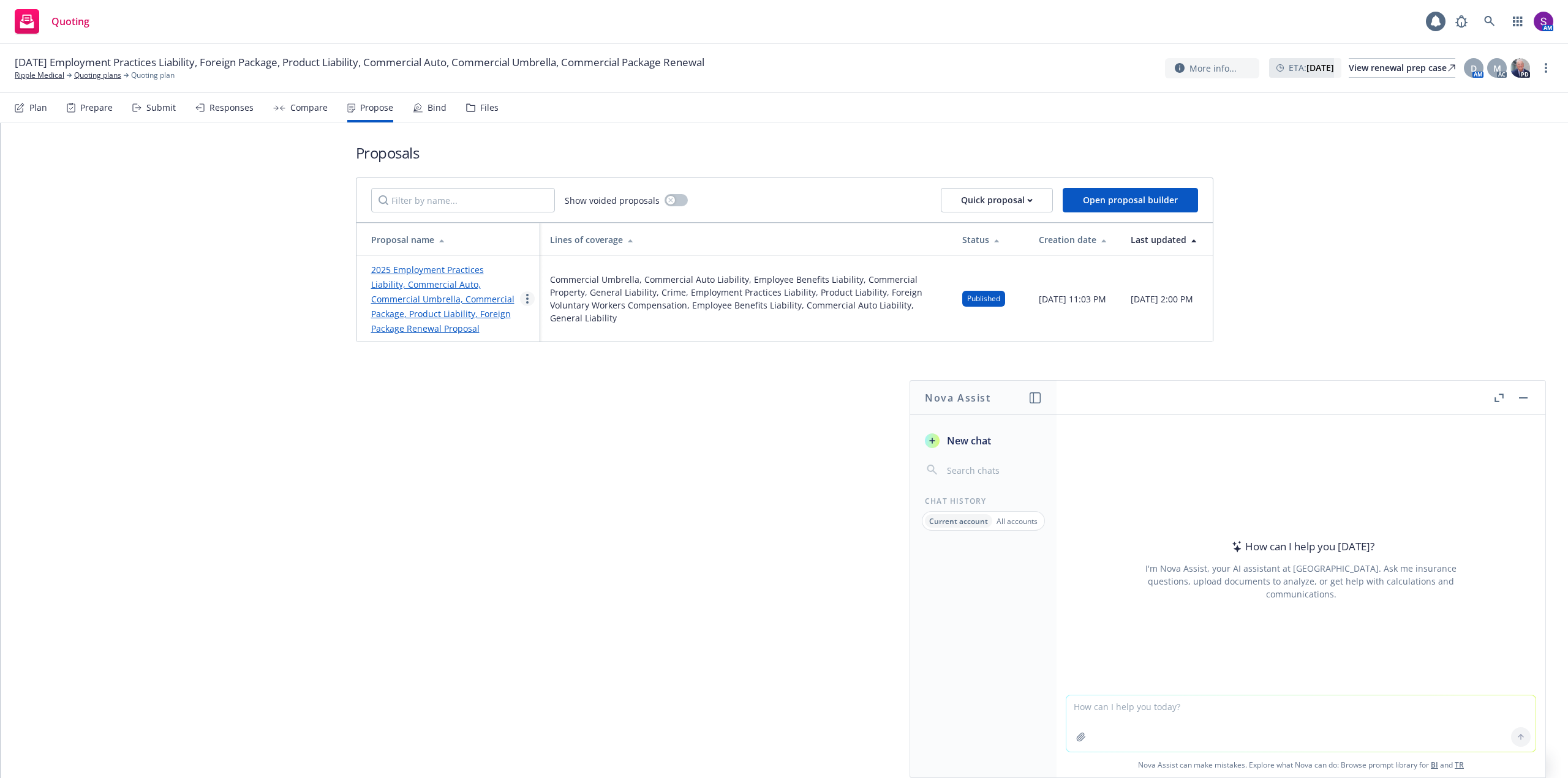
click at [530, 298] on link "more" at bounding box center [528, 299] width 15 height 15
click at [563, 427] on span "See client view" at bounding box center [565, 426] width 90 height 11
click at [1079, 735] on icon "button" at bounding box center [1081, 737] width 8 height 8
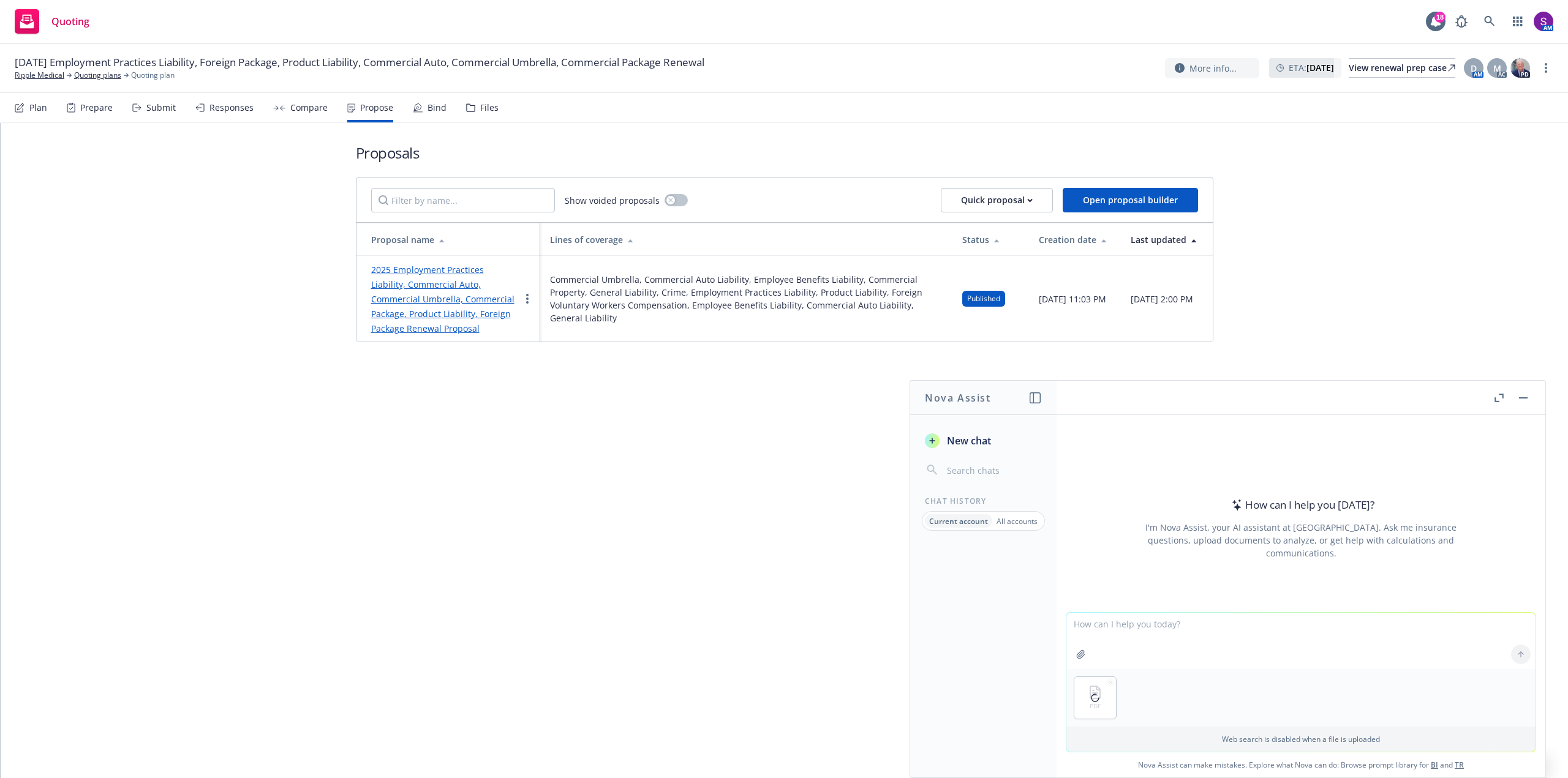
click at [1166, 632] on textarea at bounding box center [1300, 641] width 469 height 57
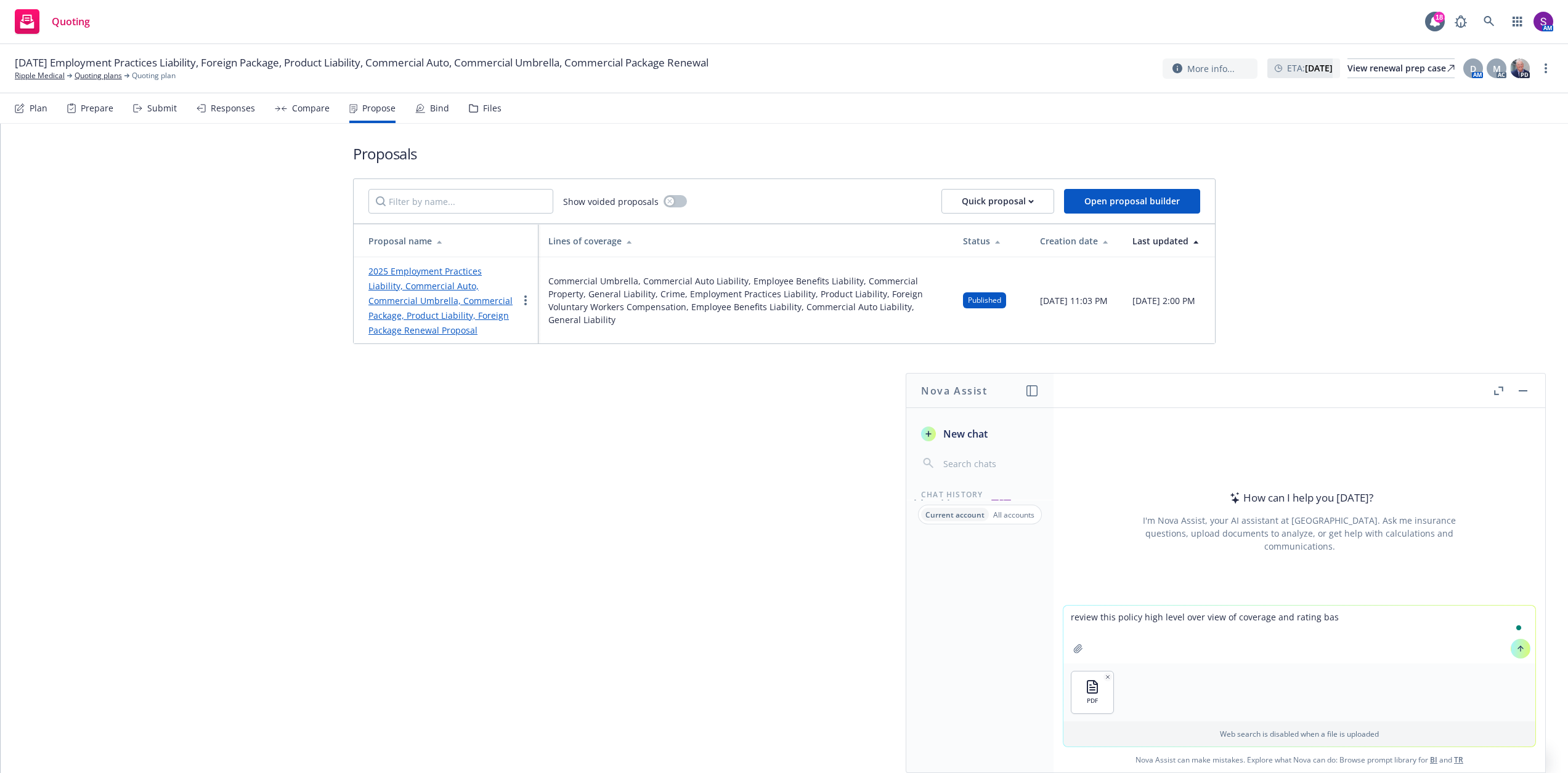
type textarea "review this policy high level over view of coverage and rating base"
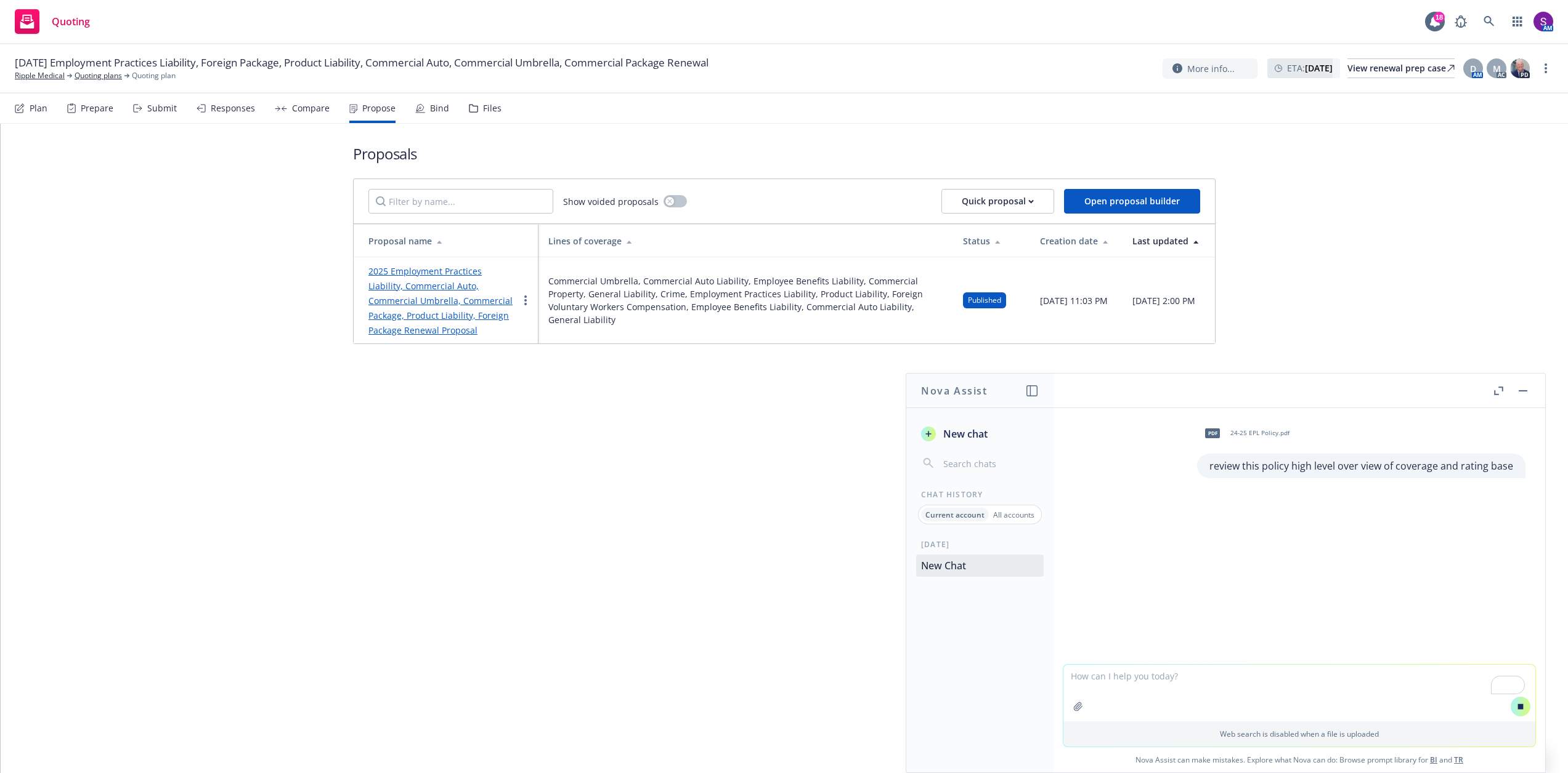
click at [1074, 709] on icon "button" at bounding box center [1078, 707] width 8 height 8
click at [1093, 695] on div "PDF" at bounding box center [1092, 693] width 42 height 42
click at [1108, 627] on textarea "To enrich screen reader interactions, please activate Accessibility in Grammarl…" at bounding box center [1300, 635] width 472 height 57
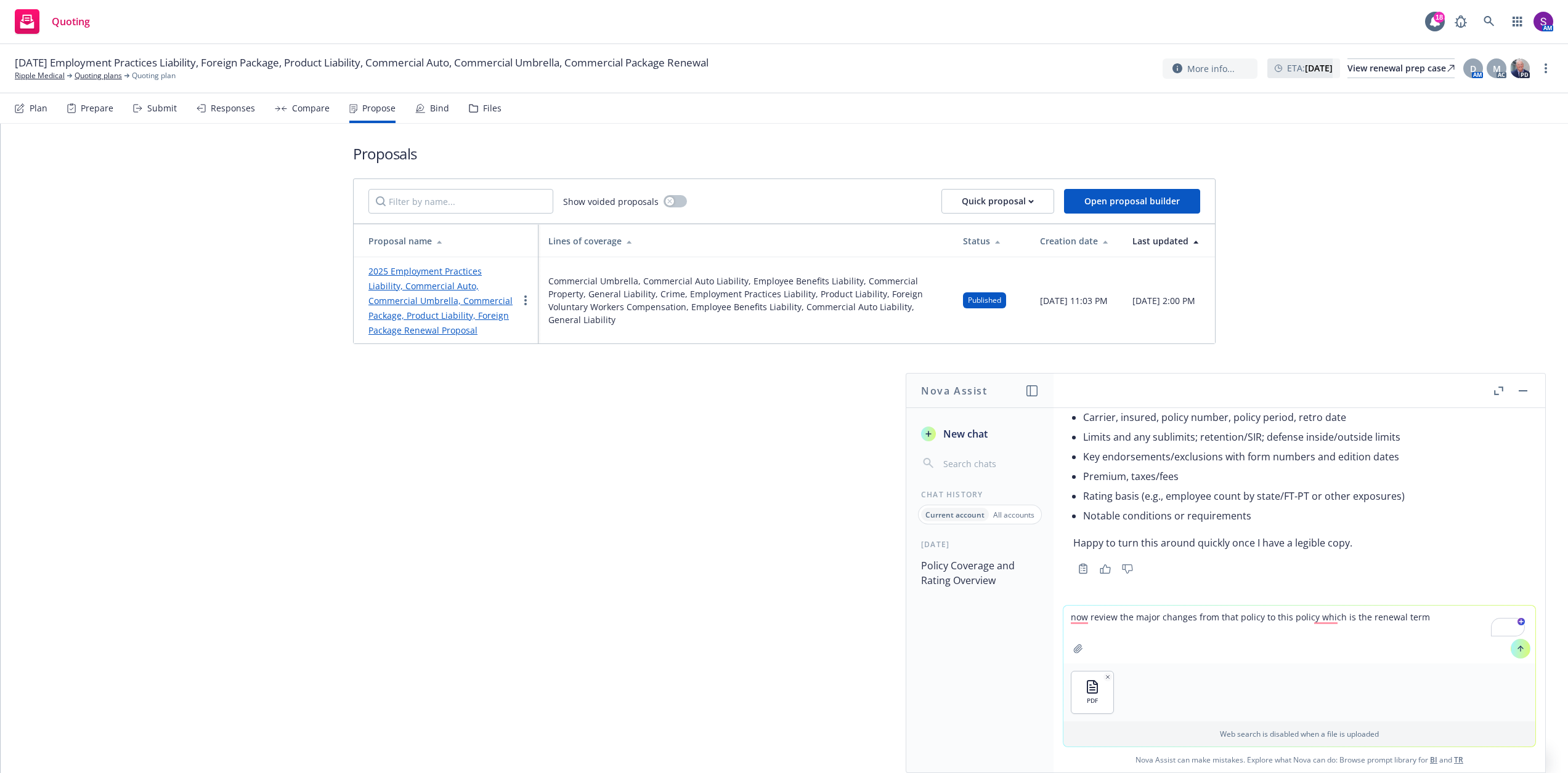
scroll to position [506, 0]
type textarea "now review the major changes from that policy to this policy which is the renew…"
click at [1104, 676] on icon "button" at bounding box center [1107, 677] width 6 height 6
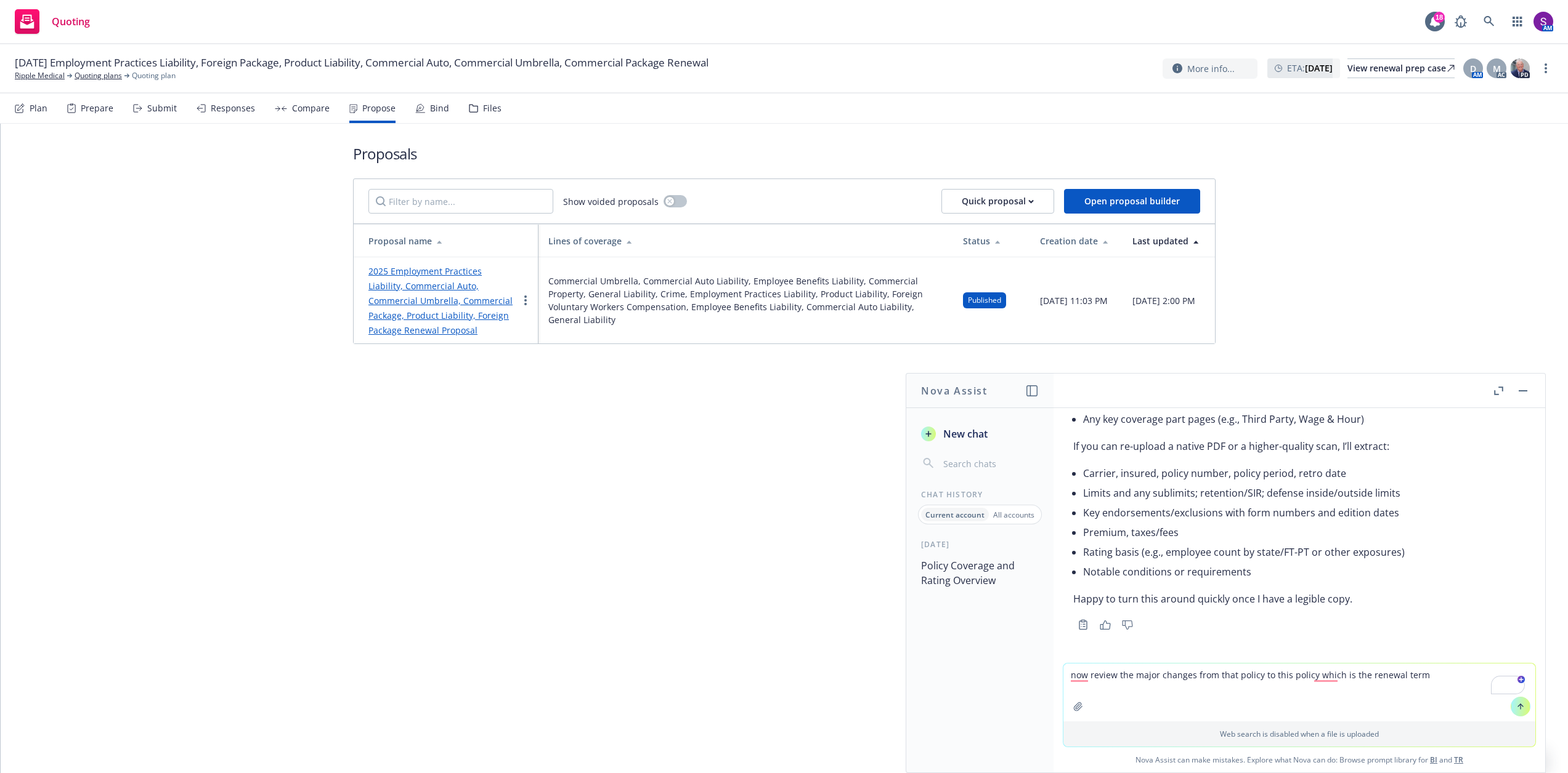
drag, startPoint x: 1431, startPoint y: 680, endPoint x: 1058, endPoint y: 673, distance: 373.1
click at [1063, 673] on div "now review the major changes from that policy to this policy which is the renew…" at bounding box center [1300, 705] width 473 height 85
type textarea "pull the rating basis empployee counts by state"
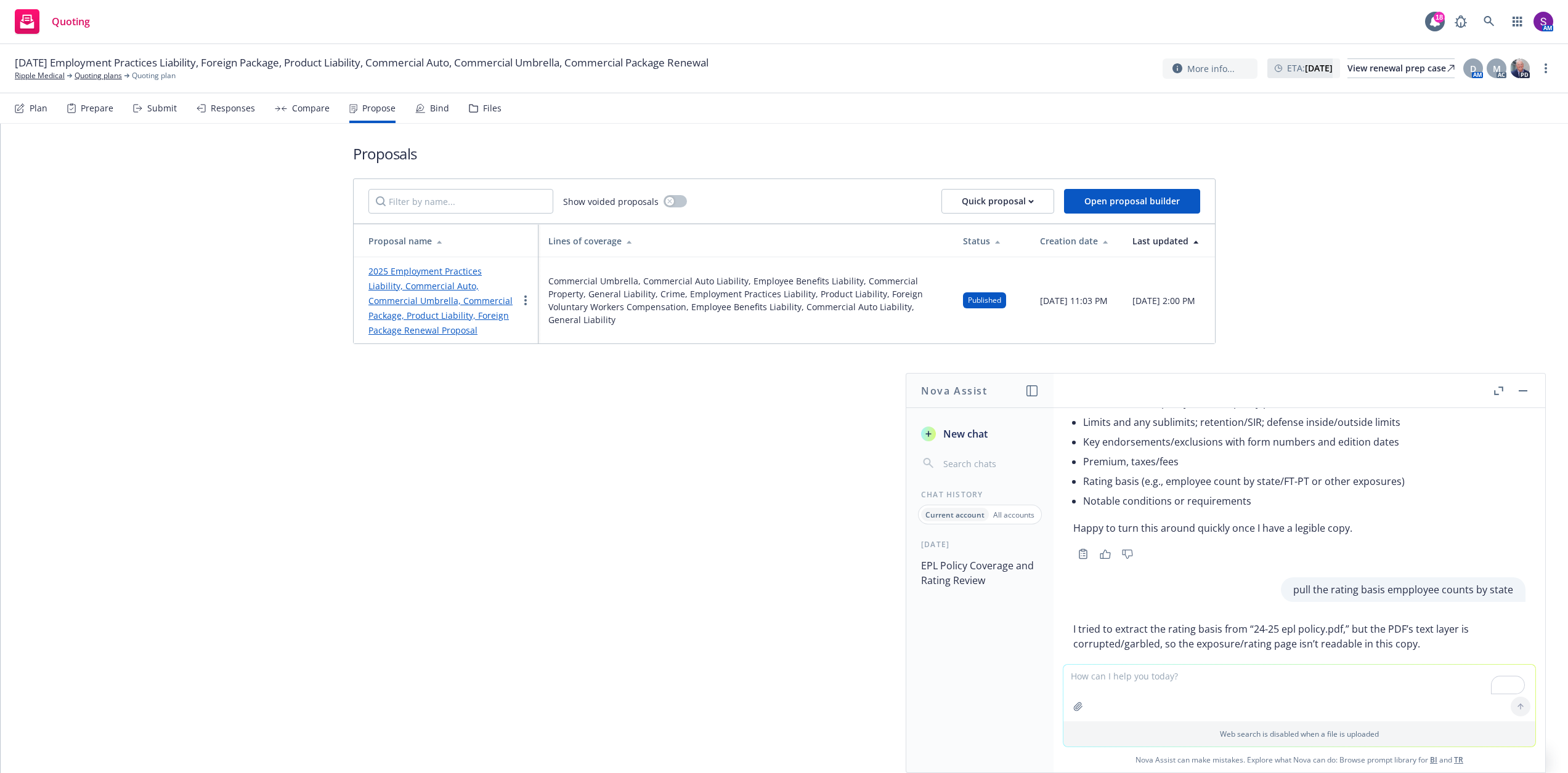
scroll to position [533, 0]
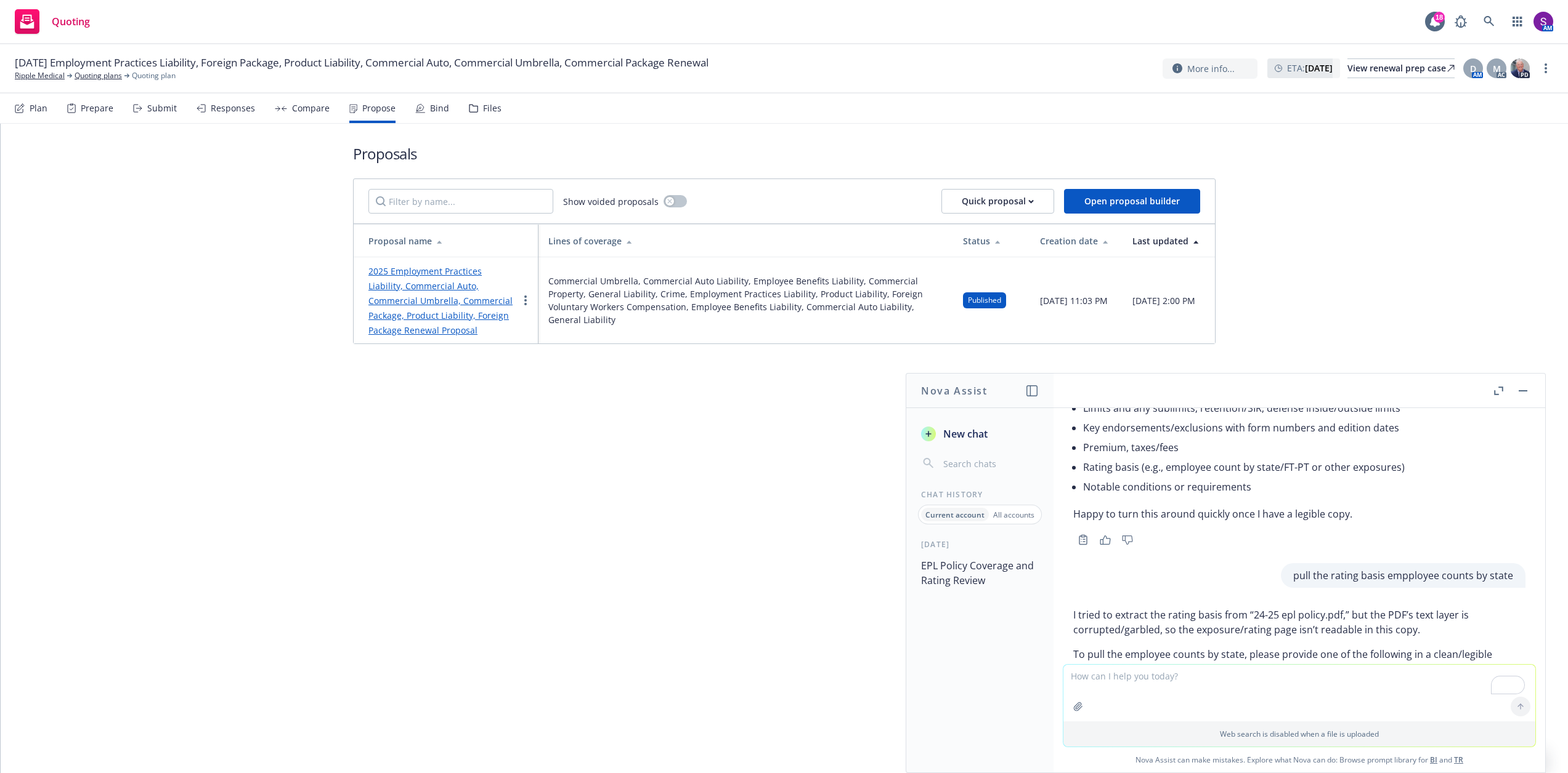
click at [1102, 677] on textarea "To enrich screen reader interactions, please activate Accessibility in Grammarl…" at bounding box center [1300, 694] width 472 height 57
type textarea "re review this documents and summarize the coverages for the client"
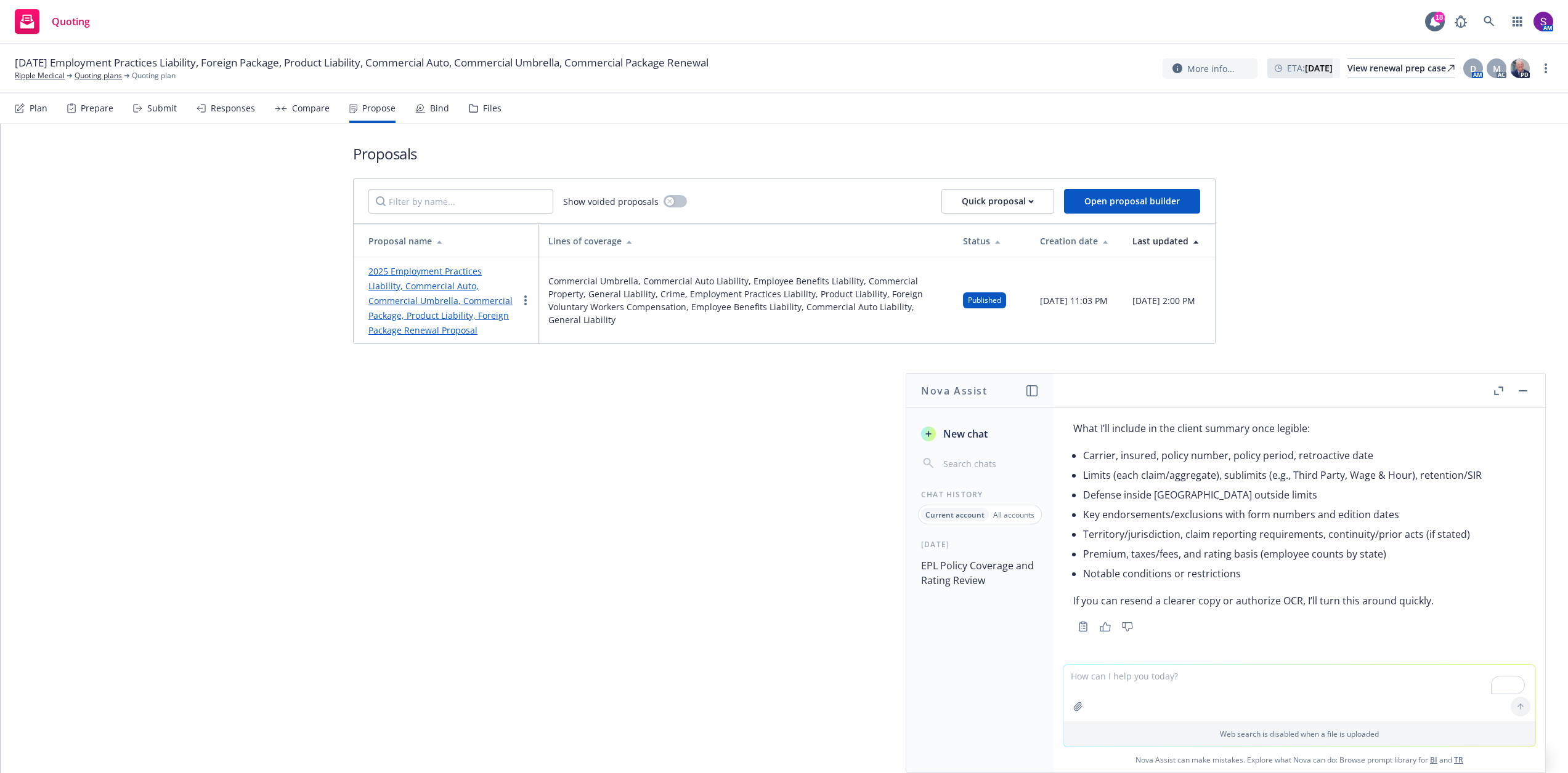
scroll to position [1211, 0]
click at [1074, 706] on icon "button" at bounding box center [1078, 707] width 8 height 8
click at [1068, 639] on button "button" at bounding box center [1078, 648] width 20 height 20
click at [1515, 650] on div at bounding box center [1521, 649] width 30 height 30
drag, startPoint x: 1226, startPoint y: 639, endPoint x: 1200, endPoint y: 635, distance: 26.3
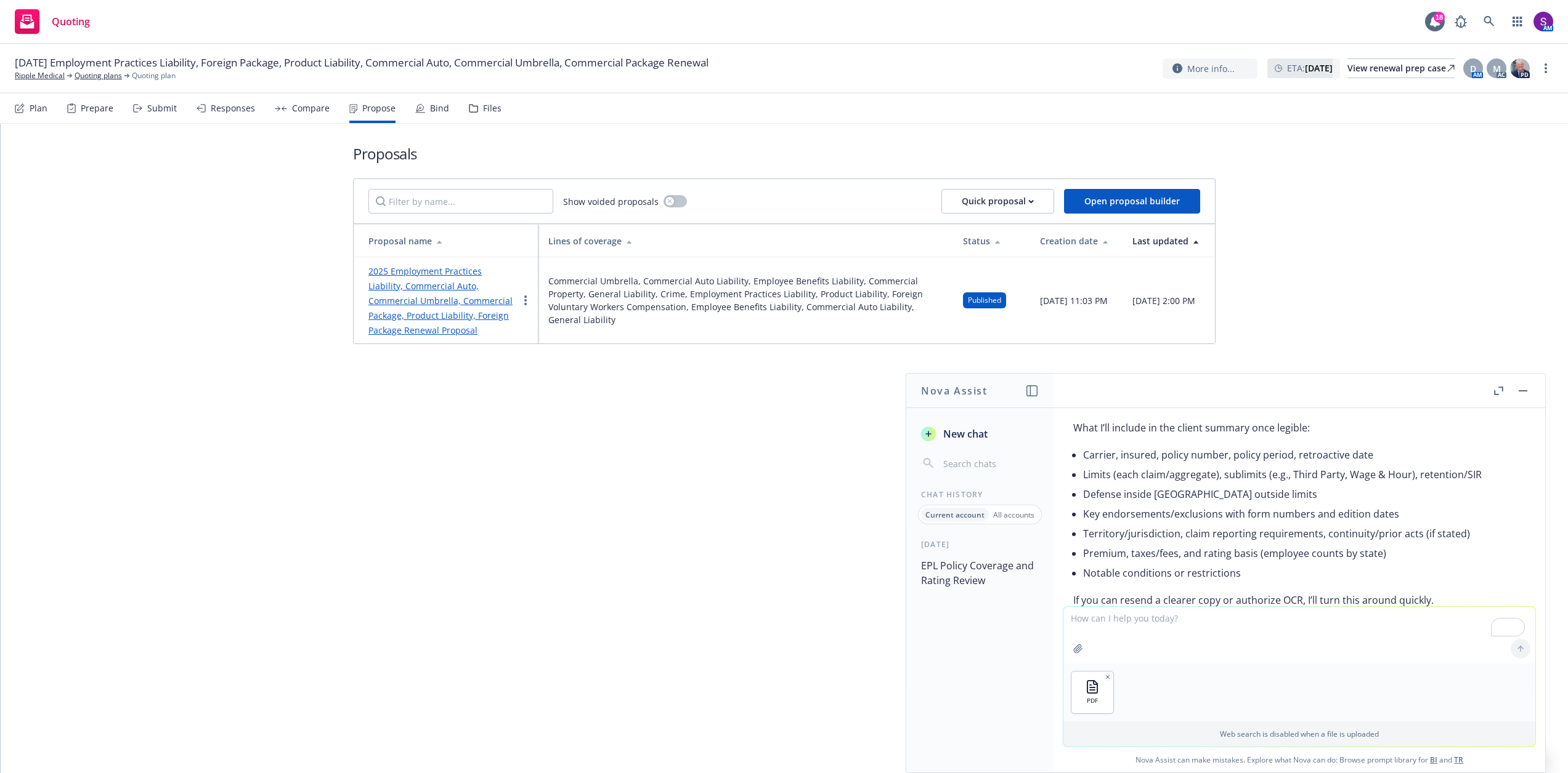
click at [1205, 638] on textarea "To enrich screen reader interactions, please activate Accessibility in Grammarl…" at bounding box center [1300, 635] width 472 height 57
type textarea "use this document"
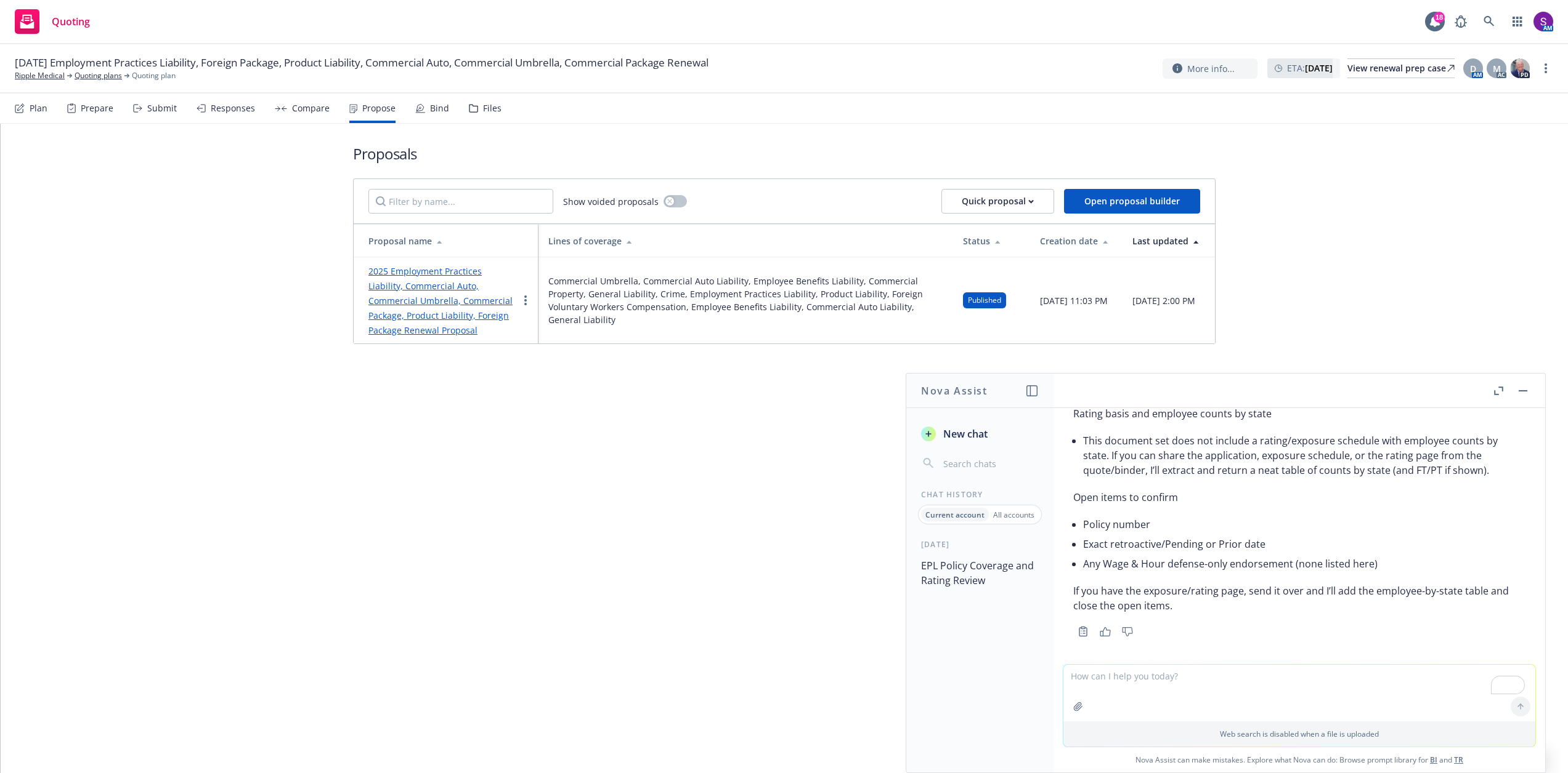
scroll to position [2662, 0]
click at [1135, 688] on textarea "To enrich screen reader interactions, please activate Accessibility in Grammarl…" at bounding box center [1300, 694] width 472 height 57
paste textarea "Hello, I hope this email finds you very well. We are please to present you with…"
type textarea "help me put this into am email proposal of insurance to the client, Hello, I ho…"
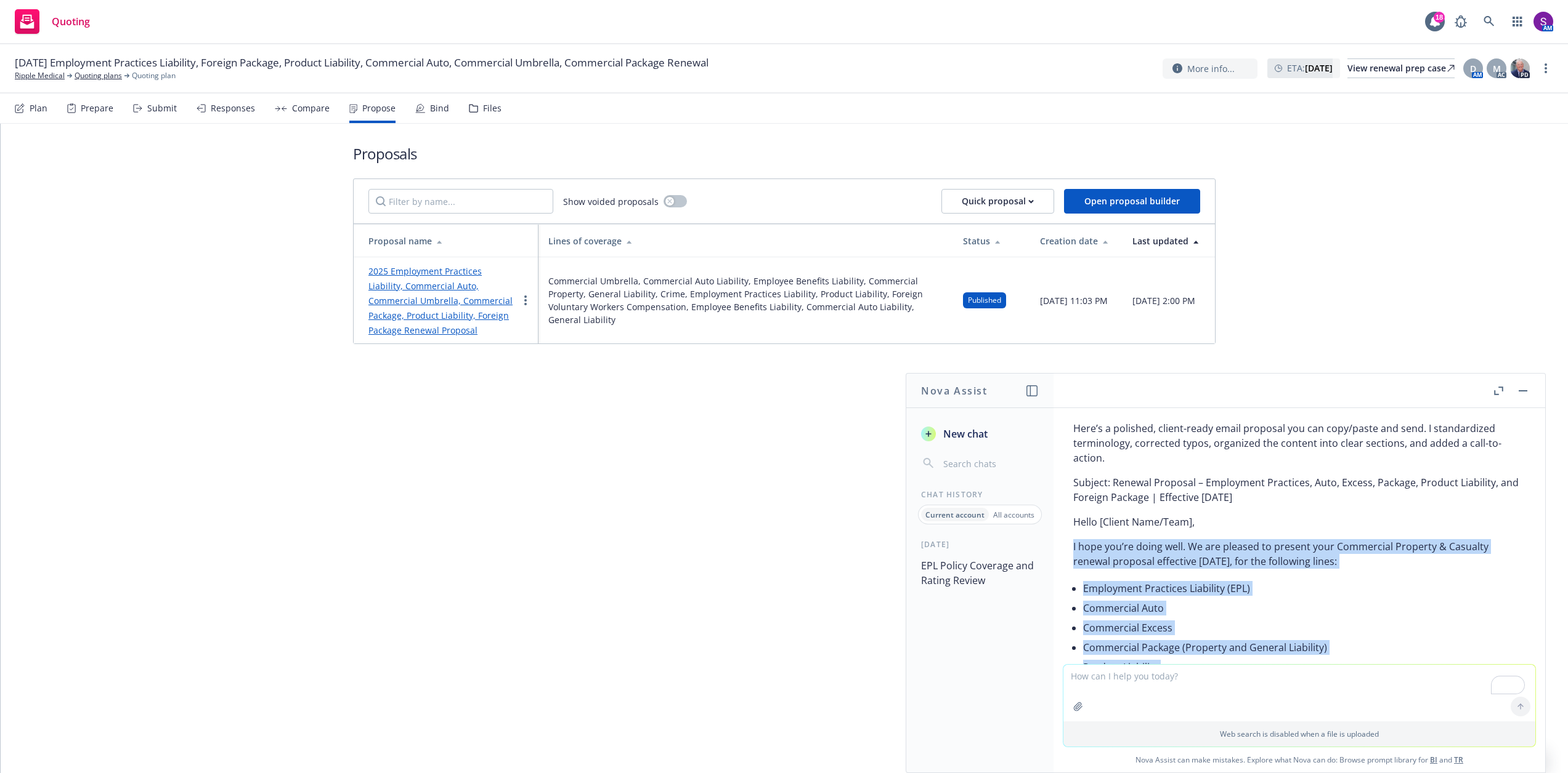
scroll to position [4241, 0]
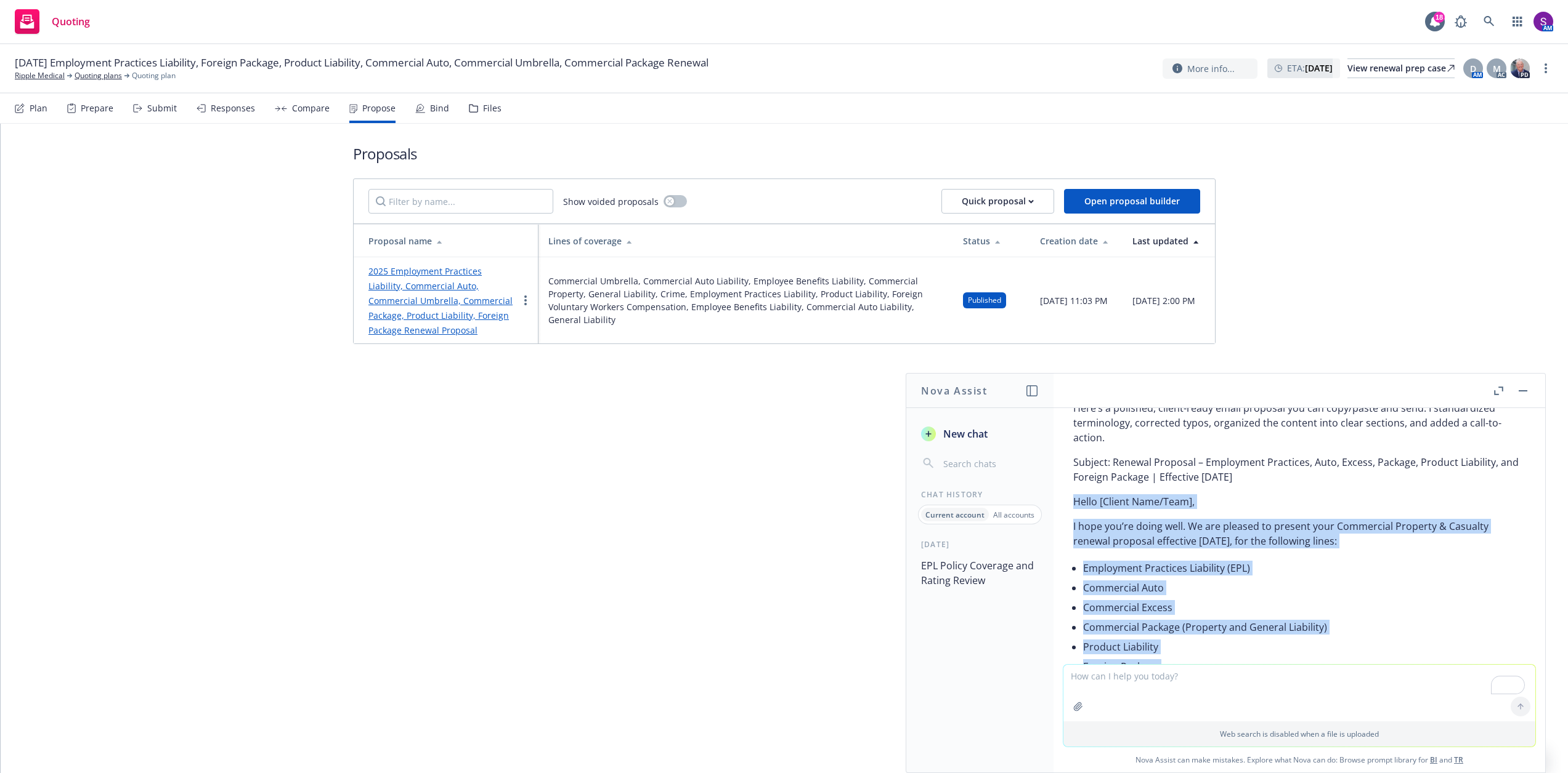
drag, startPoint x: 1407, startPoint y: 572, endPoint x: 1072, endPoint y: 508, distance: 341.1
copy div "Hello [Client Name/Team], I hope you’re doing well. We are pleased to present y…"
click at [1119, 689] on textarea "To enrich screen reader interactions, please activate Accessibility in Grammarl…" at bounding box center [1300, 694] width 472 height 57
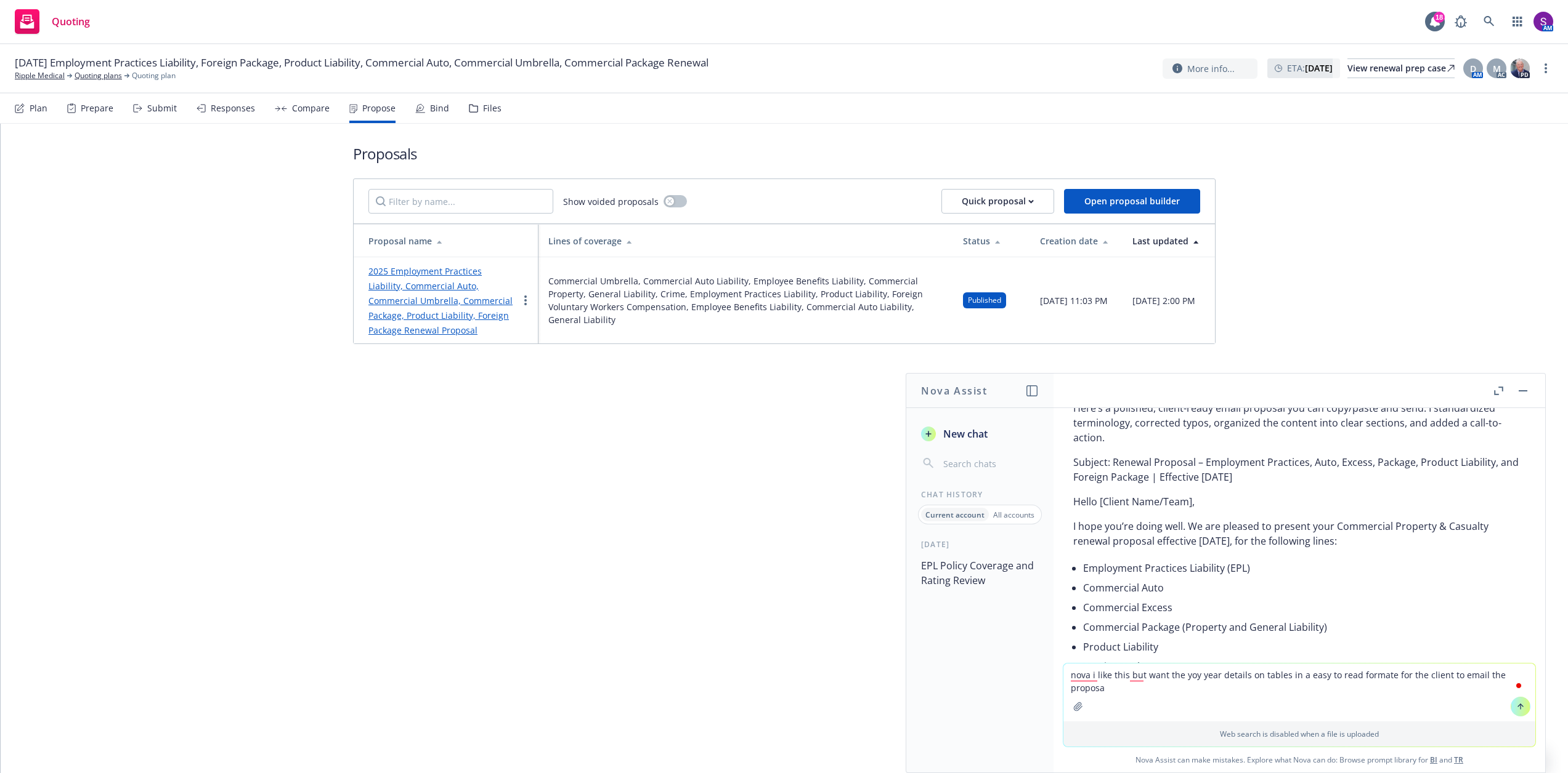
type textarea "nova i like this but want the yoy year details on tables in a easy to read form…"
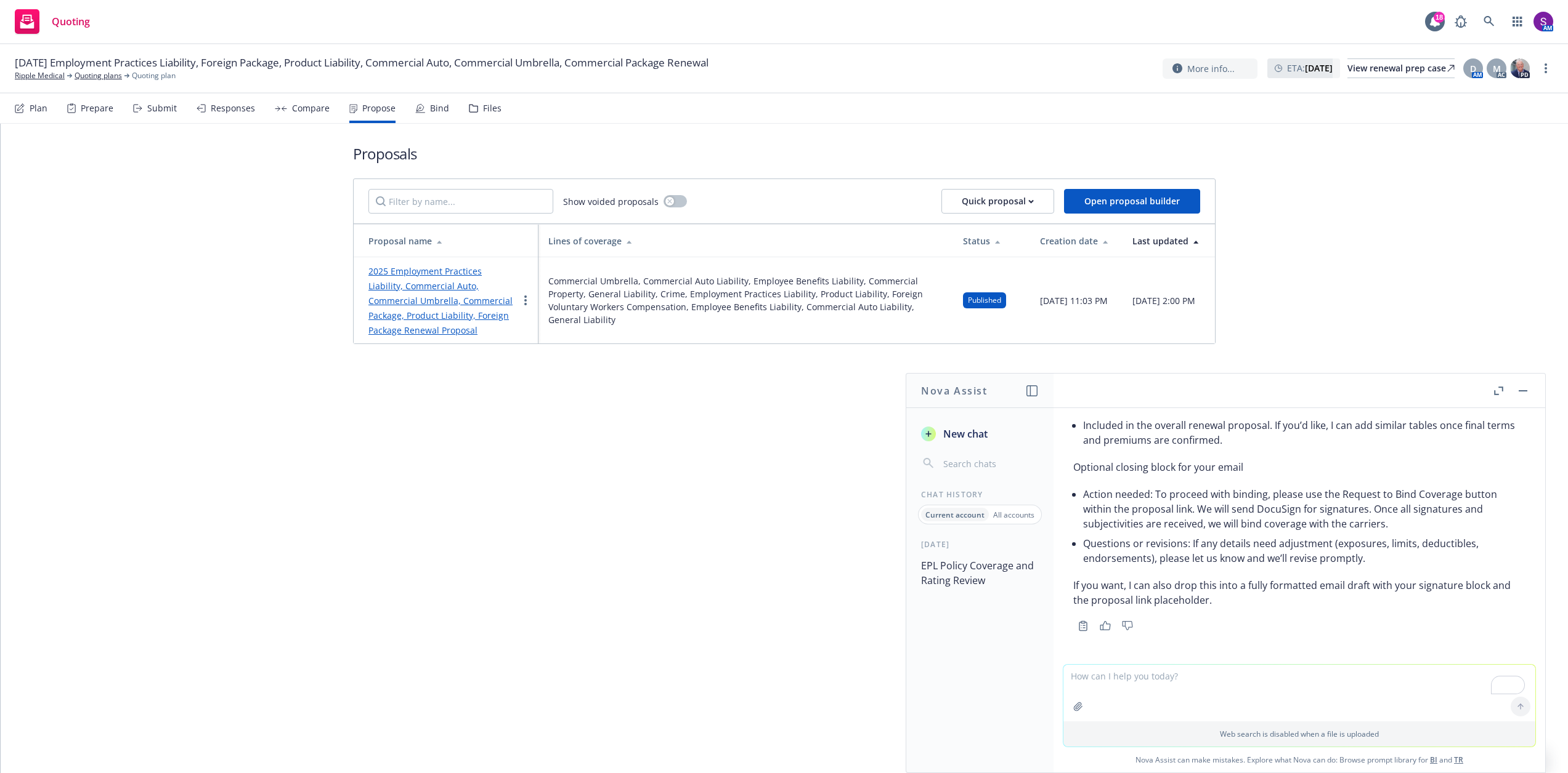
scroll to position [8044, 0]
click at [1157, 697] on textarea "To enrich screen reader interactions, please activate Accessibility in Grammarl…" at bounding box center [1300, 694] width 472 height 57
type textarea "yes please drop into fully fomatted email draft"
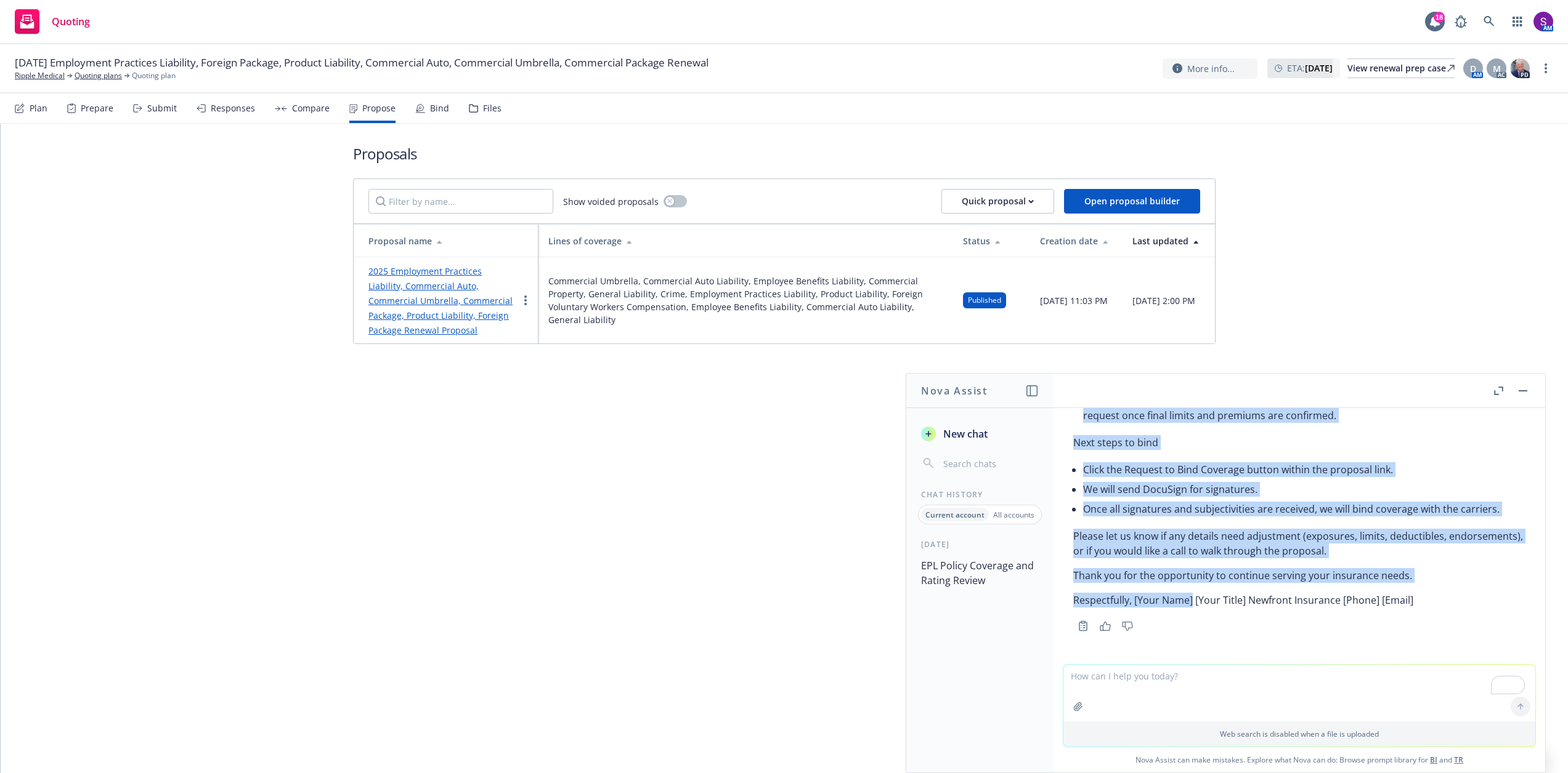
scroll to position [10280, 0]
drag, startPoint x: 1074, startPoint y: 596, endPoint x: 1405, endPoint y: 568, distance: 332.2
copy div "Hello [Client Name/Team], I hope you’re doing well. We are pleased to present y…"
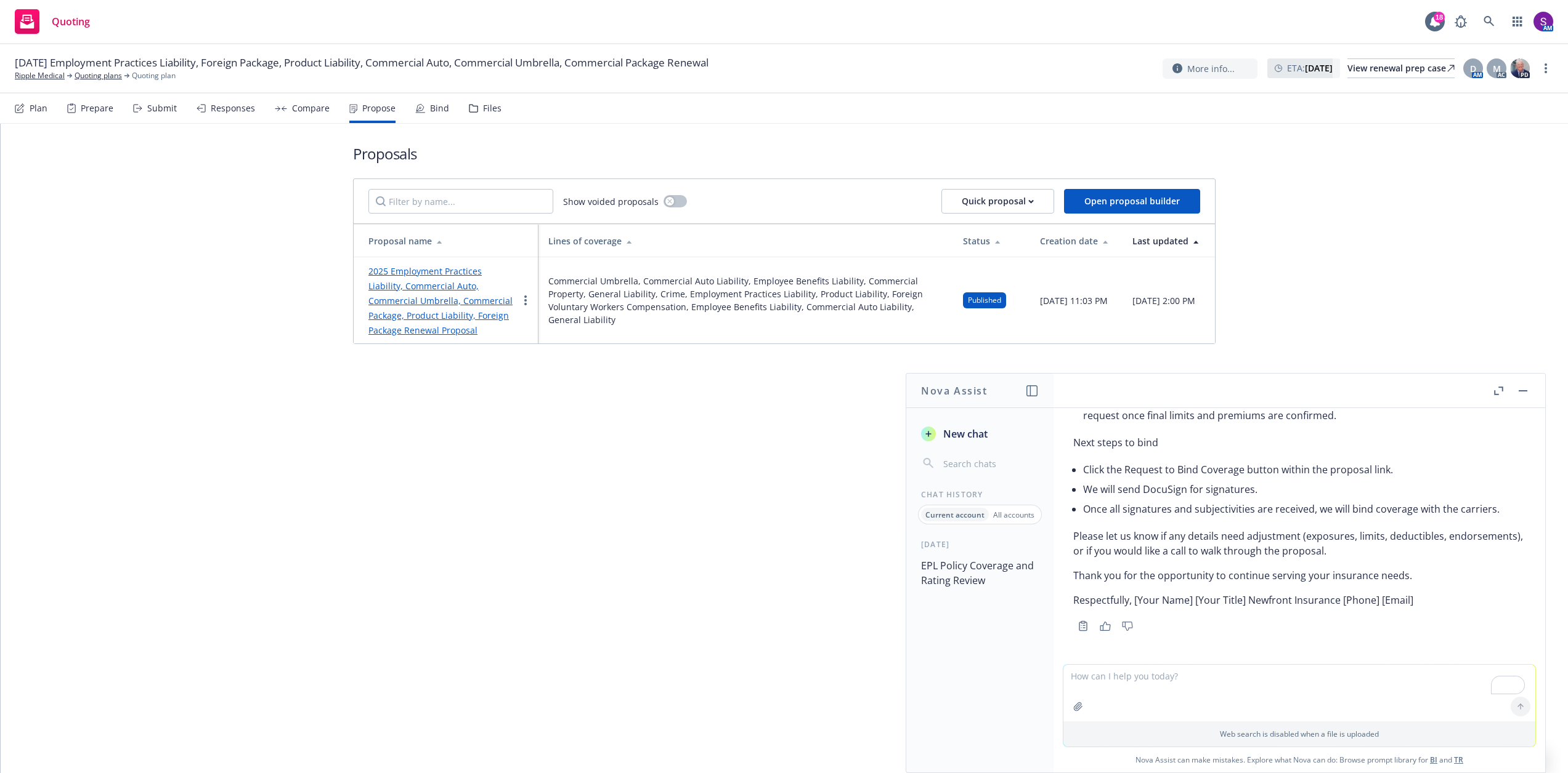
click at [689, 385] on div "Proposals Show voided proposals Quick proposal Open proposal builder Proposal n…" at bounding box center [784, 448] width 1567 height 650
click at [1521, 389] on button "button" at bounding box center [1523, 391] width 15 height 15
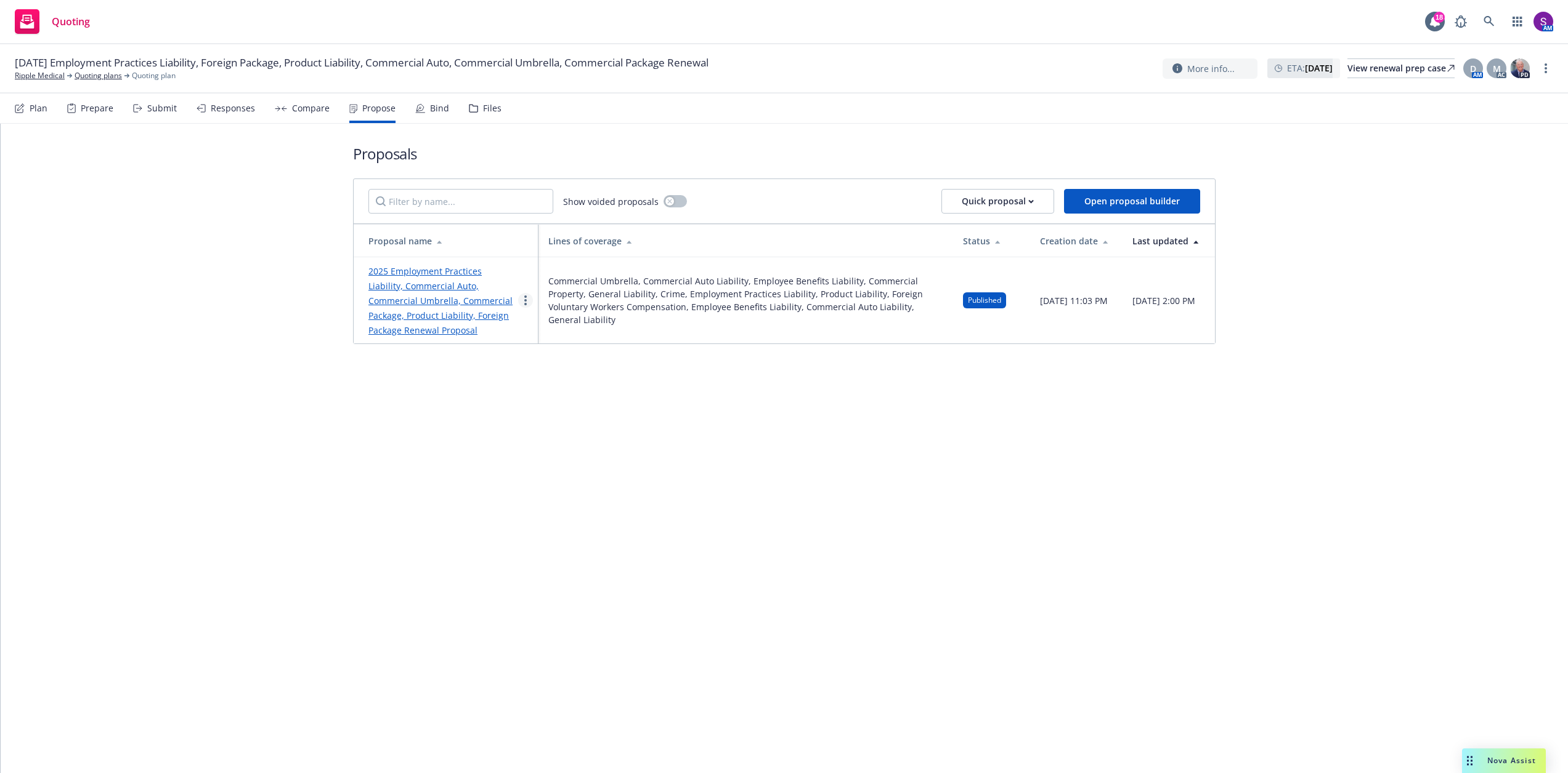
click at [533, 300] on link "more" at bounding box center [525, 301] width 15 height 15
click at [463, 284] on link "2025 Employment Practices Liability, Commercial Auto, Commercial Umbrella, Comm…" at bounding box center [440, 301] width 144 height 71
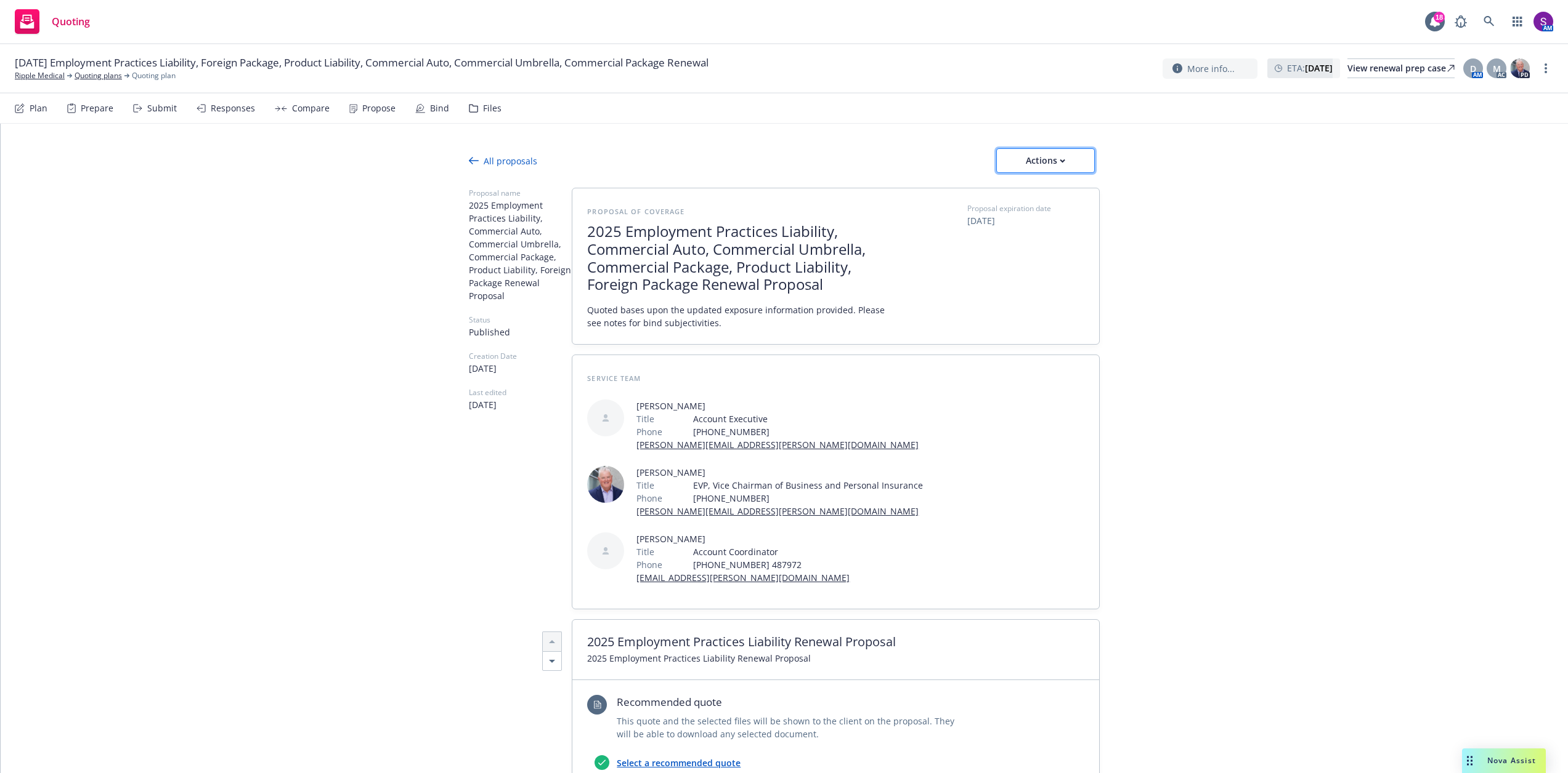
click at [1070, 152] on div "Actions" at bounding box center [1045, 161] width 58 height 24
click at [1066, 199] on link "Copy proposal link" at bounding box center [1050, 192] width 108 height 24
type textarea "x"
click at [48, 77] on link "Ripple Medical" at bounding box center [40, 76] width 50 height 11
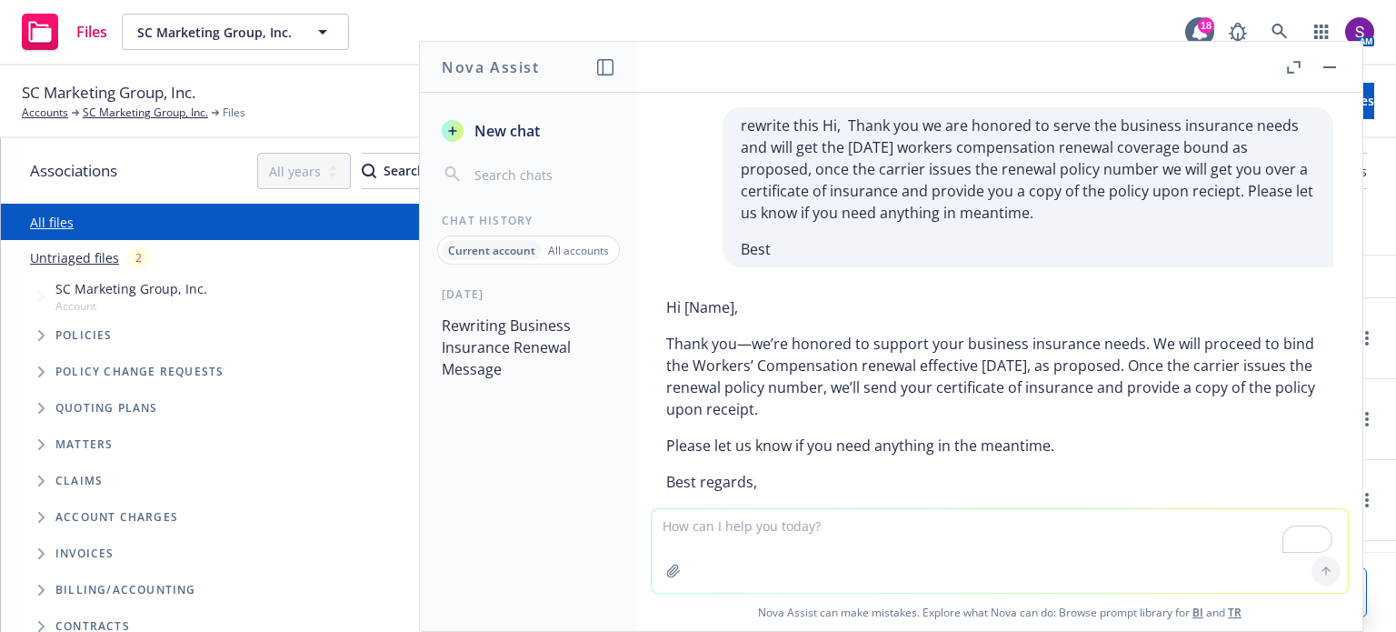
scroll to position [67, 0]
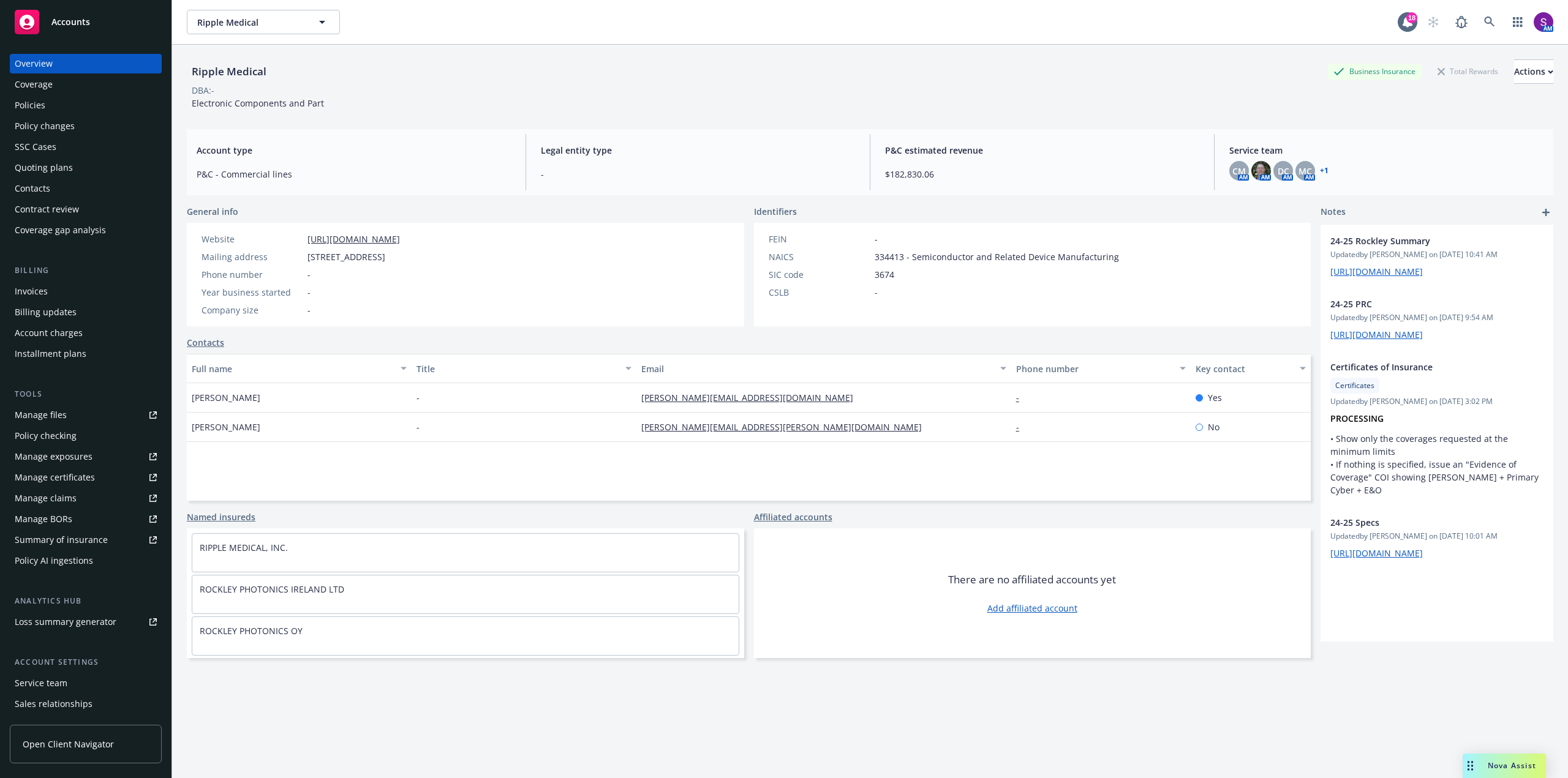
click at [26, 104] on div "Policies" at bounding box center [30, 105] width 30 height 20
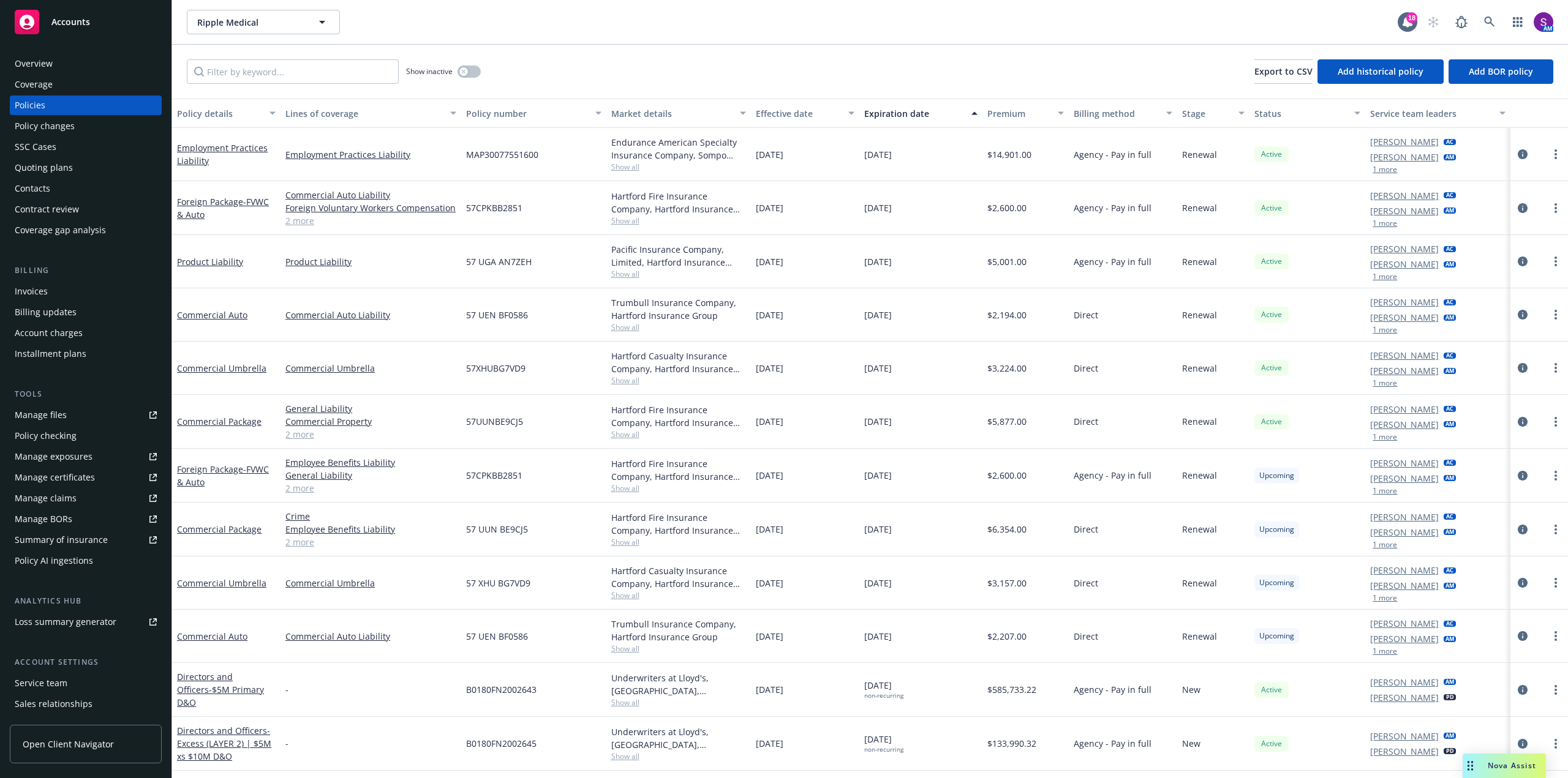
click at [77, 62] on div "Overview" at bounding box center [86, 63] width 142 height 20
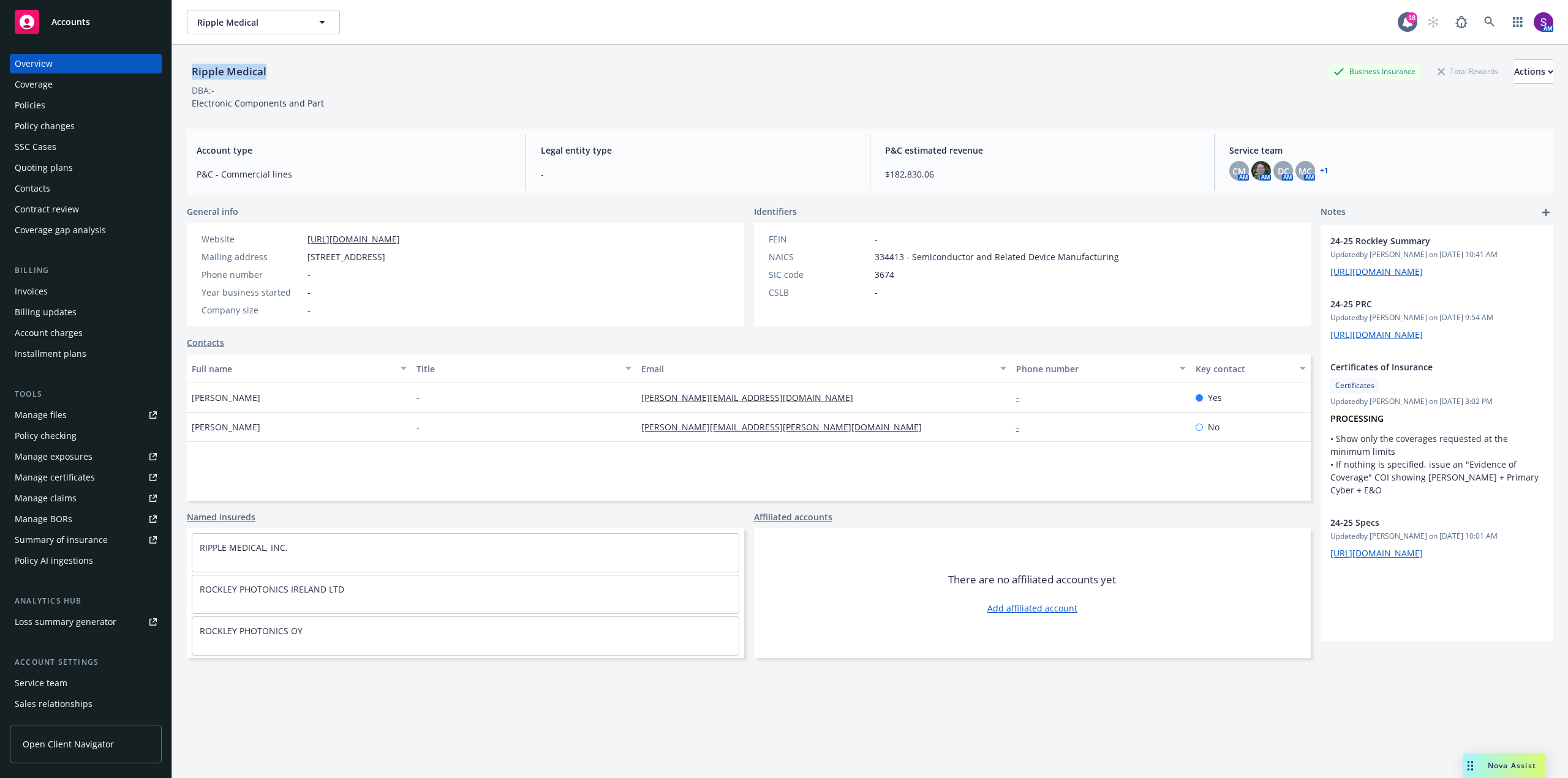
drag, startPoint x: 253, startPoint y: 71, endPoint x: 191, endPoint y: 74, distance: 62.1
click at [191, 74] on div "Ripple Medical" at bounding box center [228, 72] width 84 height 16
copy div "Ripple Medical"
click at [1514, 67] on div "Actions" at bounding box center [1534, 71] width 39 height 24
click at [1410, 157] on link "Copy logging email" at bounding box center [1452, 154] width 201 height 24
